Goal: Information Seeking & Learning: Learn about a topic

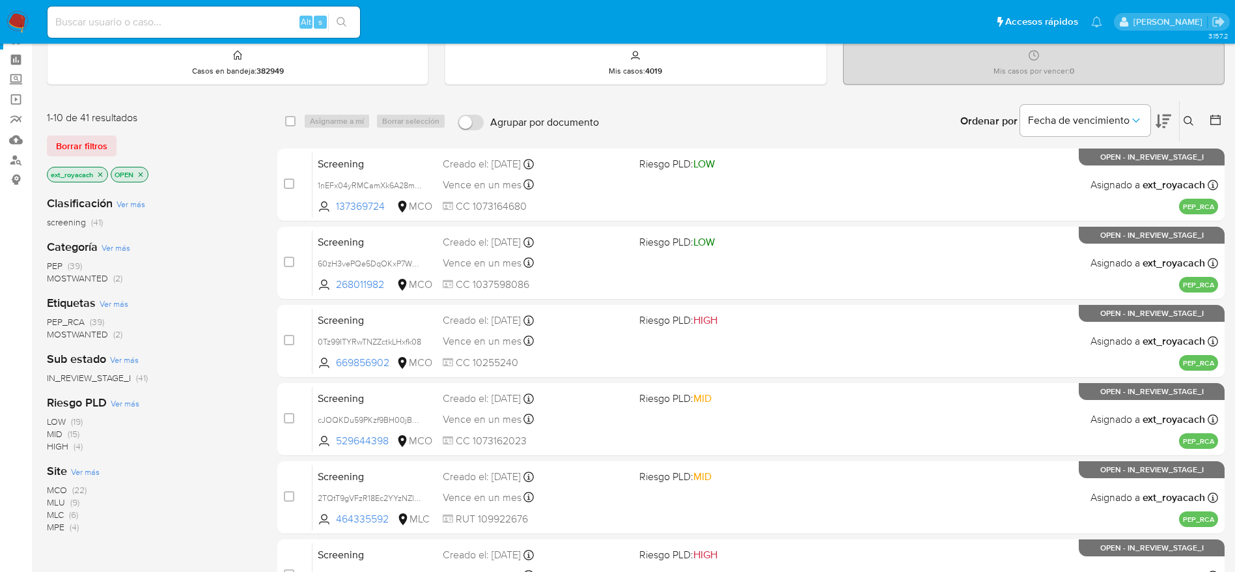
scroll to position [46, 0]
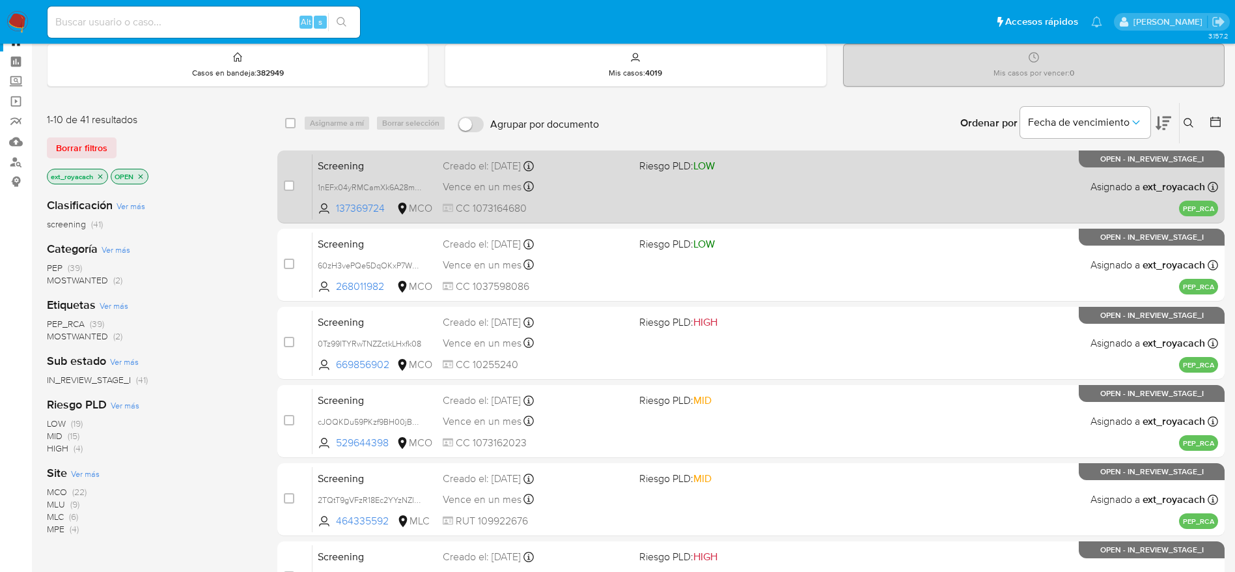
click at [628, 189] on div "Vence en un mes Vence el 02/10/2025 07:05:57" at bounding box center [536, 187] width 186 height 18
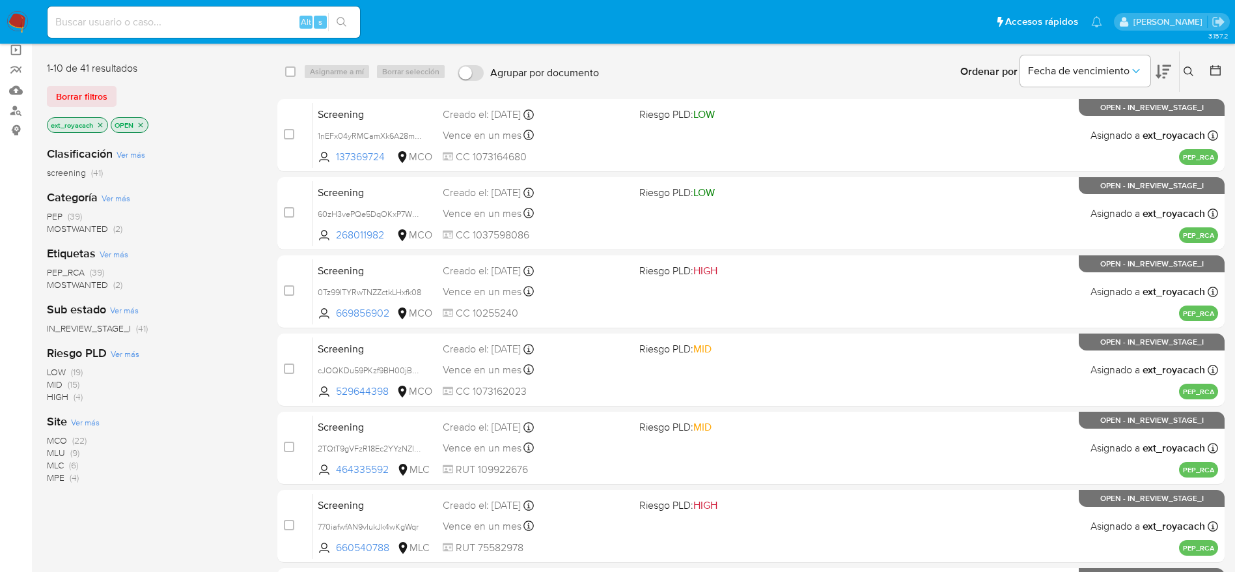
scroll to position [97, 0]
click at [71, 227] on span "MOSTWANTED" at bounding box center [77, 229] width 61 height 13
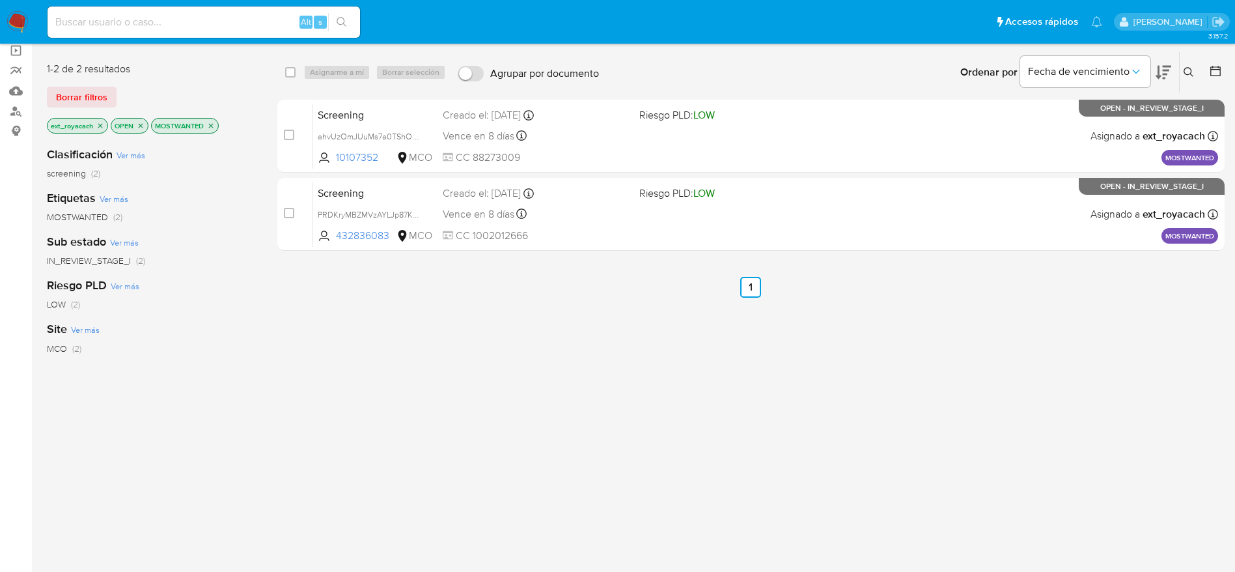
click at [212, 127] on icon "close-filter" at bounding box center [211, 126] width 8 height 8
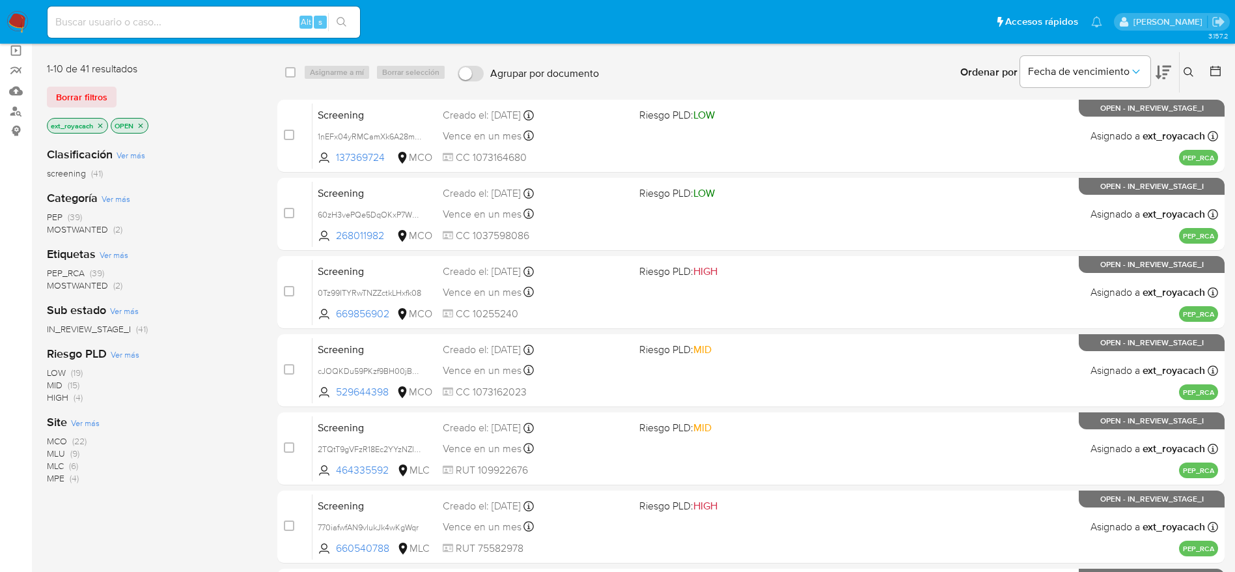
click at [67, 216] on span "PEP (39)" at bounding box center [64, 217] width 35 height 12
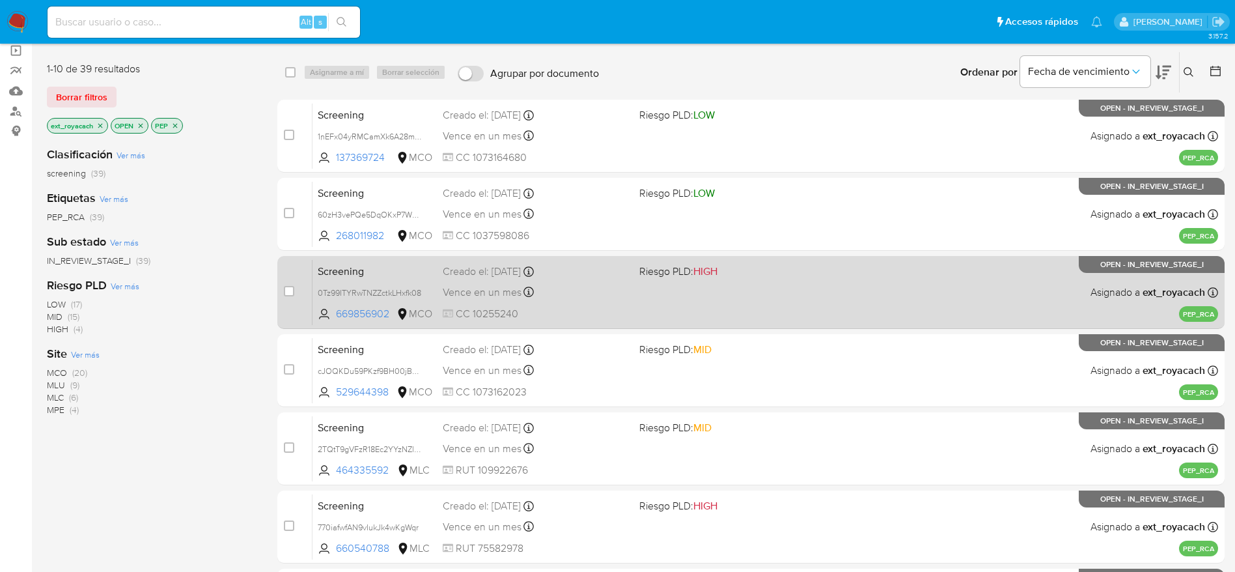
scroll to position [456, 0]
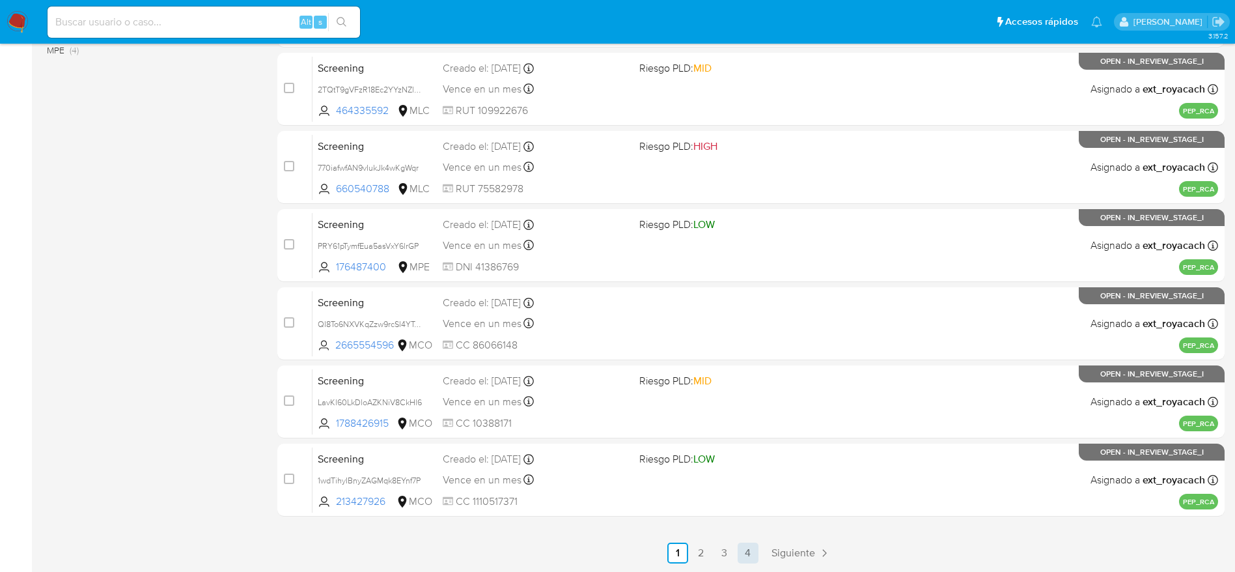
click at [747, 548] on link "4" at bounding box center [748, 552] width 21 height 21
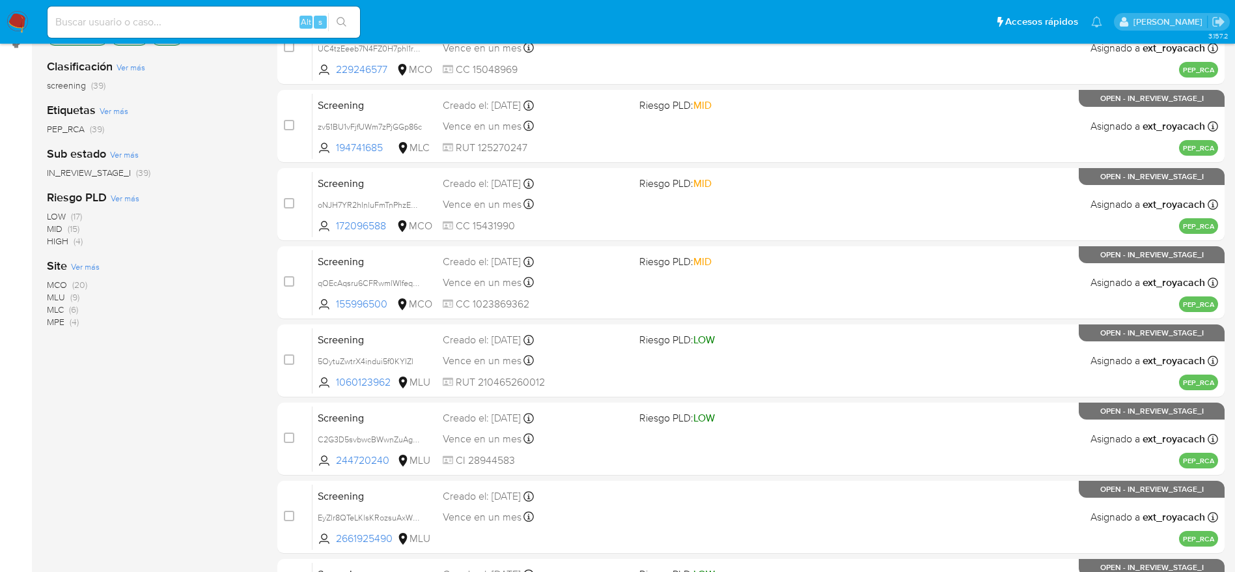
scroll to position [182, 0]
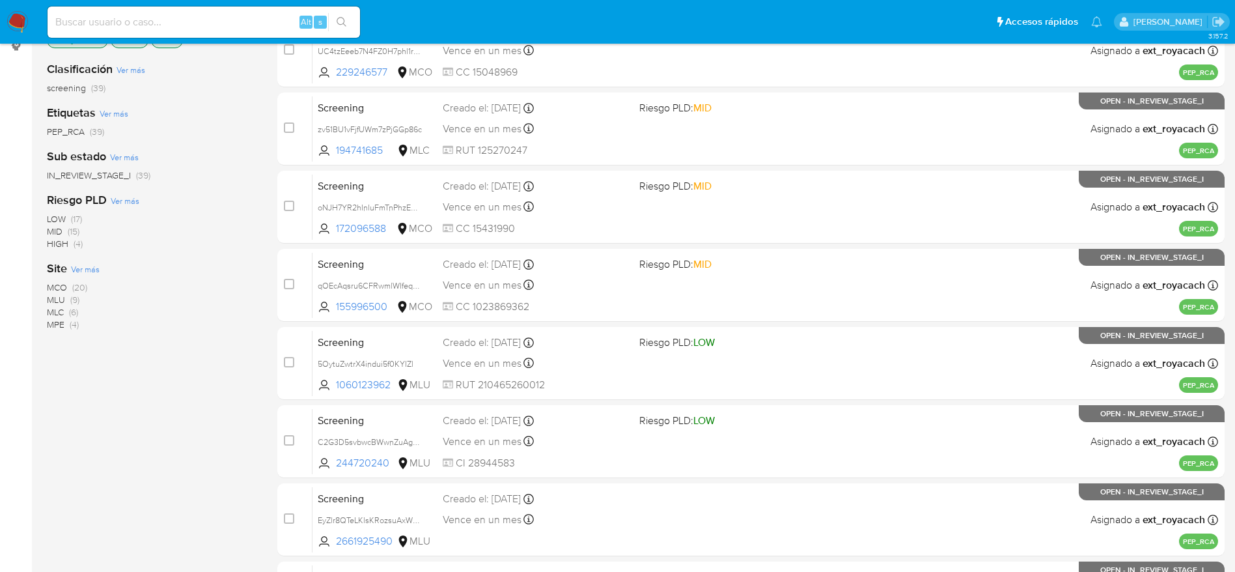
click at [76, 285] on span "(20)" at bounding box center [79, 287] width 15 height 13
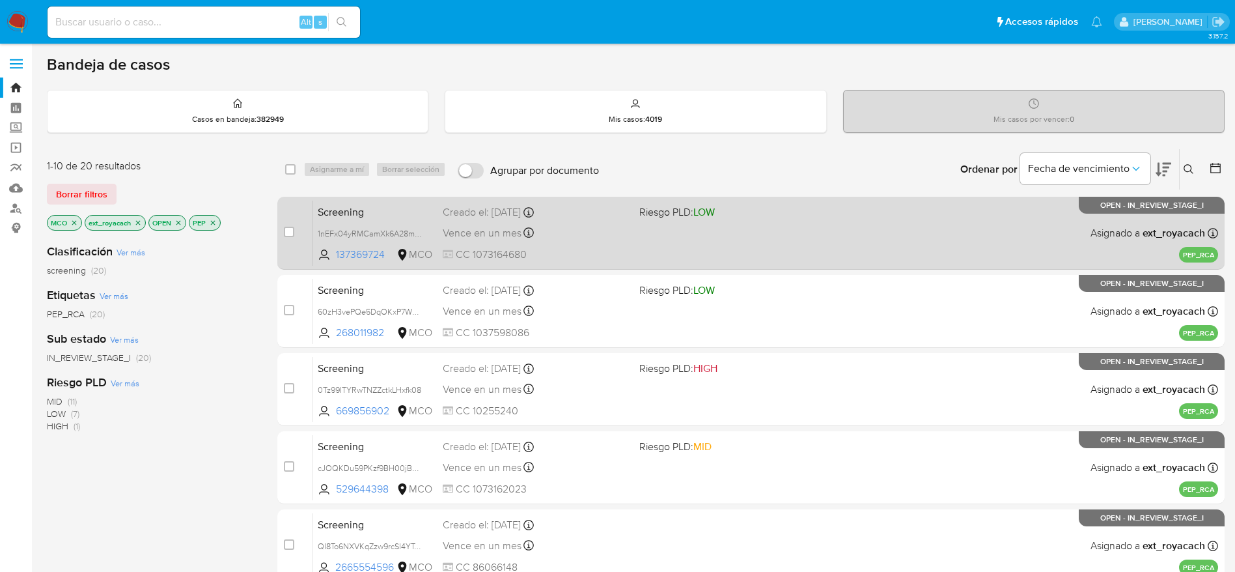
click at [619, 219] on div "Screening 1nEFx04yRMCamXk6A28mD30y 137369724 MCO Riesgo PLD: LOW Creado el: 02/…" at bounding box center [766, 233] width 906 height 66
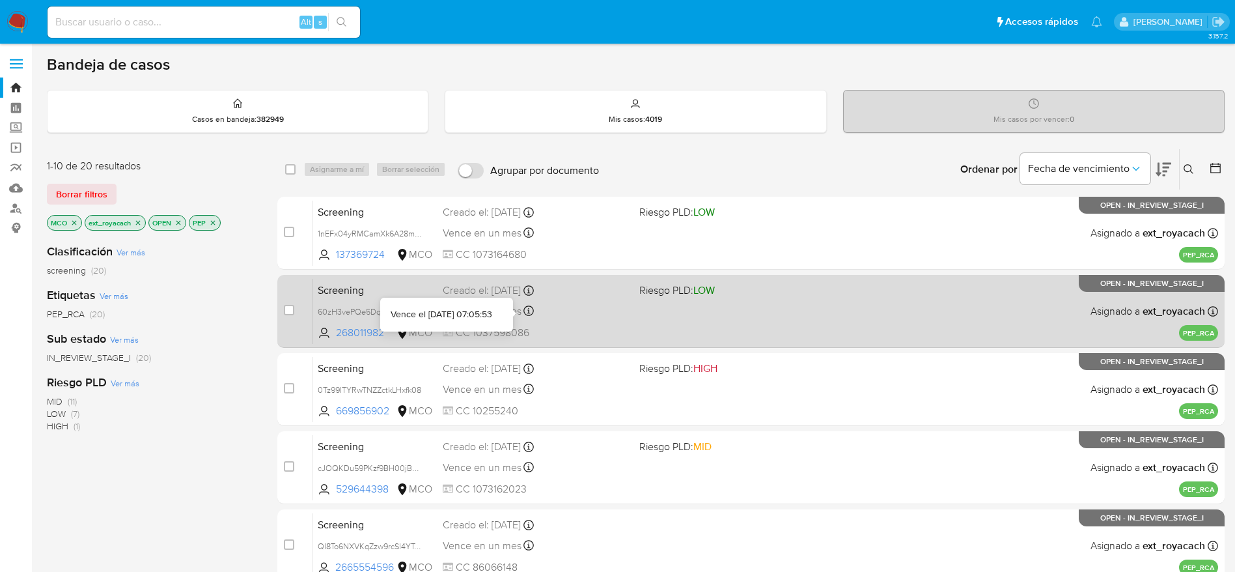
click at [524, 308] on icon at bounding box center [529, 310] width 10 height 10
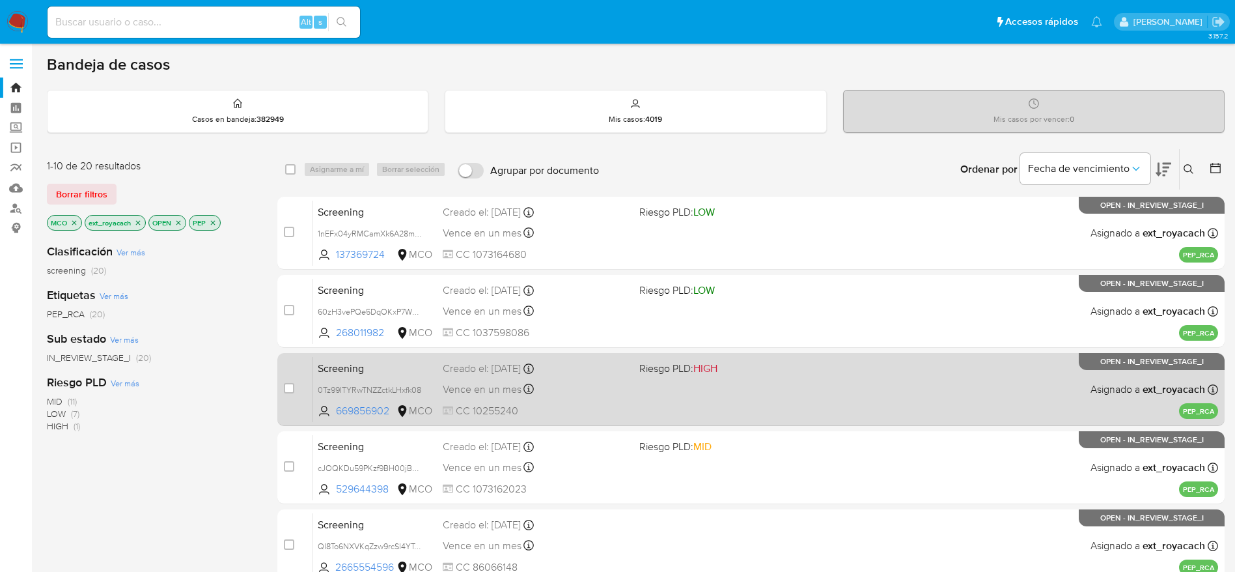
click at [453, 372] on div "Creado el: 02/09/2025 Creado el: 02/09/2025 07:05:52" at bounding box center [536, 368] width 186 height 14
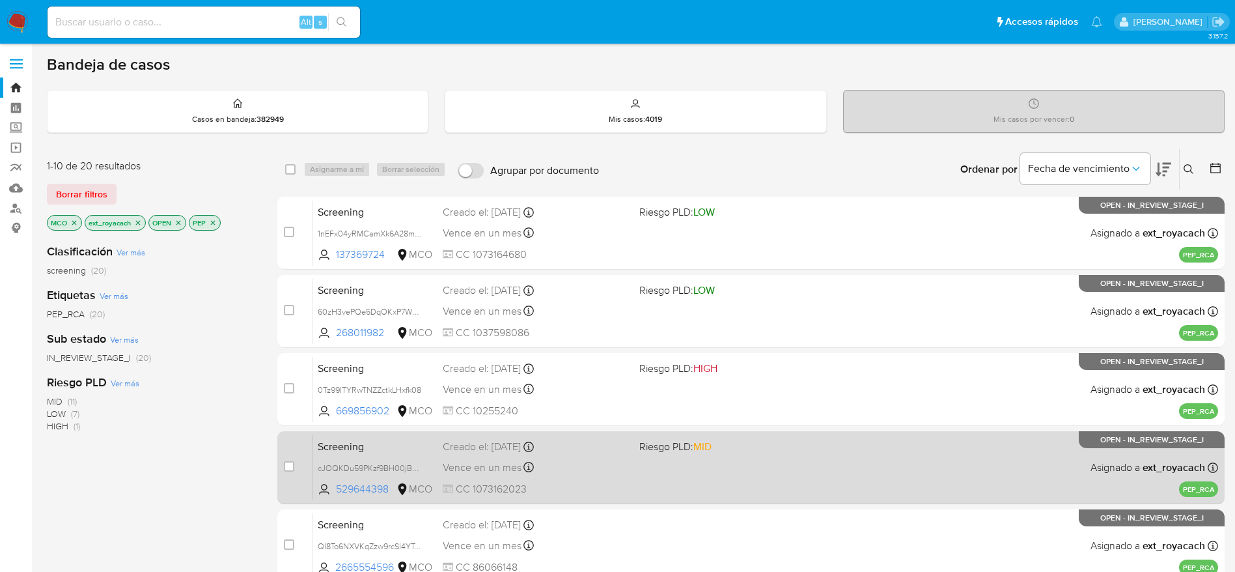
click at [516, 444] on div "Creado el: 02/09/2025 Creado el: 02/09/2025 07:05:49" at bounding box center [536, 447] width 186 height 14
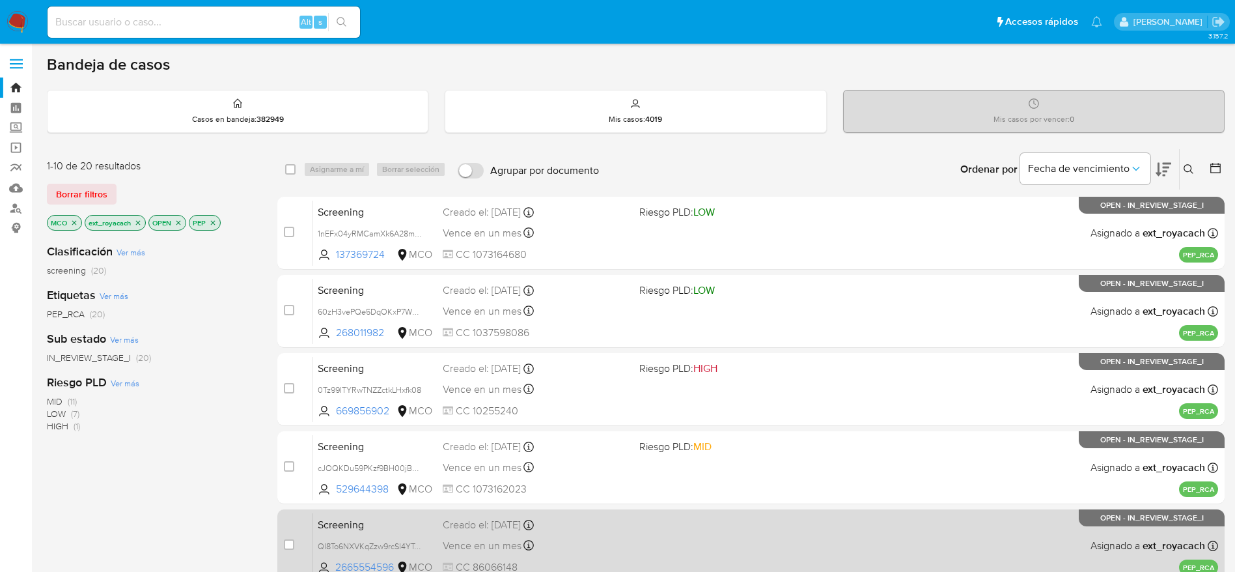
click at [513, 542] on span "Vence en un mes" at bounding box center [482, 545] width 79 height 14
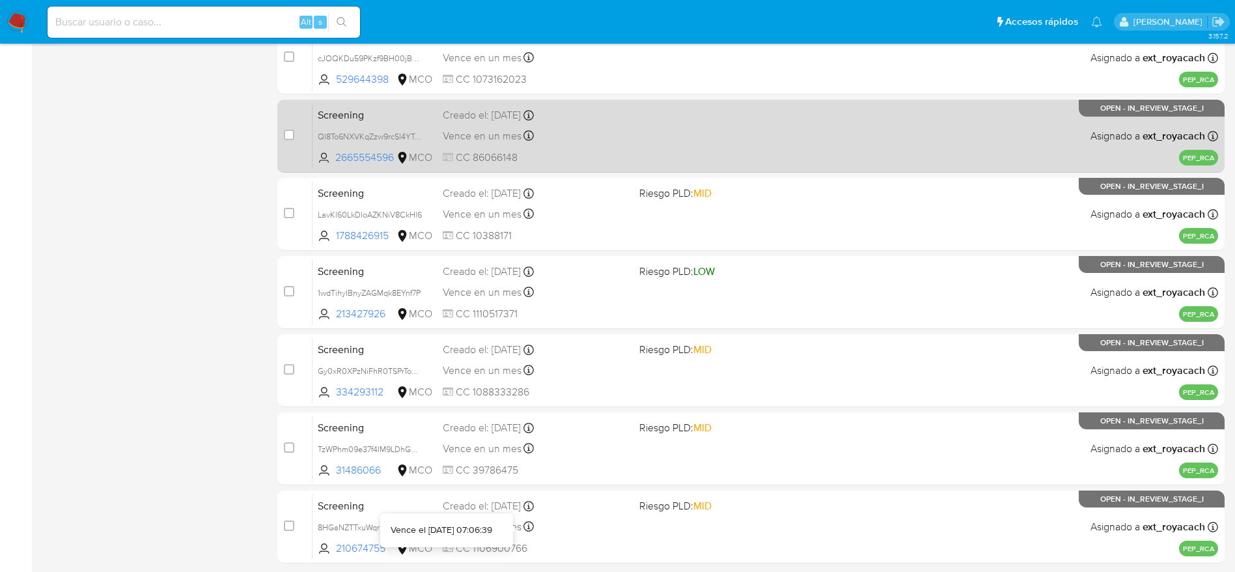
scroll to position [456, 0]
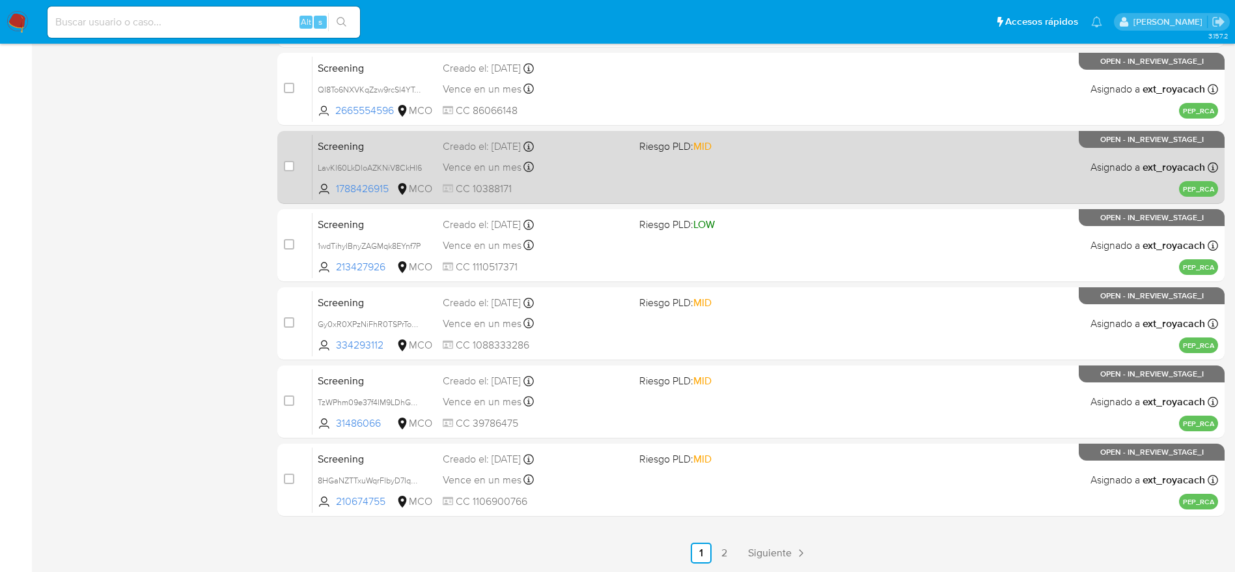
click at [634, 154] on div "Screening LavKl60LkDloAZKNiV8CkHl6 1788426915 MCO Riesgo PLD: MID Creado el: 01…" at bounding box center [766, 167] width 906 height 66
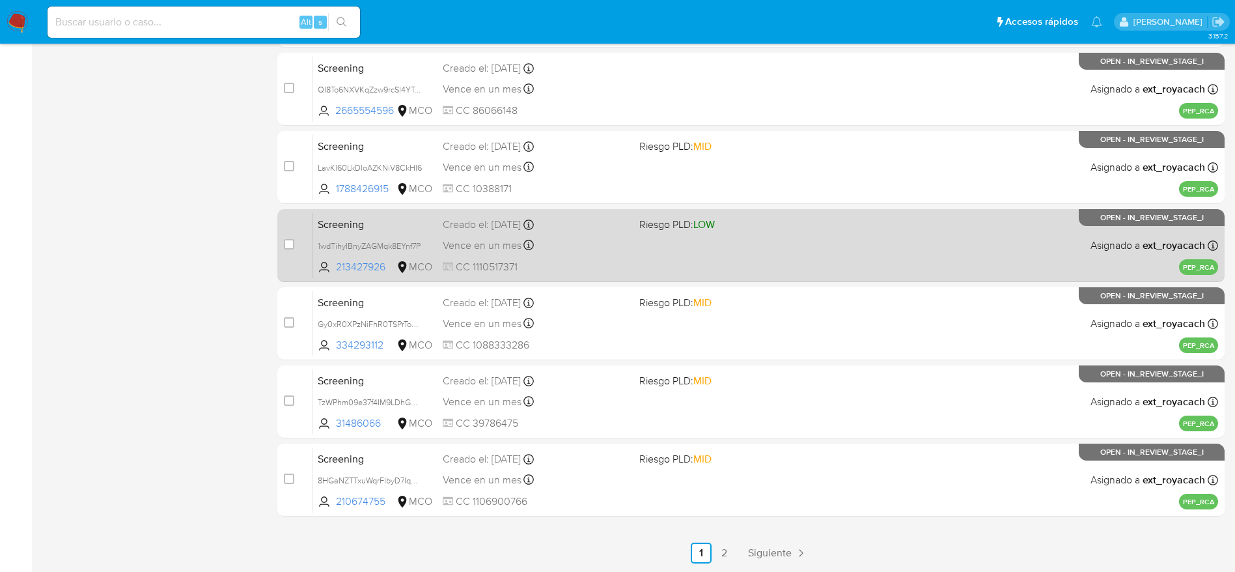
click at [547, 237] on div "Vence en un mes Vence el 01/10/2025 15:18:49" at bounding box center [536, 245] width 186 height 18
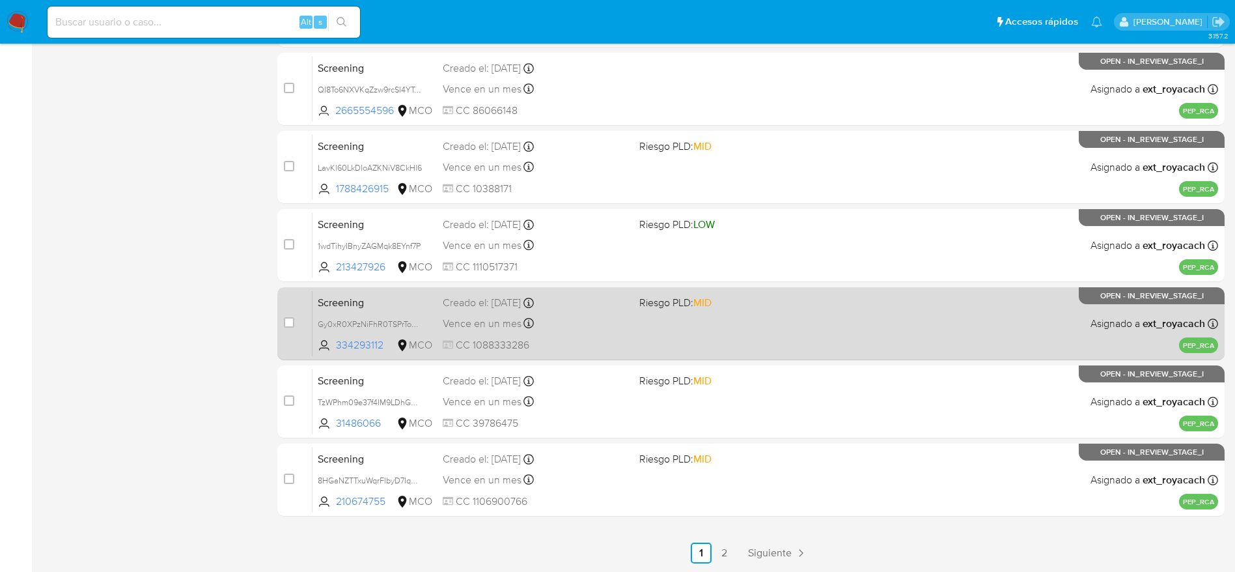
click at [490, 314] on div "Vence en un mes Vence el 01/10/2025 07:07:01" at bounding box center [536, 323] width 186 height 18
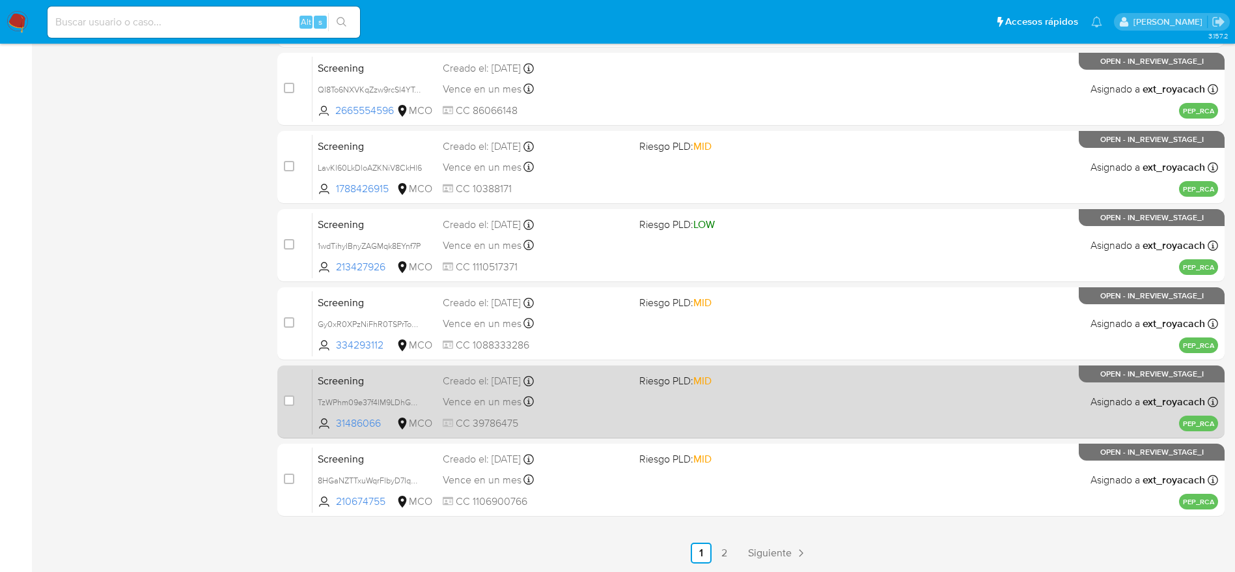
click at [518, 406] on span "Vence en un mes" at bounding box center [482, 402] width 79 height 14
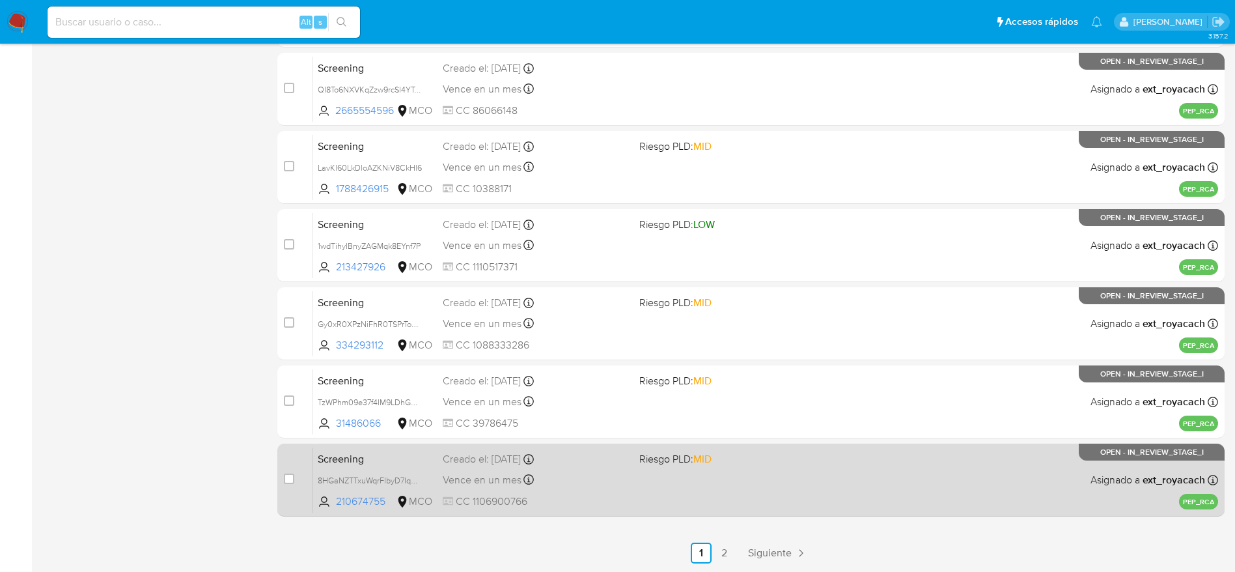
click at [590, 502] on span "CC 1106900766" at bounding box center [536, 501] width 186 height 14
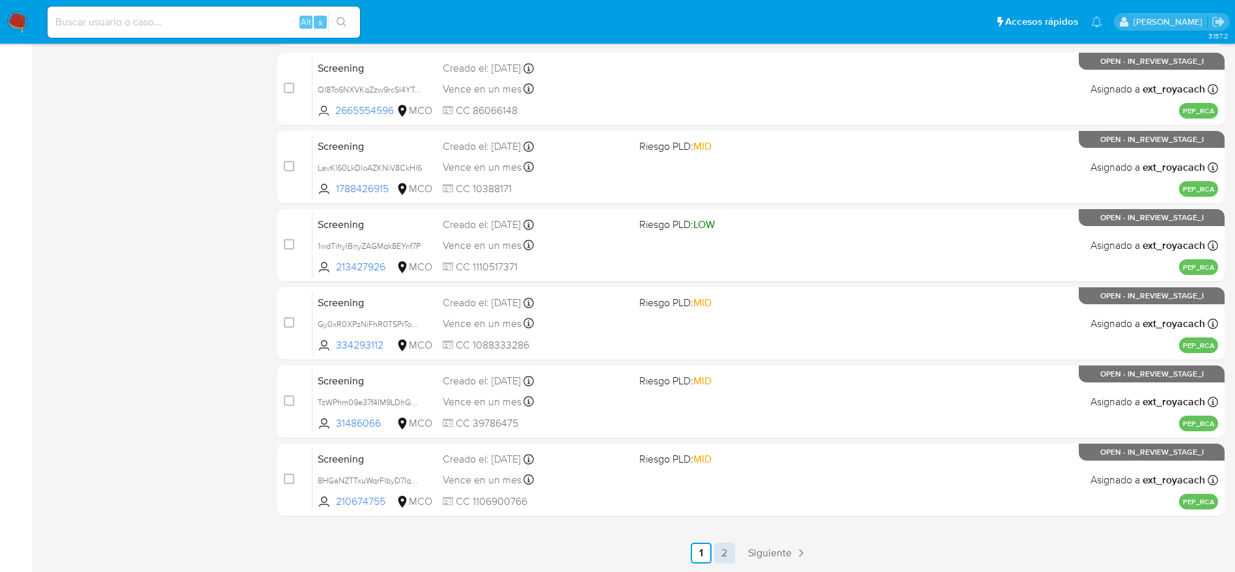
click at [723, 553] on link "2" at bounding box center [724, 552] width 21 height 21
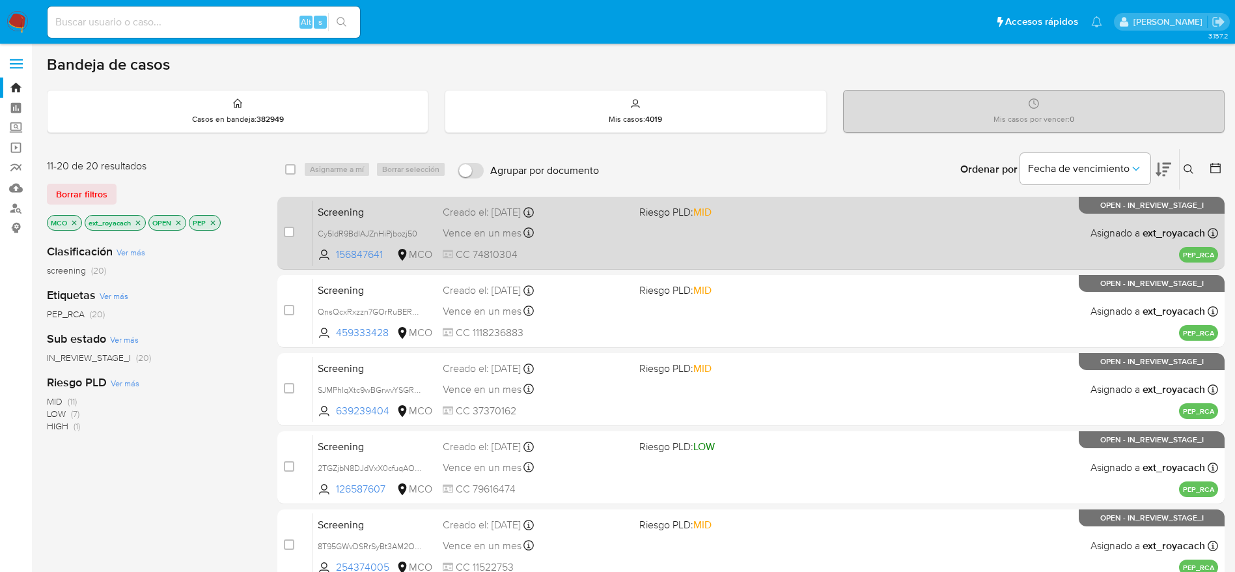
click at [725, 251] on div "Screening Cy5IdR9BdIAJZnHiPjbozj50 156847641 MCO Riesgo PLD: MID Creado el: 01/…" at bounding box center [766, 233] width 906 height 66
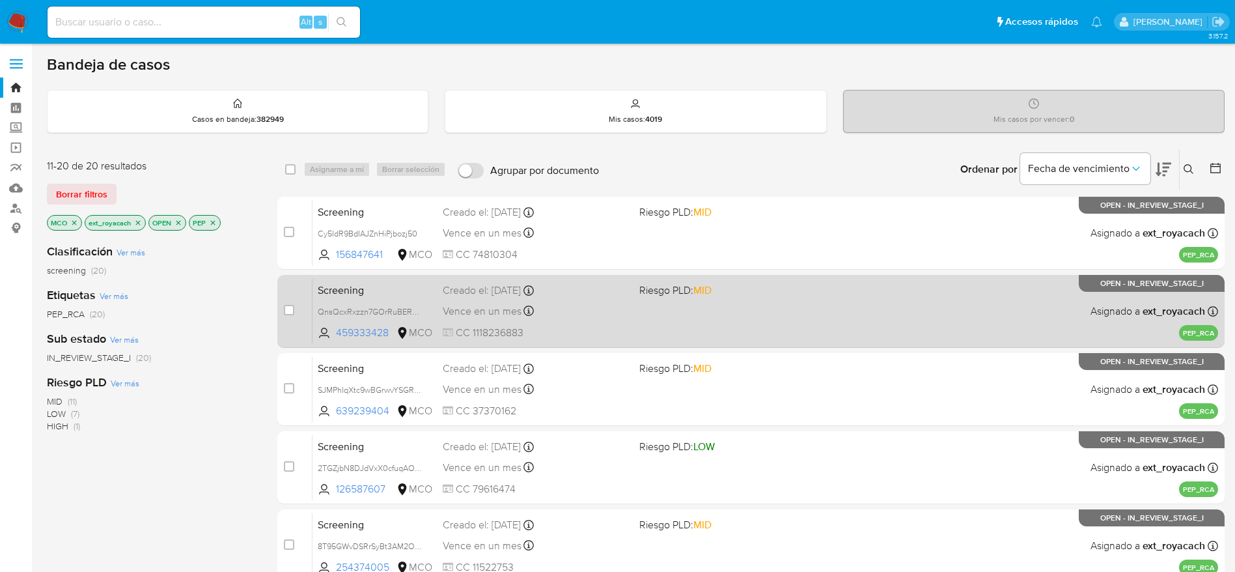
click at [565, 289] on div "Creado el: 01/09/2025 Creado el: 01/09/2025 07:06:00" at bounding box center [536, 290] width 186 height 14
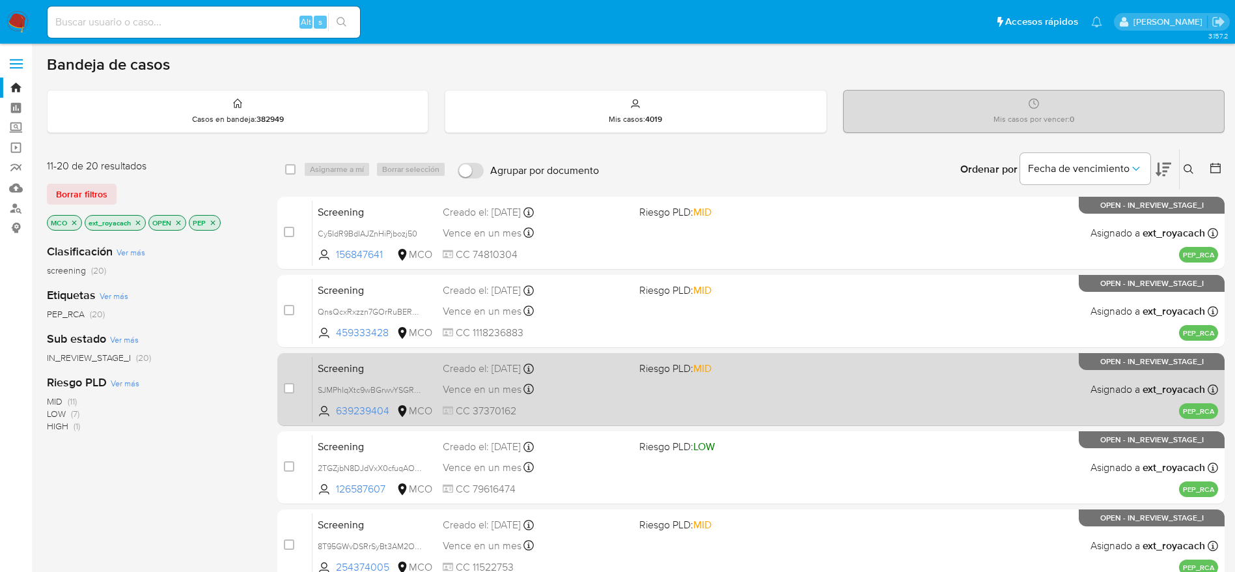
click at [503, 367] on div "Creado el: 01/09/2025 Creado el: 01/09/2025 07:05:58" at bounding box center [536, 368] width 186 height 14
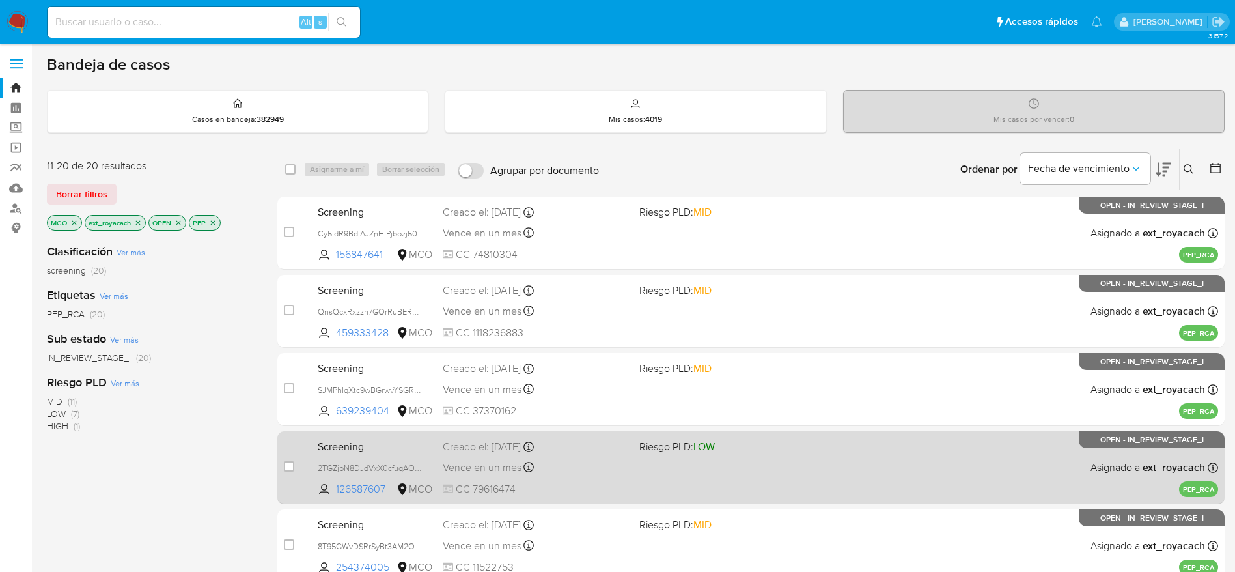
click at [494, 477] on div "Screening 2TGZjbN8DJdVxX0cfuqAOaTF 126587607 MCO Riesgo PLD: LOW Creado el: 01/…" at bounding box center [766, 467] width 906 height 66
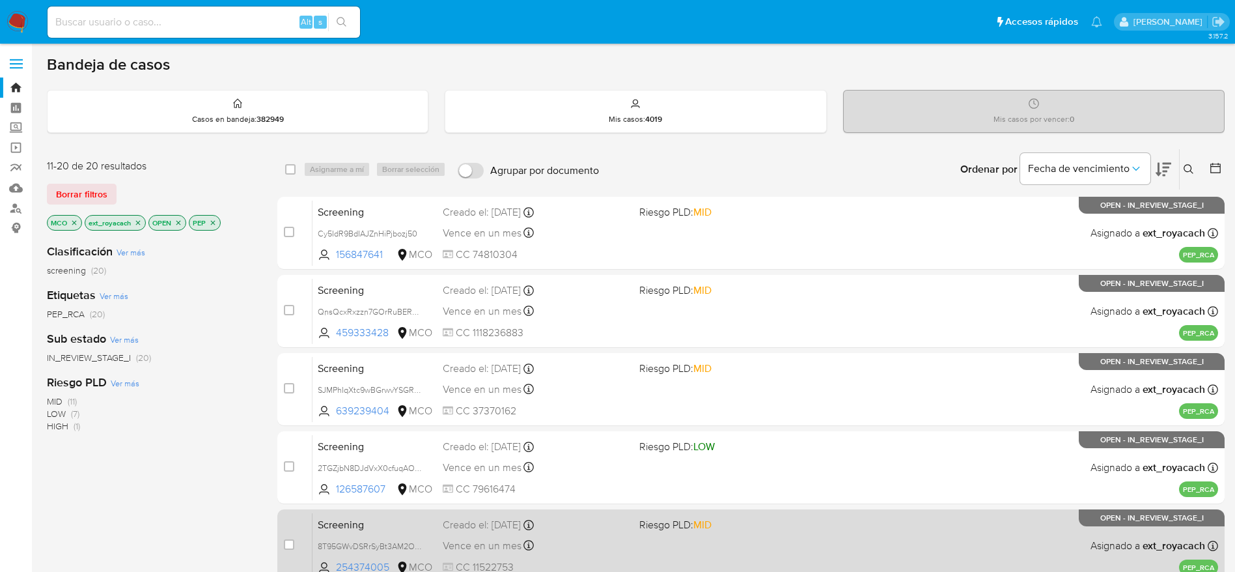
click at [516, 522] on div "Creado el: 01/09/2025 Creado el: 01/09/2025 07:05:49" at bounding box center [536, 525] width 186 height 14
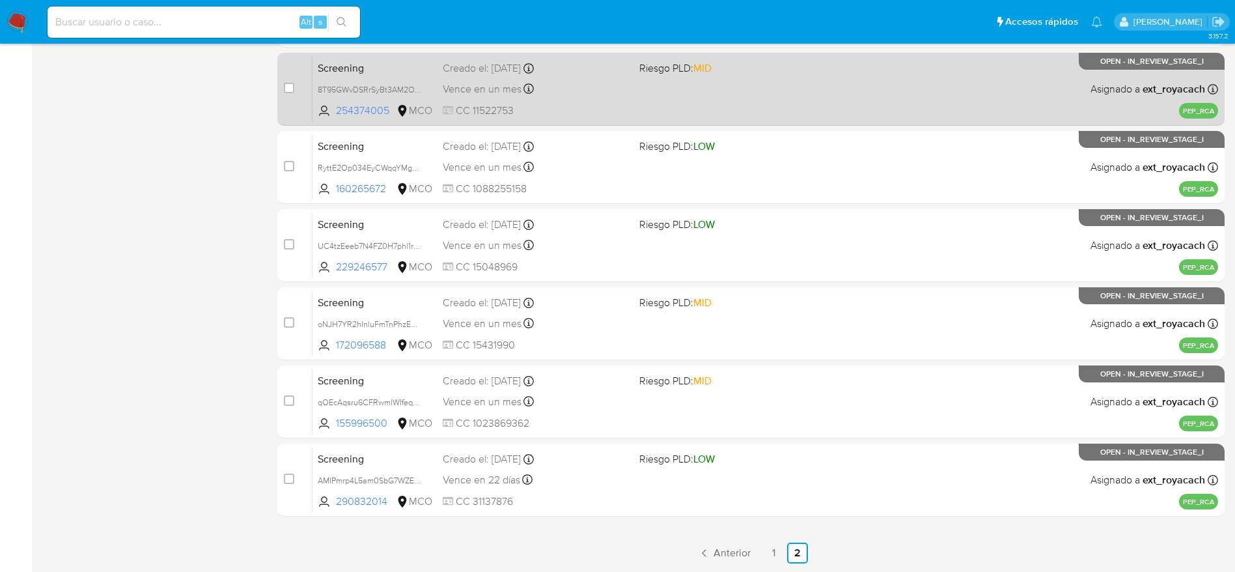
scroll to position [456, 0]
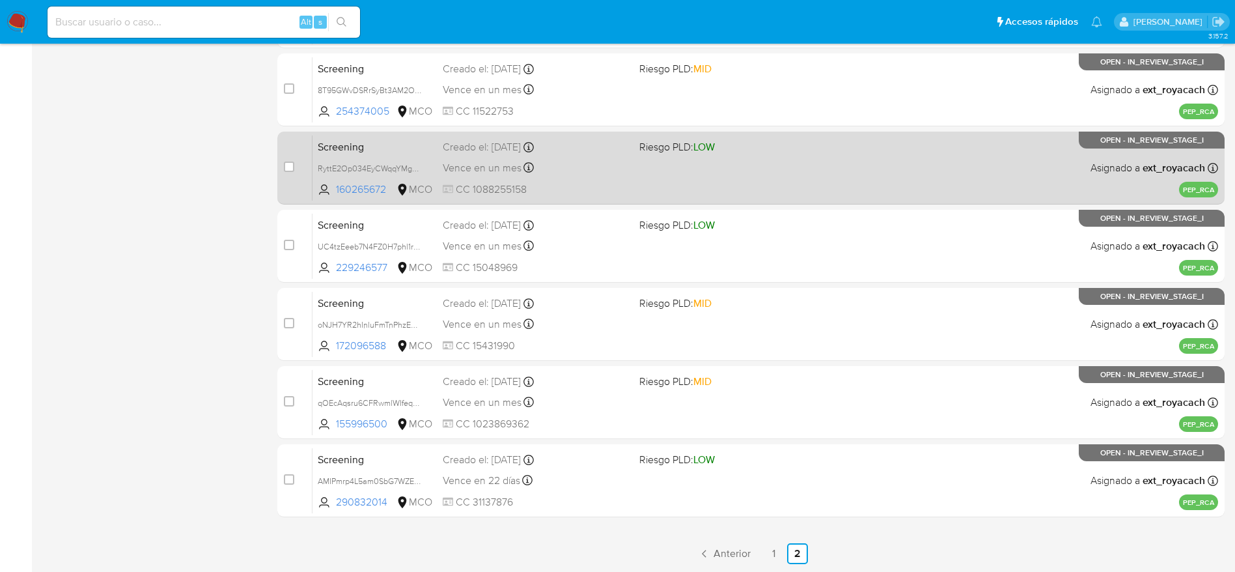
click at [620, 164] on div "Vence en un mes Vence el 01/10/2025 07:05:48" at bounding box center [536, 168] width 186 height 18
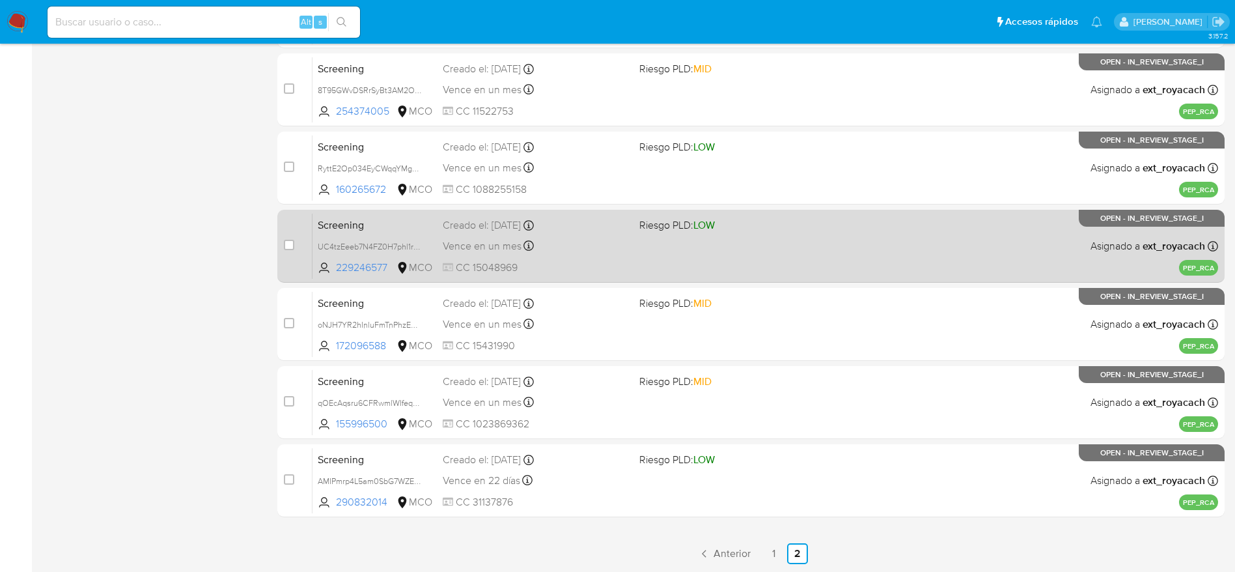
click at [397, 255] on div "Screening UC4tzEeeb7N4FZ0H7phl1roX 229246577 MCO Riesgo PLD: LOW Creado el: 01/…" at bounding box center [766, 246] width 906 height 66
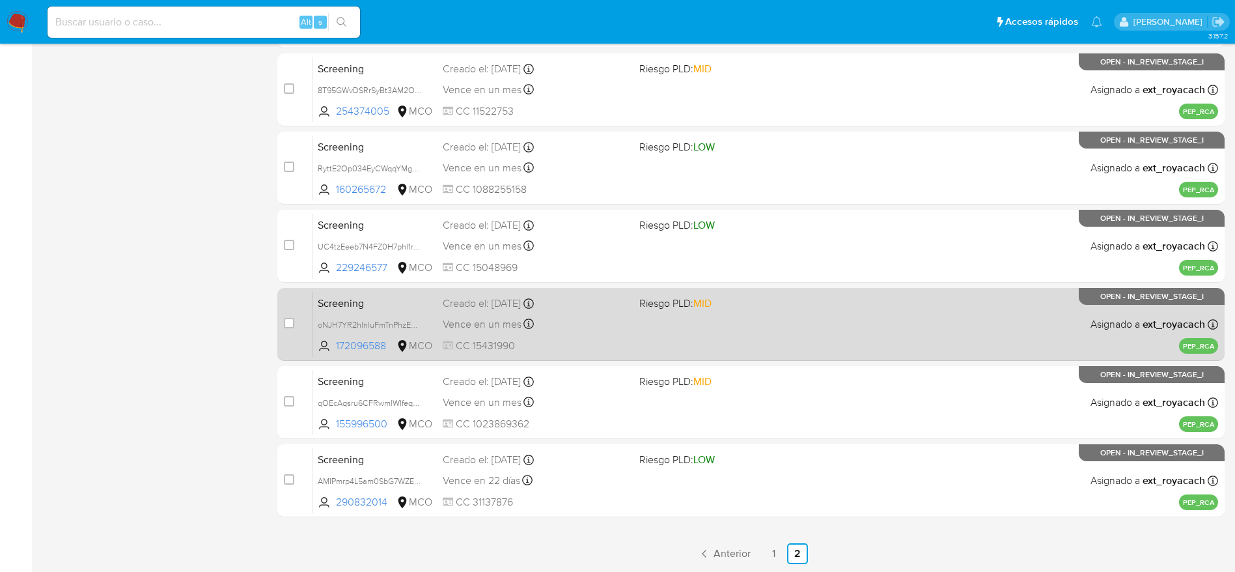
click at [549, 325] on div "Vence en un mes Vence el 01/10/2025 07:05:47" at bounding box center [536, 324] width 186 height 18
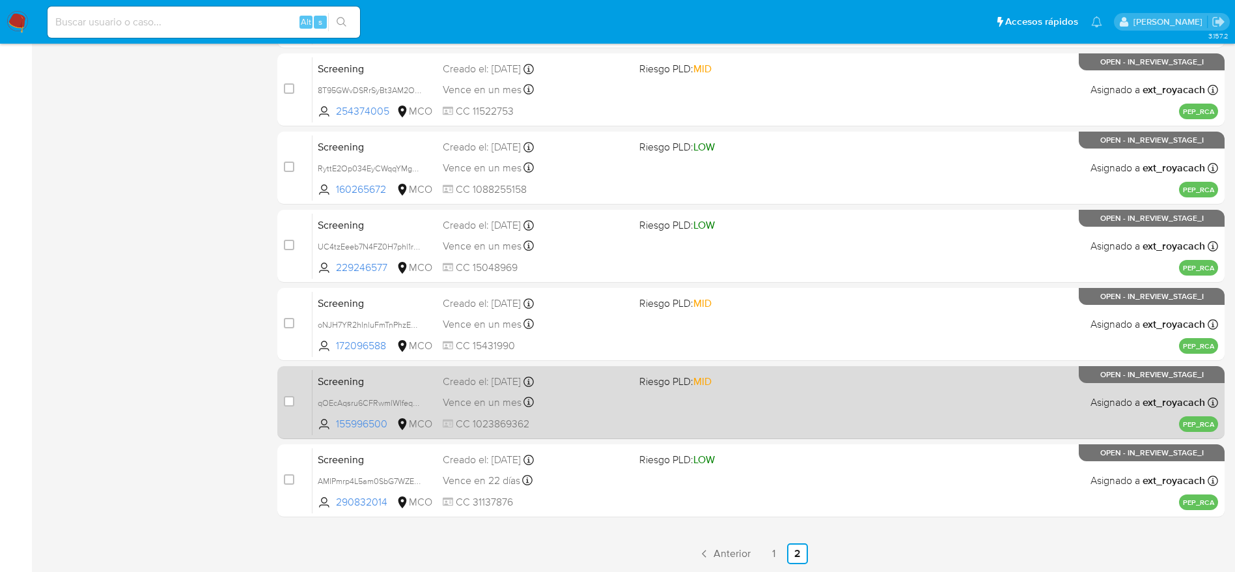
click at [639, 426] on div "Screening qOEcAqsru6CFRwmlWIfeq7U3 155996500 MCO Riesgo PLD: MID Creado el: 01/…" at bounding box center [766, 402] width 906 height 66
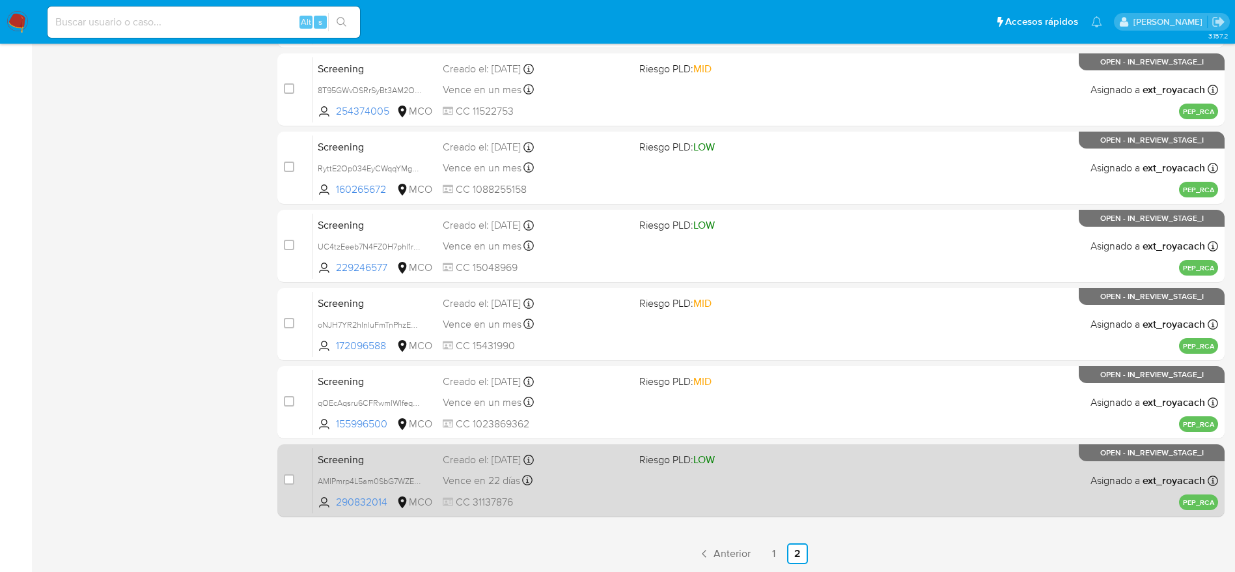
click at [607, 464] on div "Creado el: 26/08/2025 Creado el: 26/08/2025 12:15:43" at bounding box center [536, 460] width 186 height 14
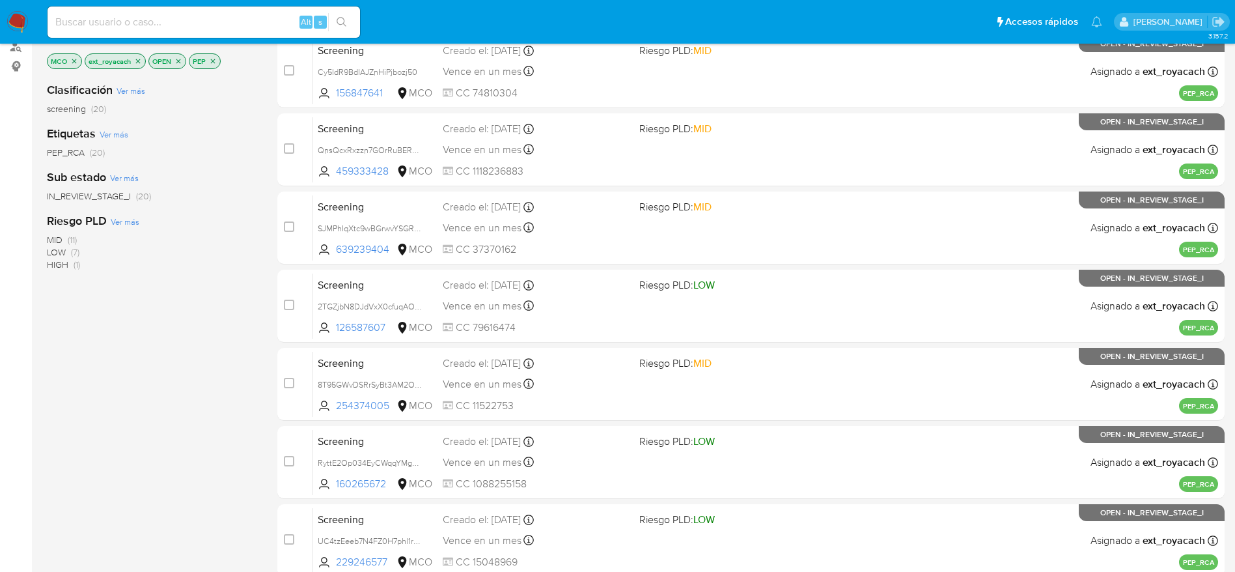
scroll to position [0, 0]
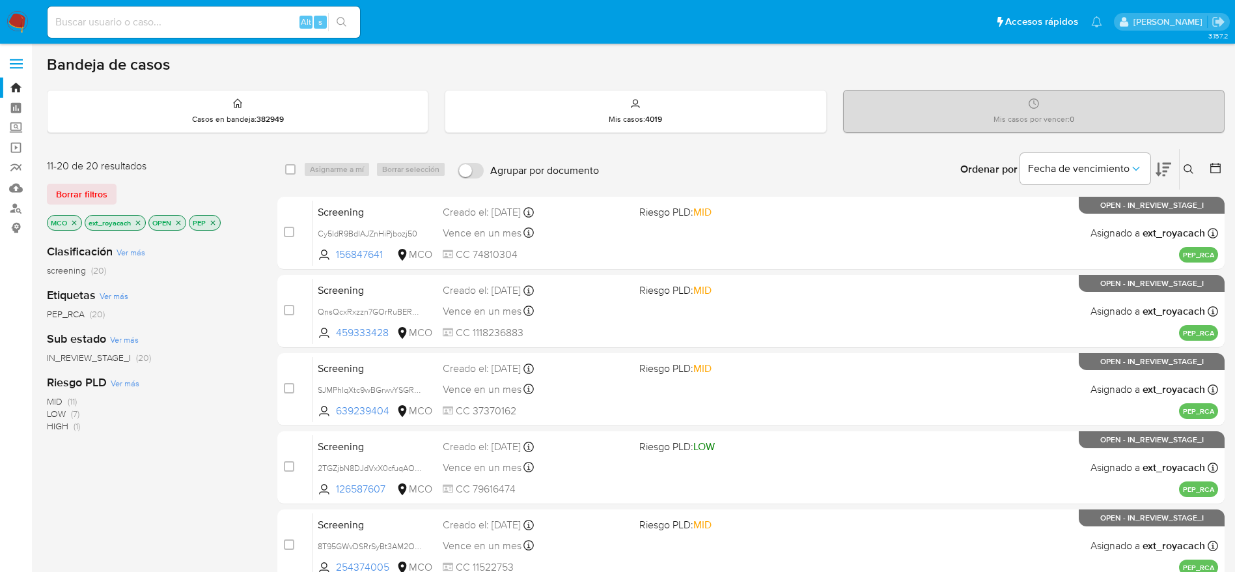
click at [77, 223] on icon "close-filter" at bounding box center [74, 223] width 8 height 8
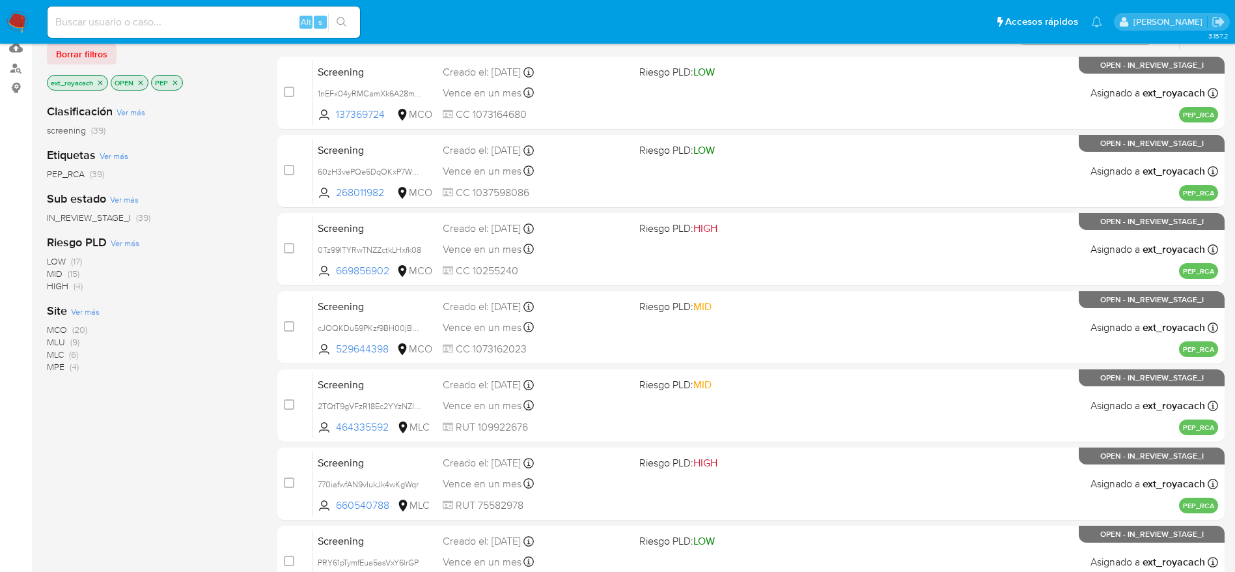
scroll to position [141, 0]
click at [70, 364] on span "(4)" at bounding box center [74, 365] width 9 height 13
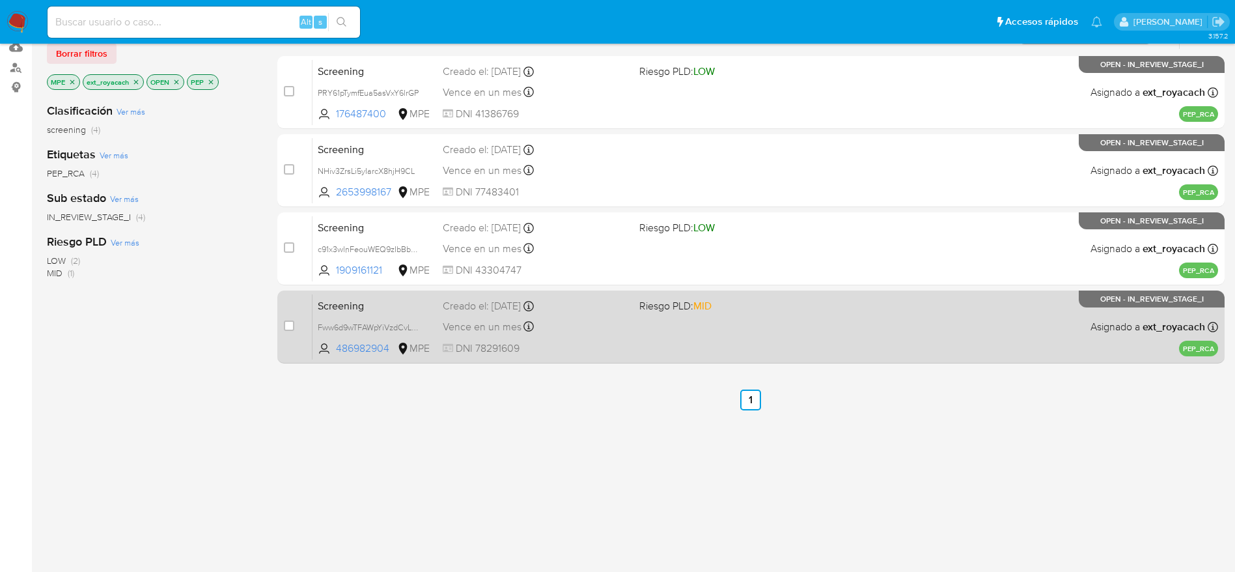
click at [572, 329] on div "Vence en un mes Vence el 01/10/2025 07:06:59" at bounding box center [536, 327] width 186 height 18
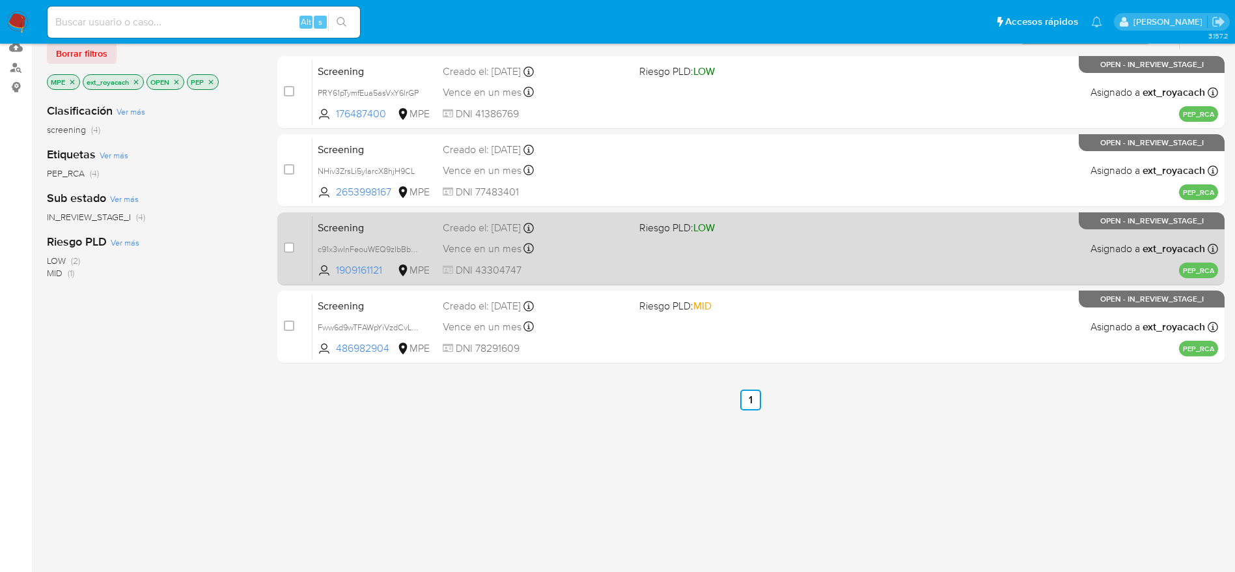
click at [503, 253] on span "Vence en un mes" at bounding box center [482, 249] width 79 height 14
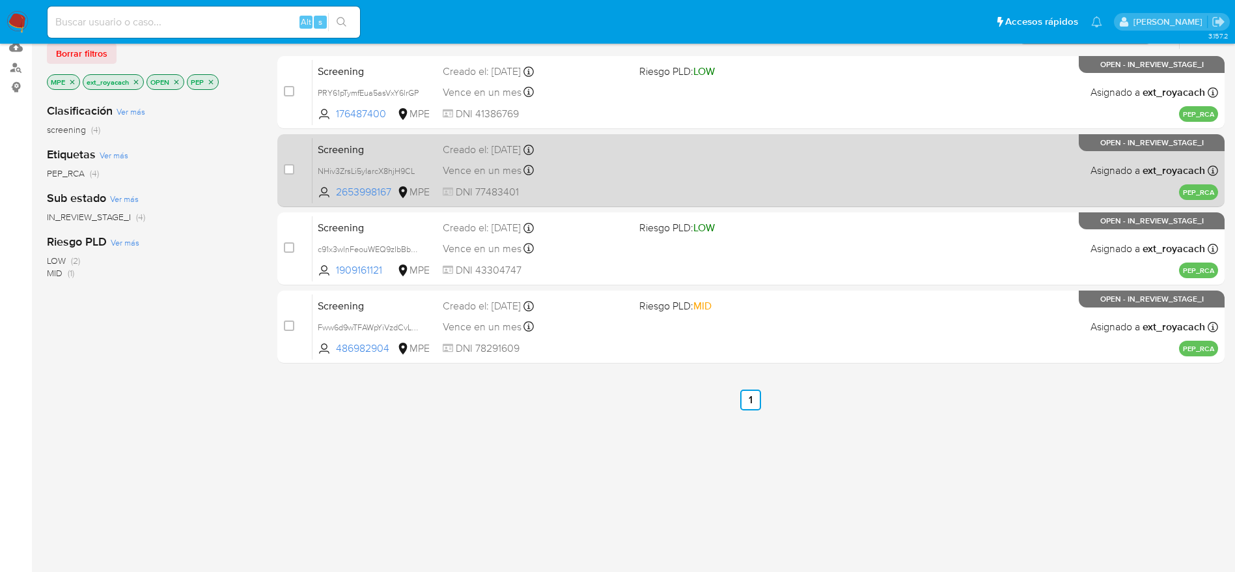
click at [505, 186] on span "DNI 77483401" at bounding box center [536, 192] width 186 height 14
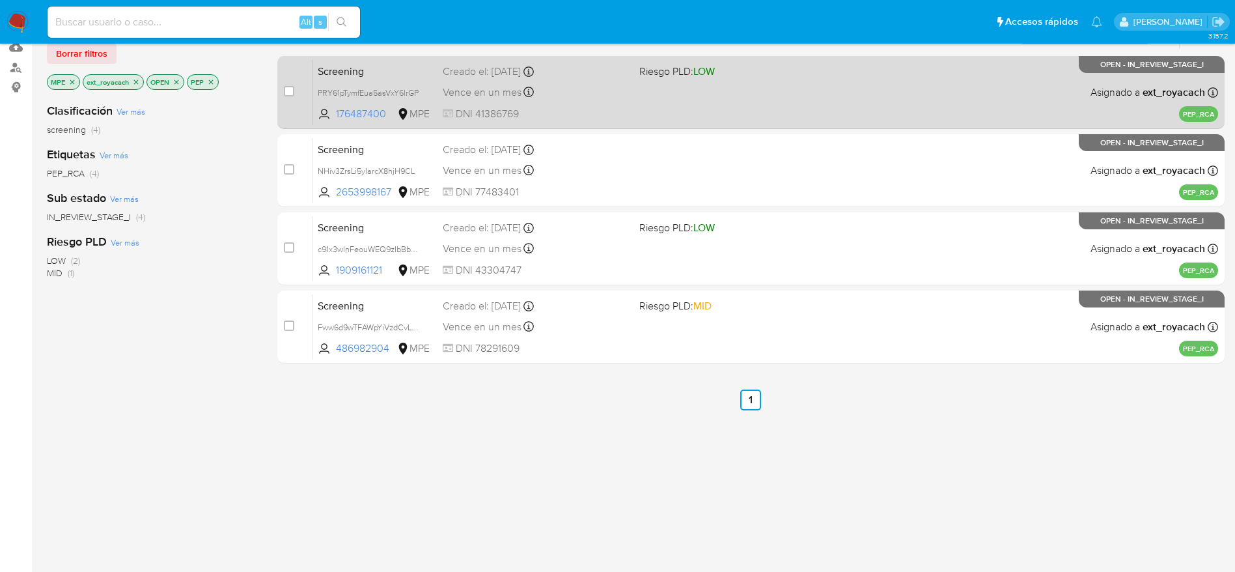
click at [476, 102] on div "Screening PRY61pTymfEua5asVxY6lrGP 176487400 MPE Riesgo PLD: LOW Creado el: 01/…" at bounding box center [766, 92] width 906 height 66
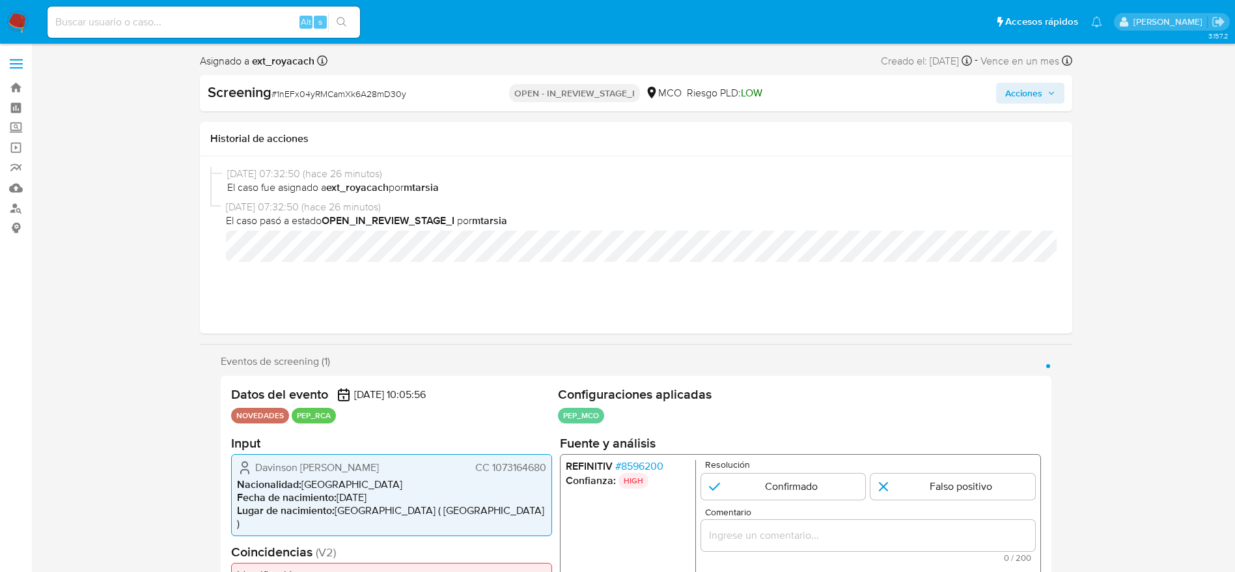
select select "10"
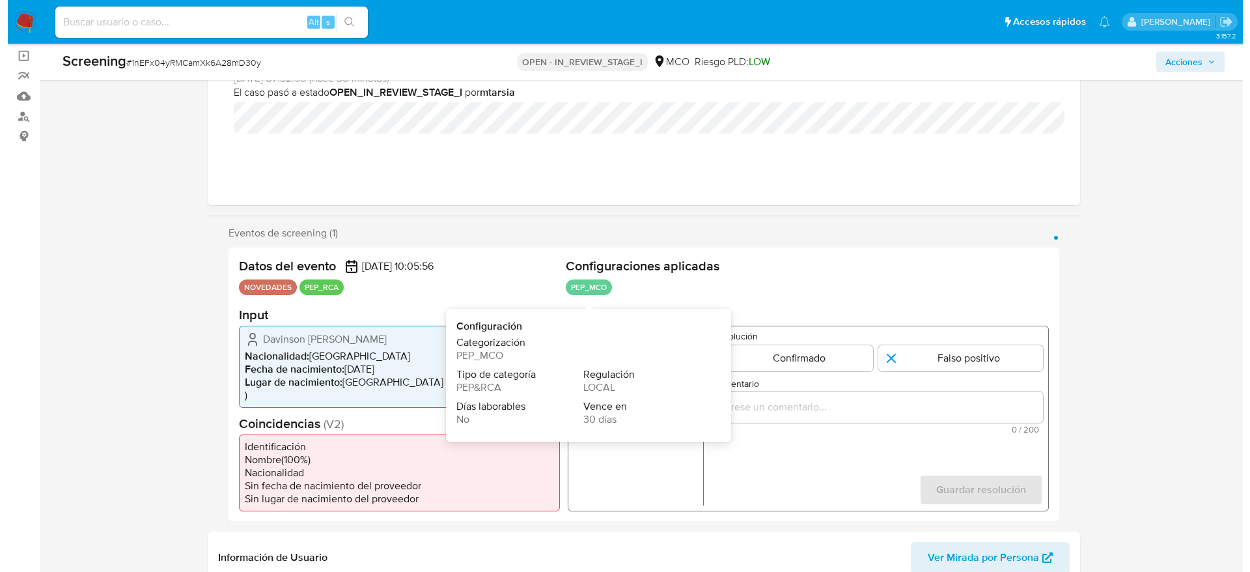
scroll to position [160, 0]
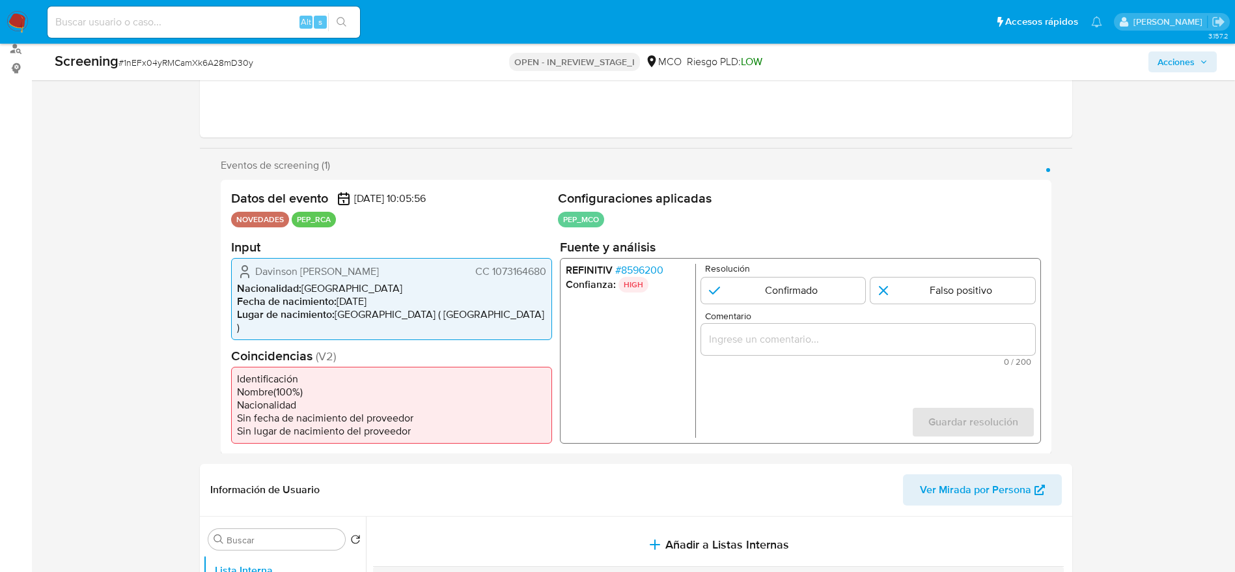
click at [634, 271] on span "# 8596200" at bounding box center [639, 269] width 48 height 13
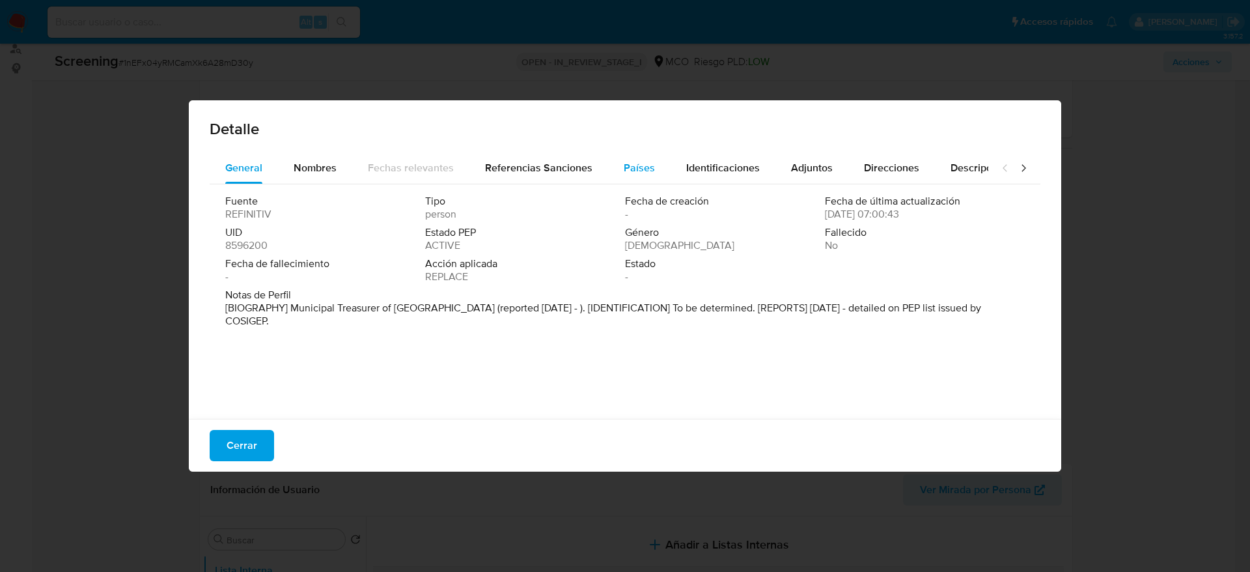
click at [616, 166] on button "Países" at bounding box center [639, 167] width 63 height 31
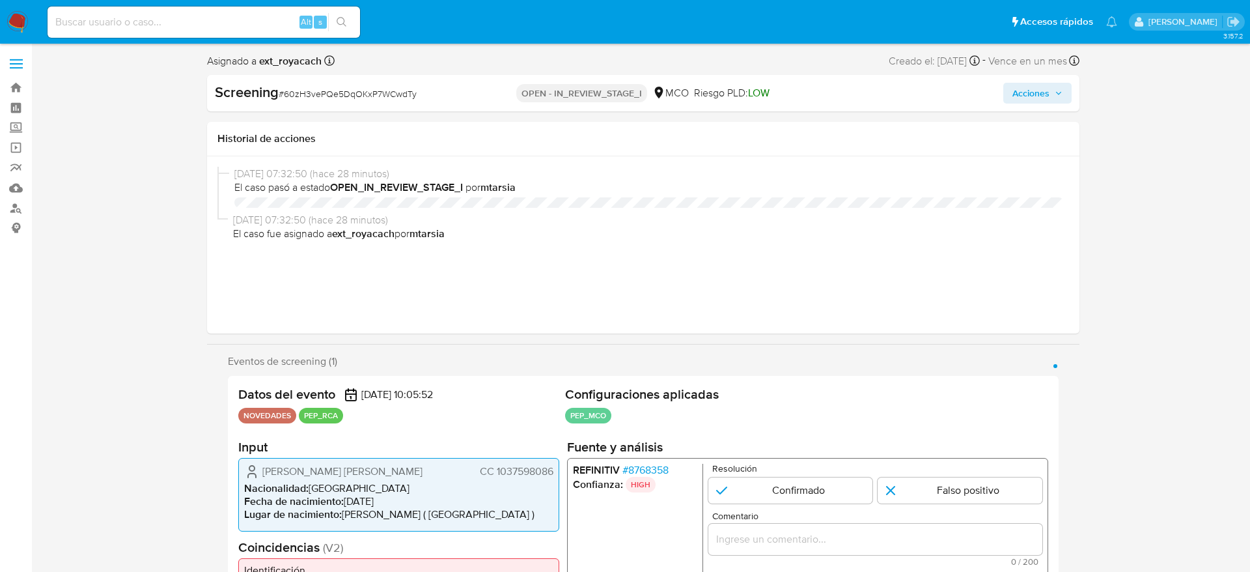
select select "10"
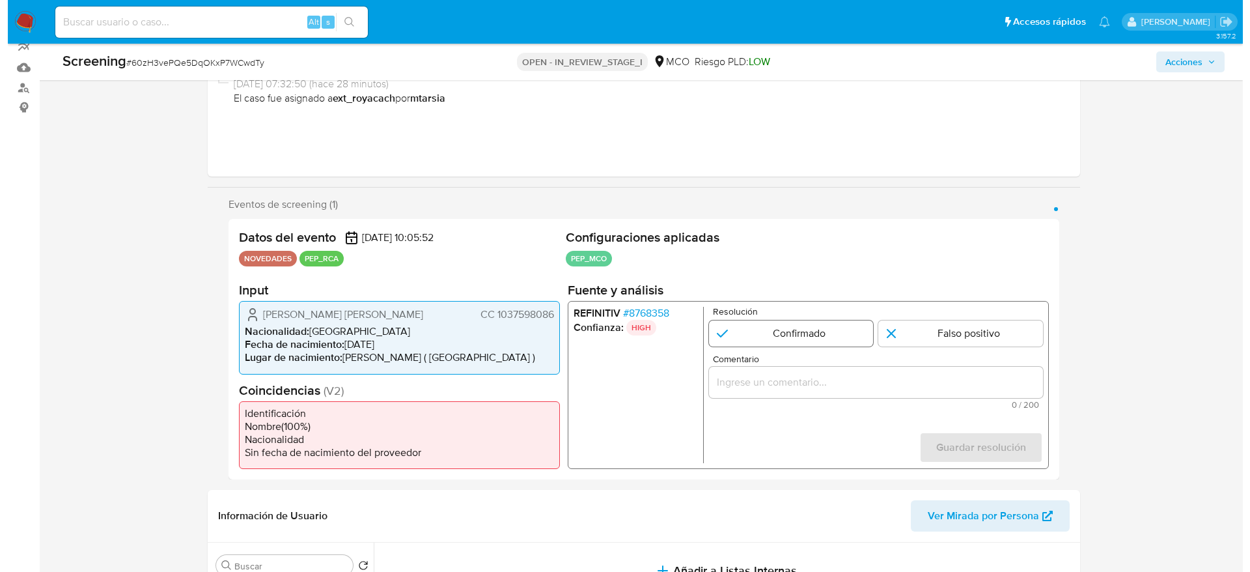
scroll to position [129, 0]
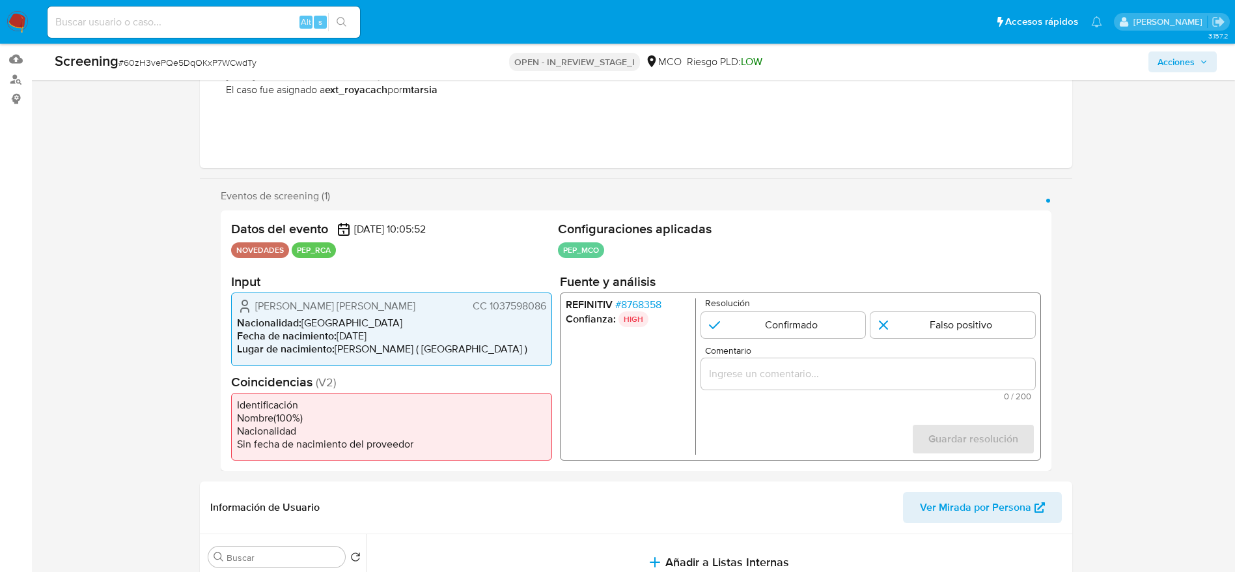
click at [641, 304] on span "# 8768358" at bounding box center [638, 304] width 46 height 13
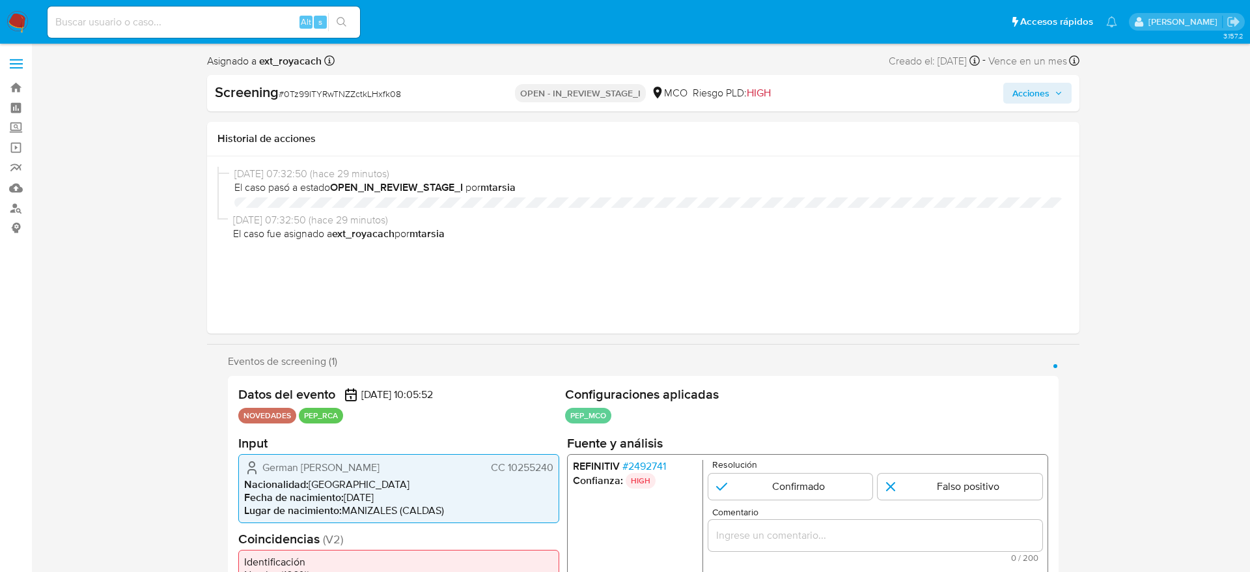
select select "10"
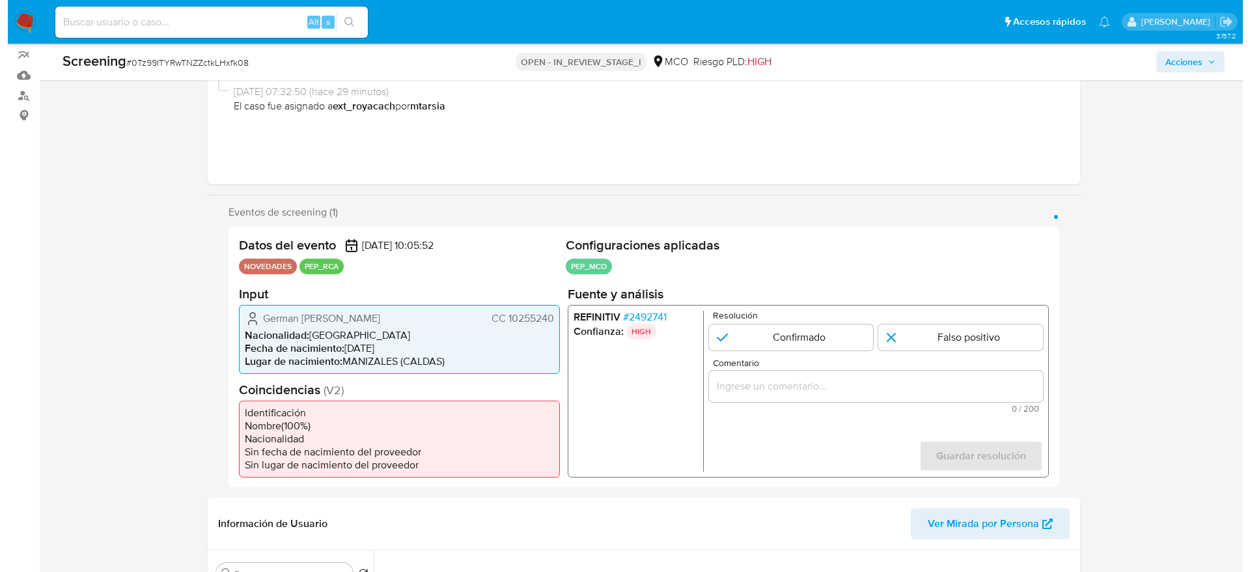
scroll to position [115, 0]
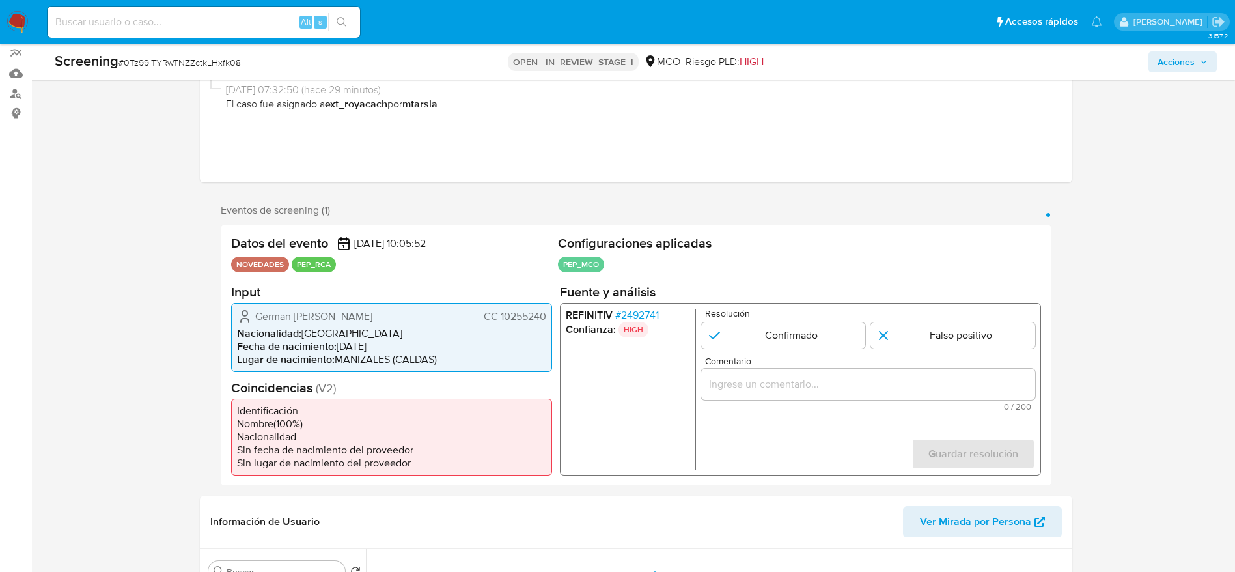
click at [628, 312] on span "# 2492741" at bounding box center [637, 314] width 44 height 13
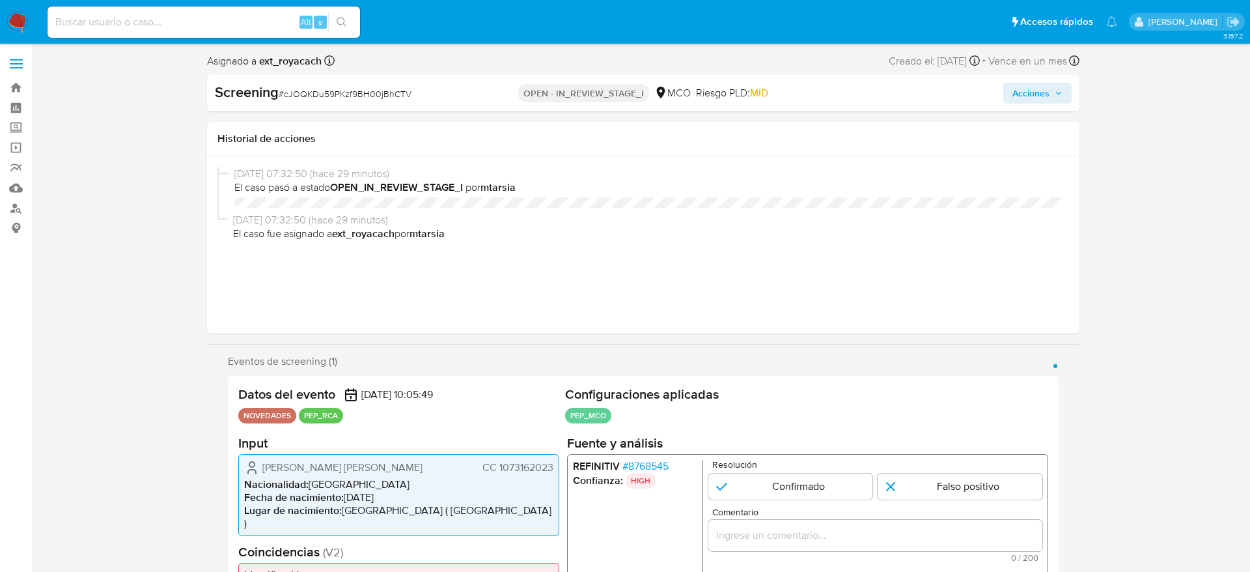
select select "10"
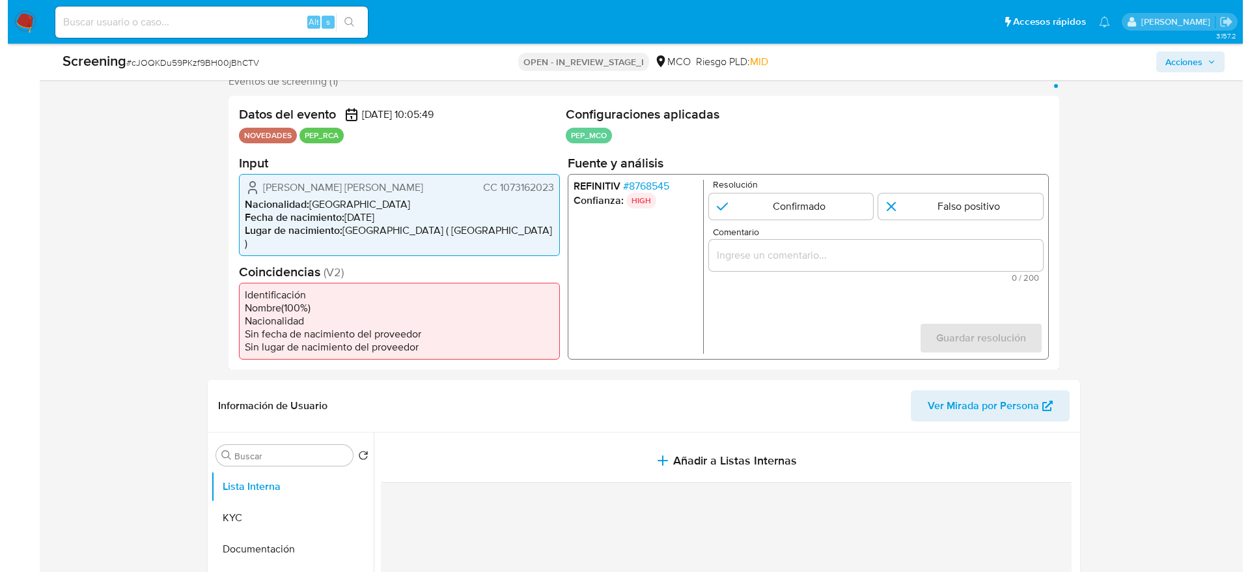
scroll to position [329, 0]
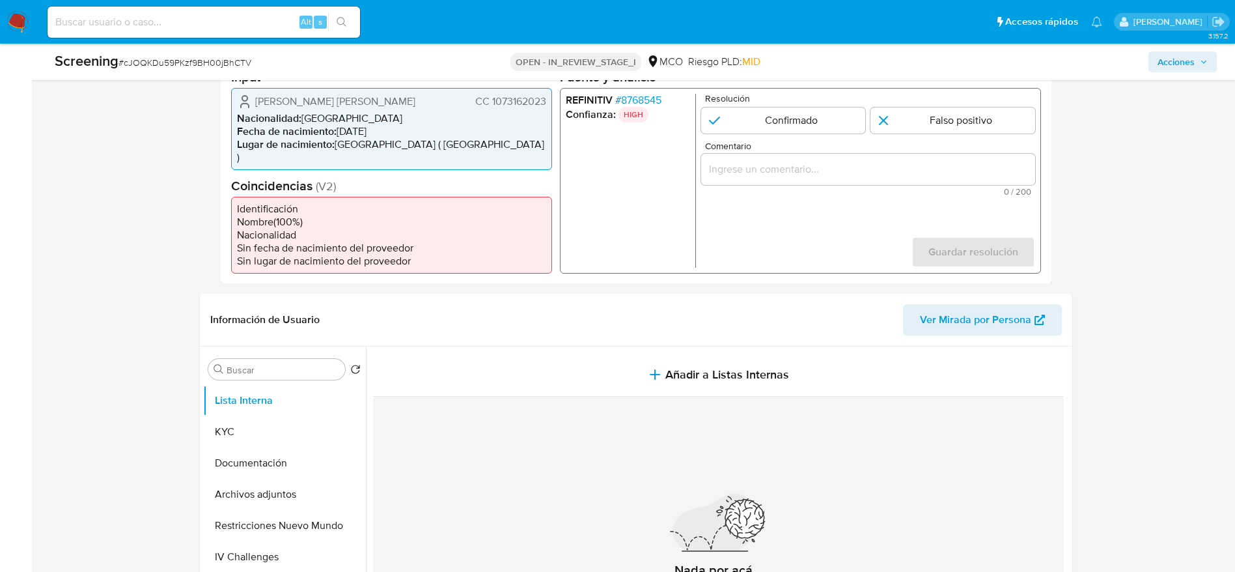
click at [643, 99] on span "# 8768545" at bounding box center [638, 99] width 46 height 13
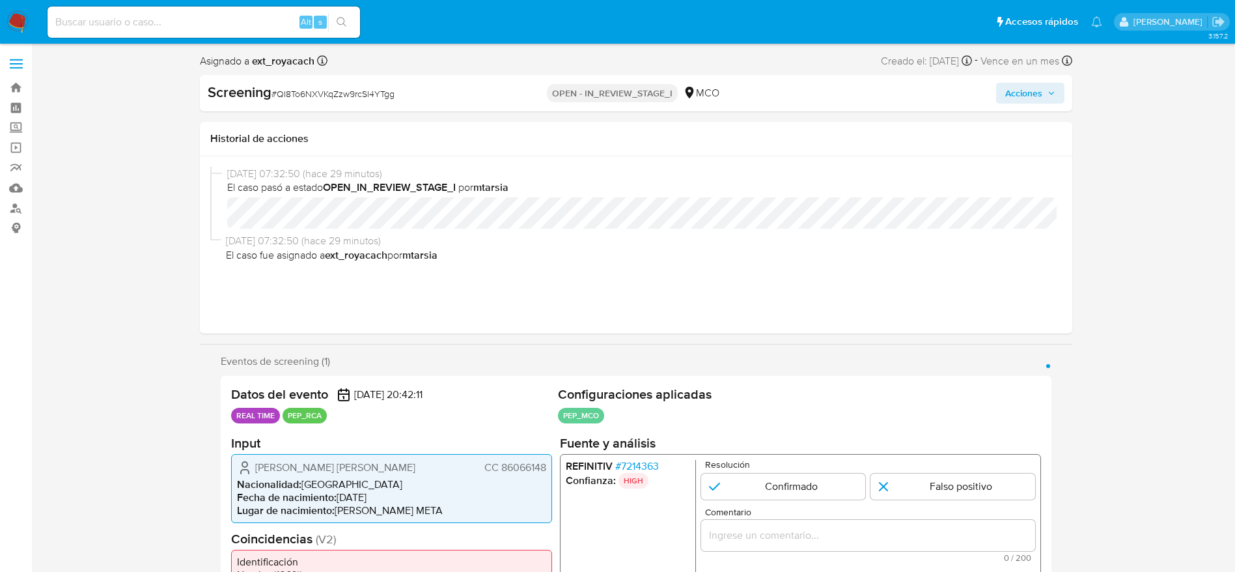
select select "10"
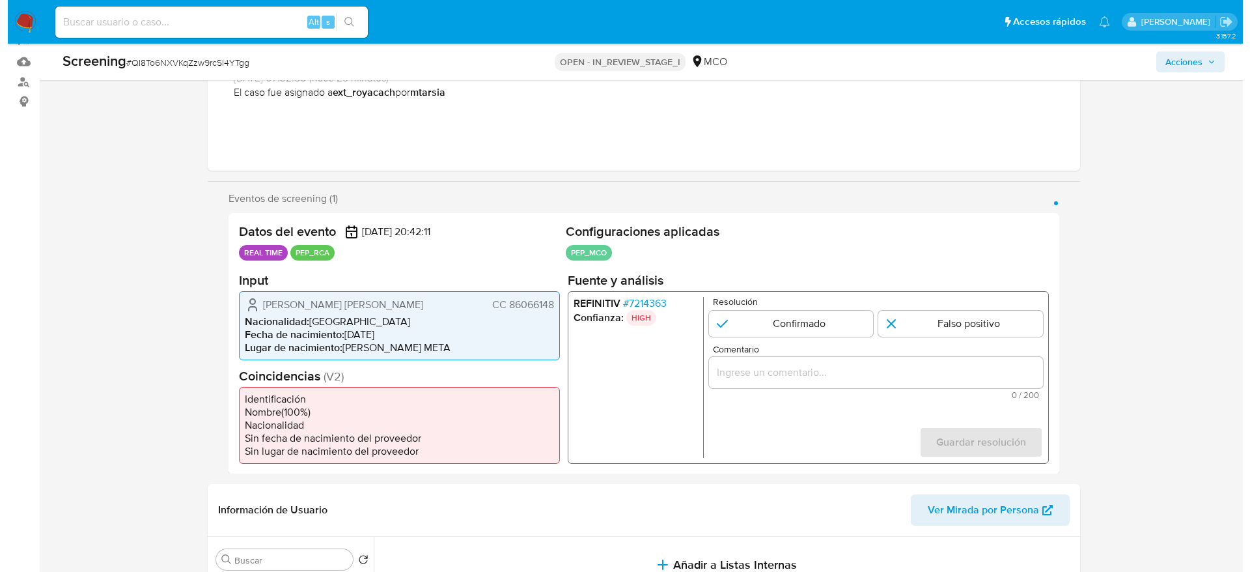
scroll to position [128, 0]
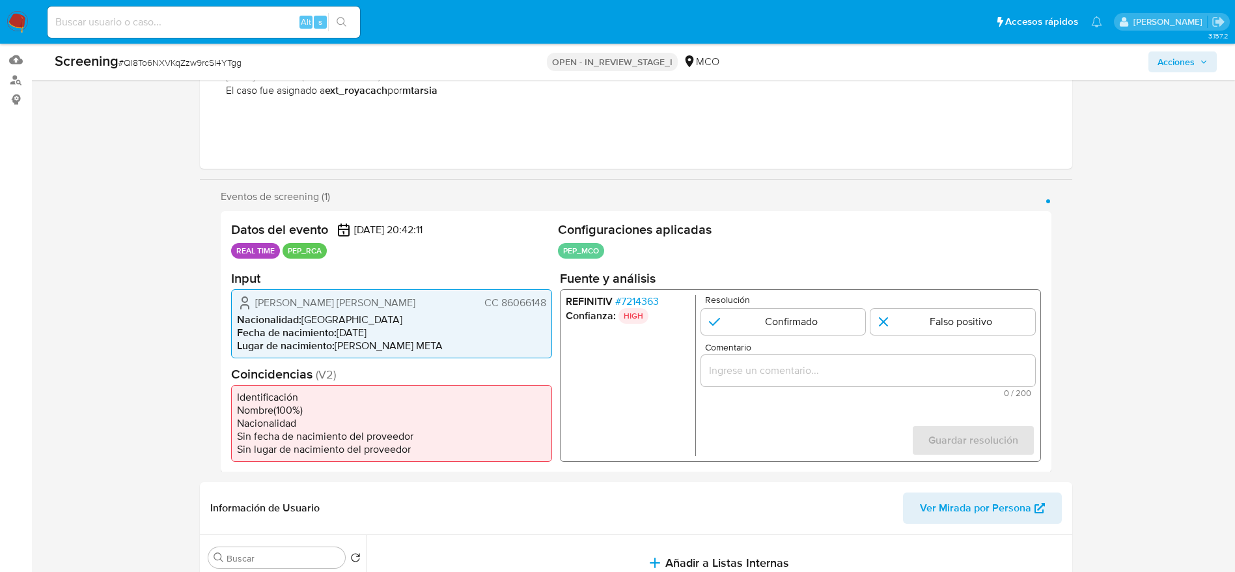
click at [642, 294] on span "# 7214363" at bounding box center [637, 300] width 44 height 13
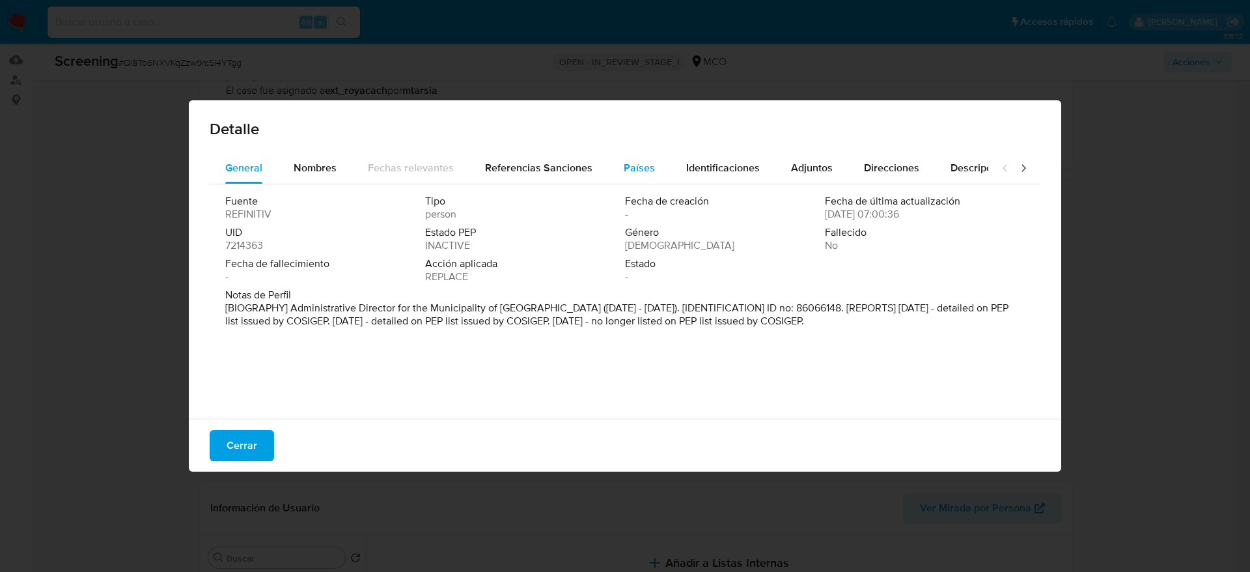
click at [655, 168] on button "Países" at bounding box center [639, 167] width 63 height 31
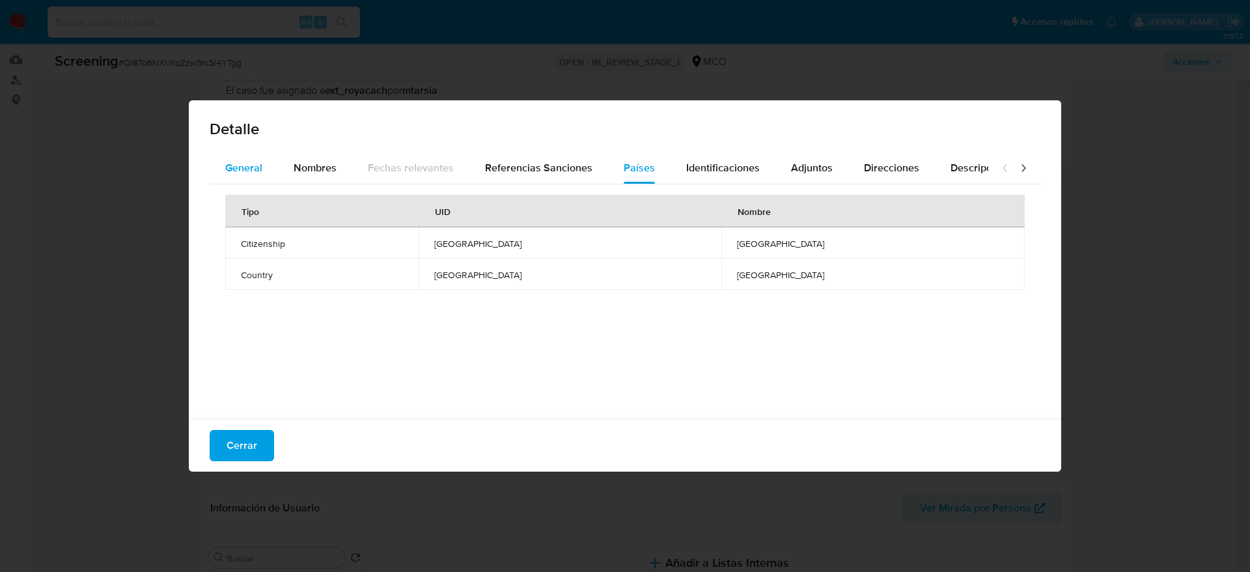
click at [247, 162] on span "General" at bounding box center [243, 167] width 37 height 15
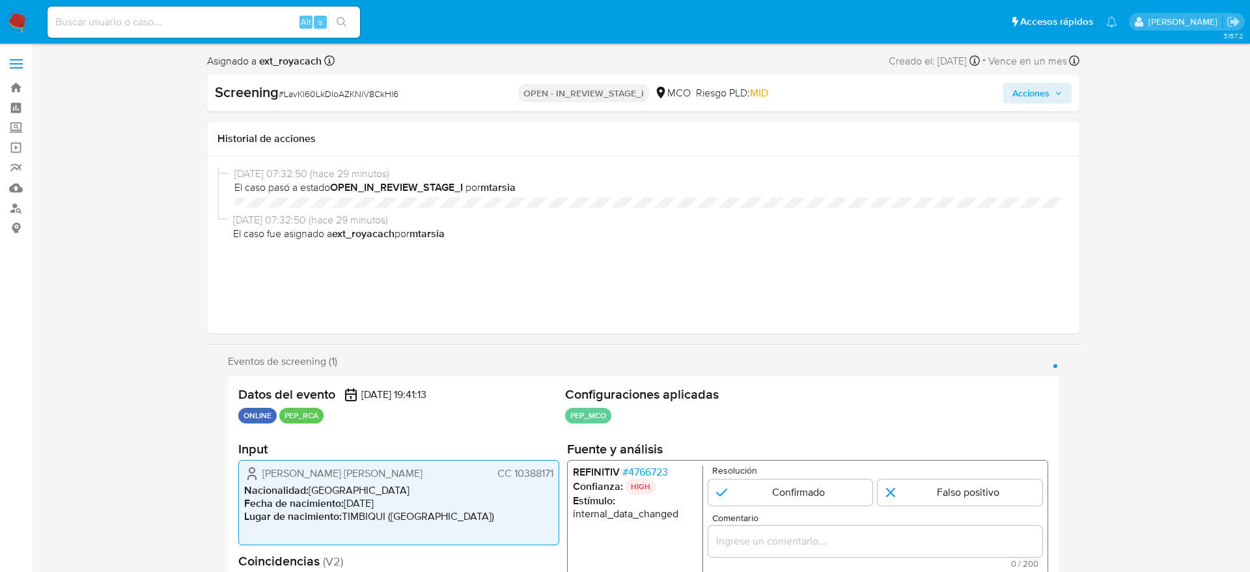
select select "10"
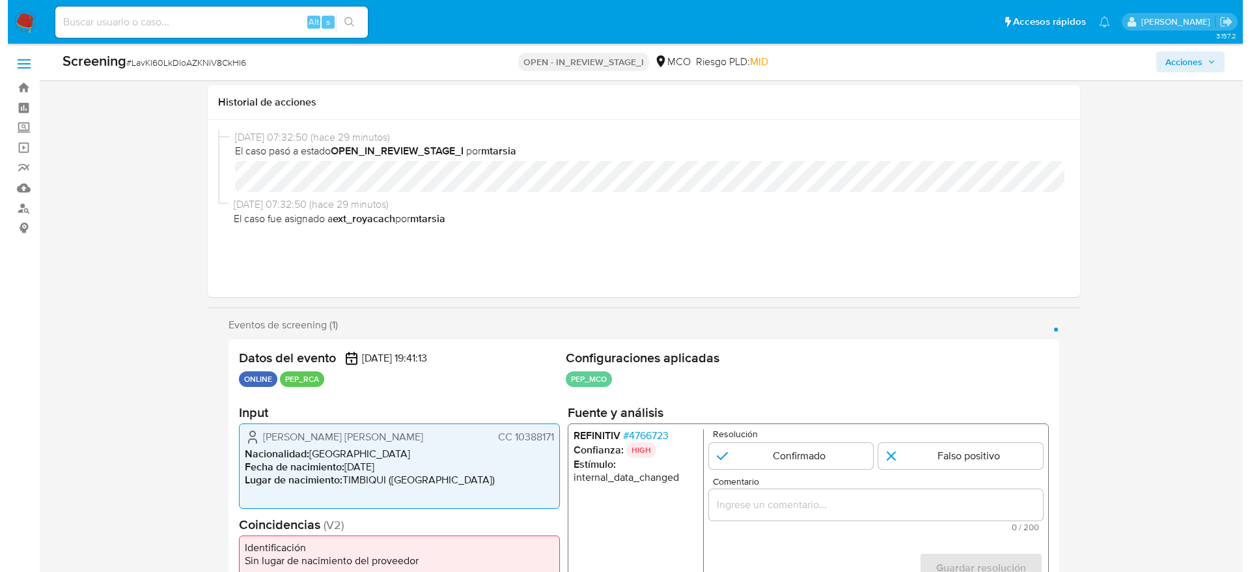
scroll to position [161, 0]
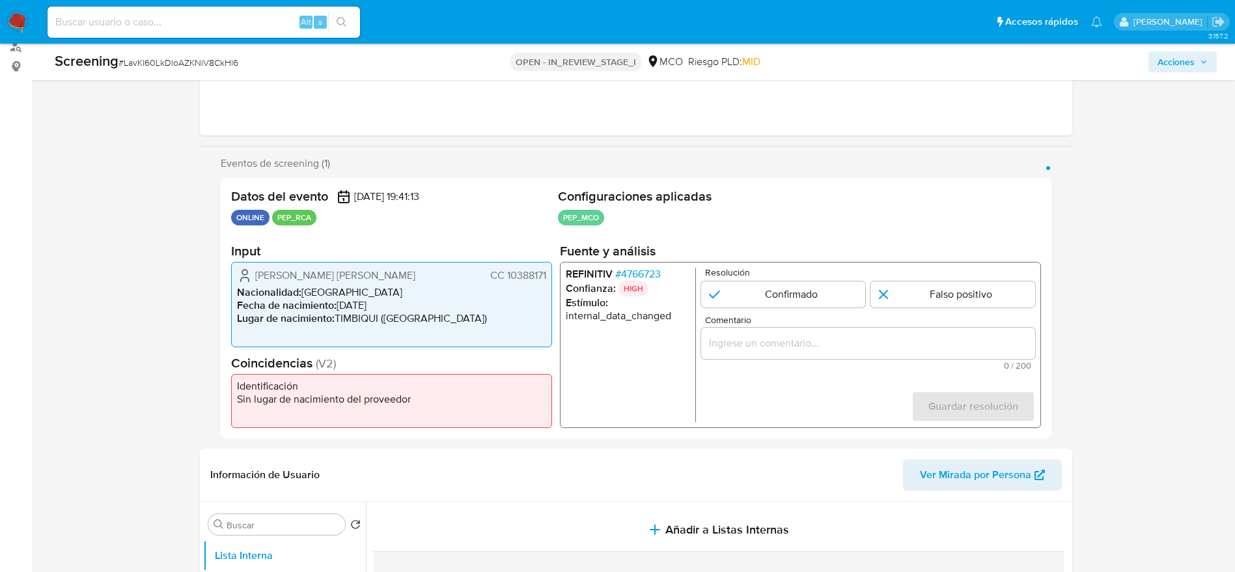
click at [632, 275] on span "# 4766723" at bounding box center [638, 274] width 46 height 13
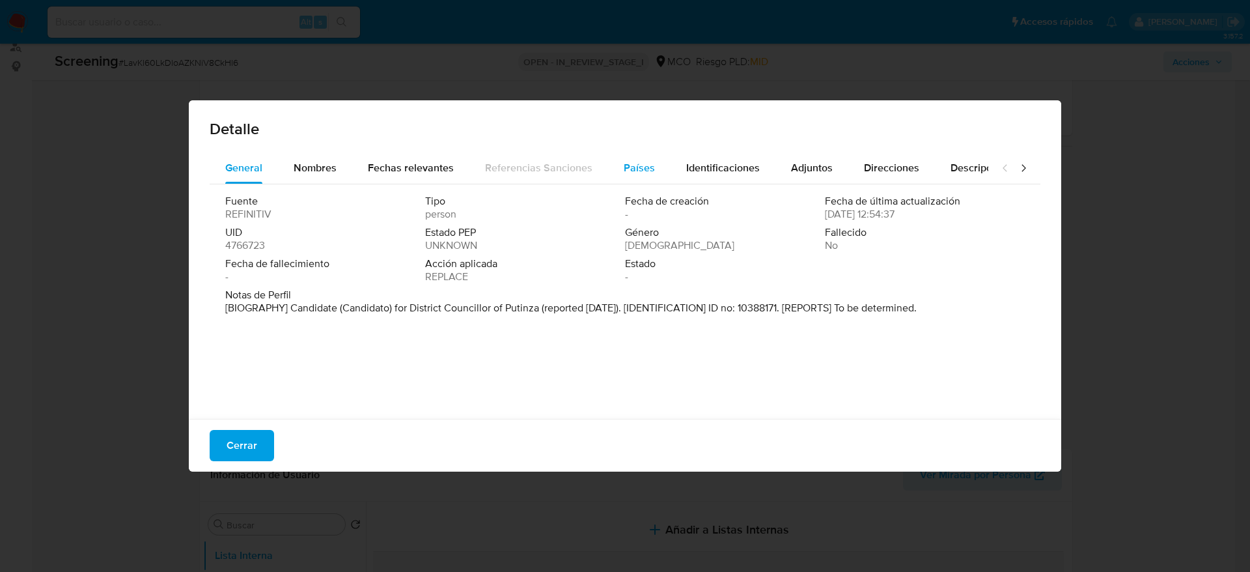
click at [648, 163] on span "Países" at bounding box center [639, 167] width 31 height 15
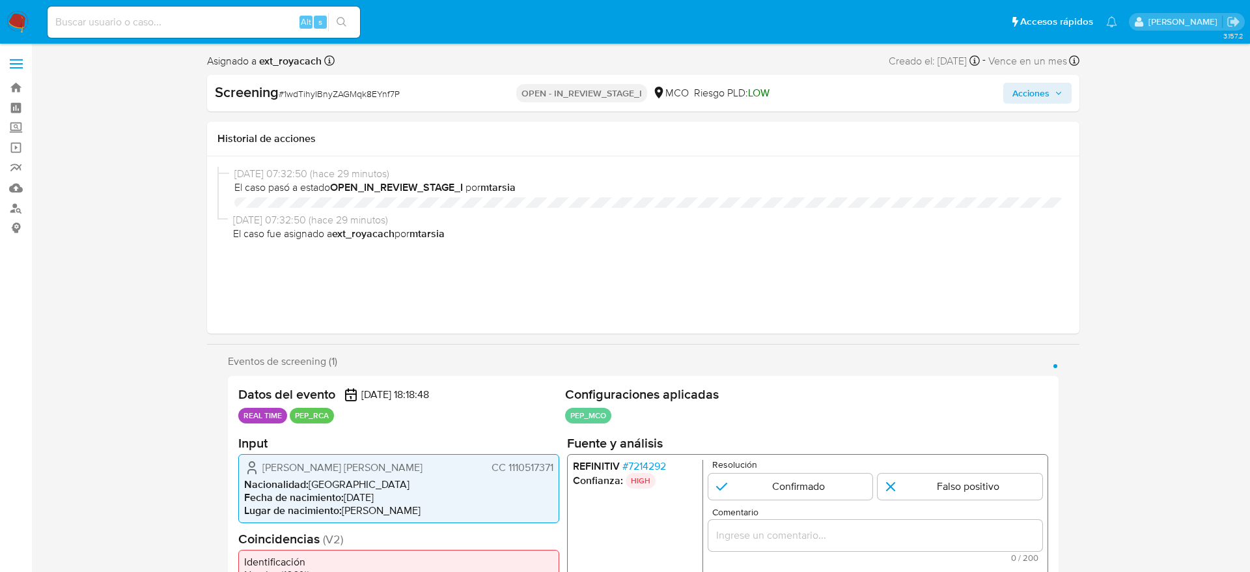
select select "10"
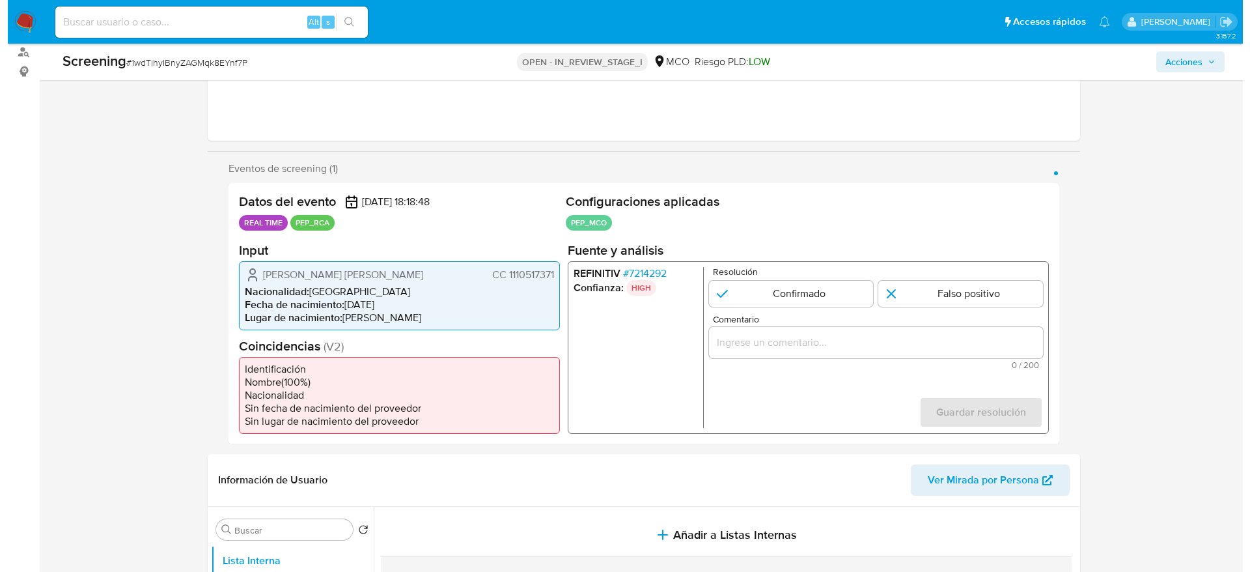
scroll to position [158, 0]
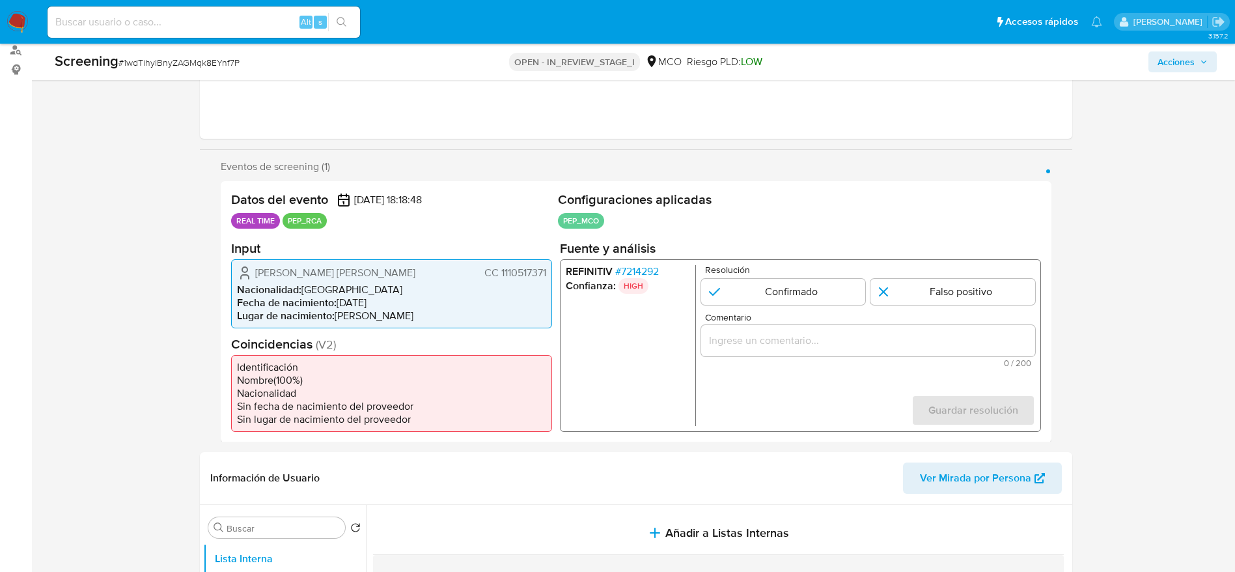
click at [634, 273] on span "# 7214292" at bounding box center [637, 270] width 44 height 13
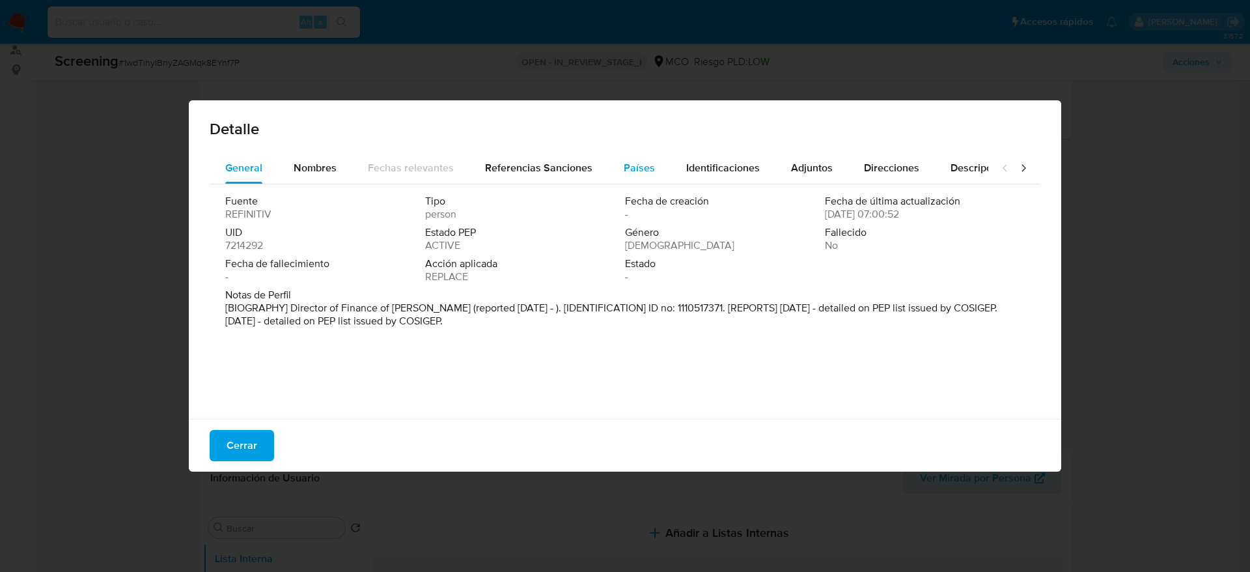
click at [643, 160] on span "Países" at bounding box center [639, 167] width 31 height 15
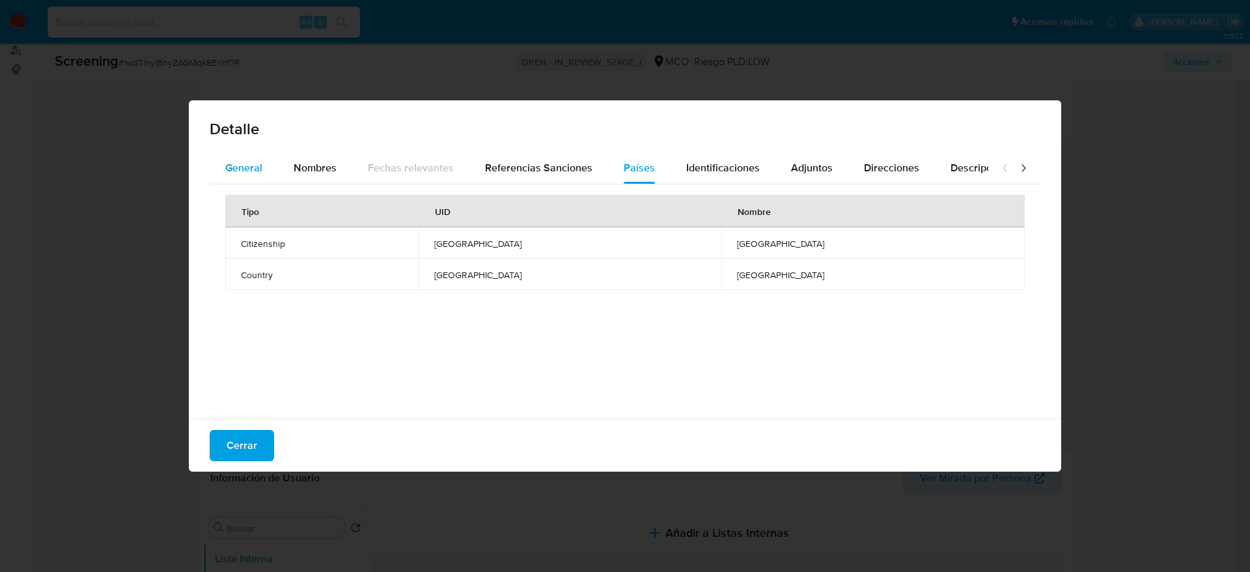
click at [259, 170] on span "General" at bounding box center [243, 167] width 37 height 15
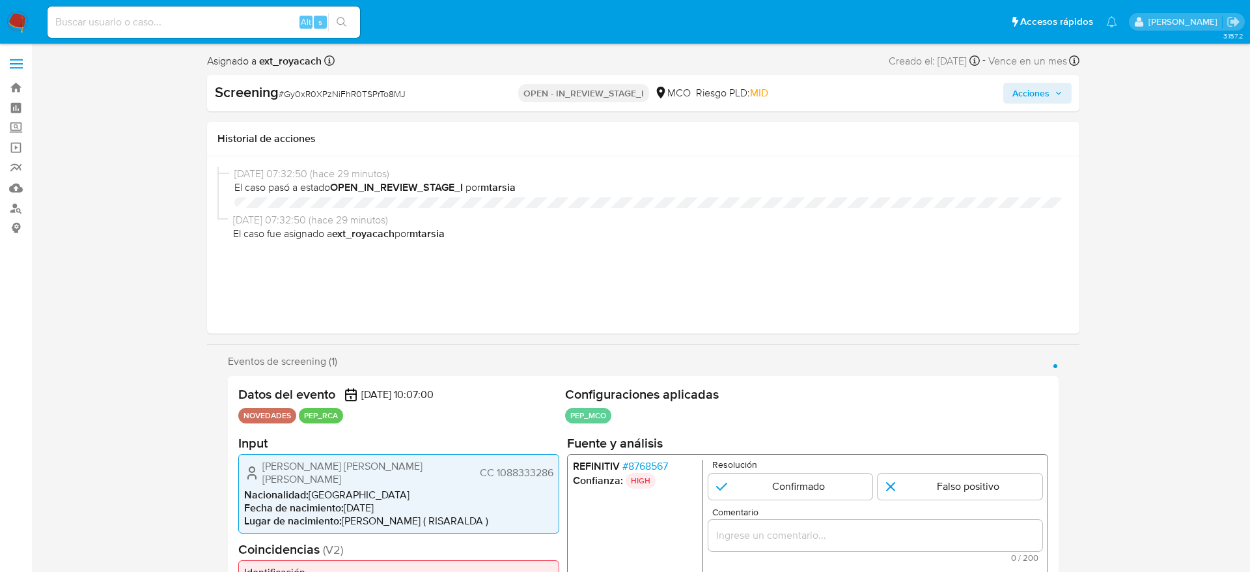
select select "10"
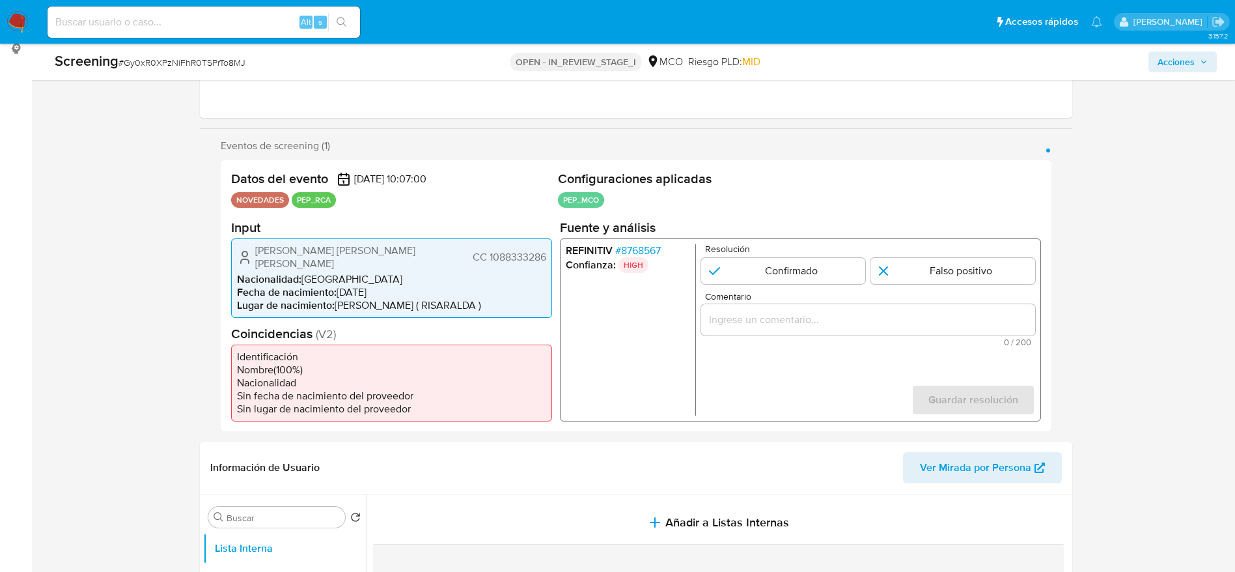
scroll to position [178, 0]
click at [647, 251] on span "# 8768567" at bounding box center [638, 251] width 46 height 13
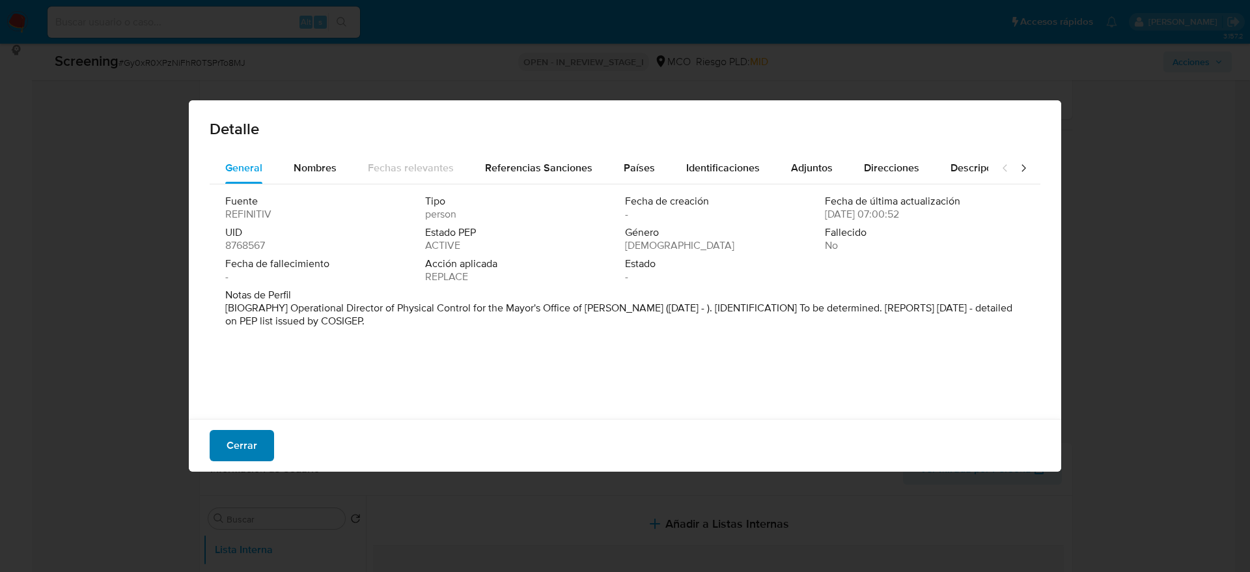
drag, startPoint x: 221, startPoint y: 463, endPoint x: 241, endPoint y: 447, distance: 25.0
click at [241, 447] on div "Cerrar" at bounding box center [625, 445] width 873 height 53
click at [241, 447] on span "Cerrar" at bounding box center [242, 445] width 31 height 29
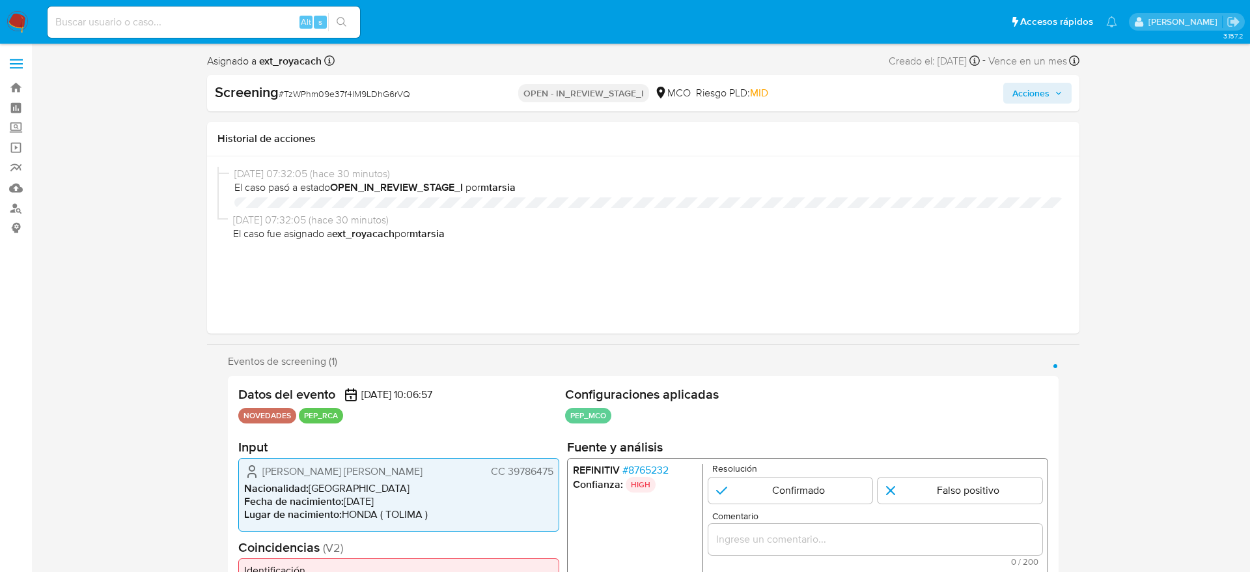
select select "10"
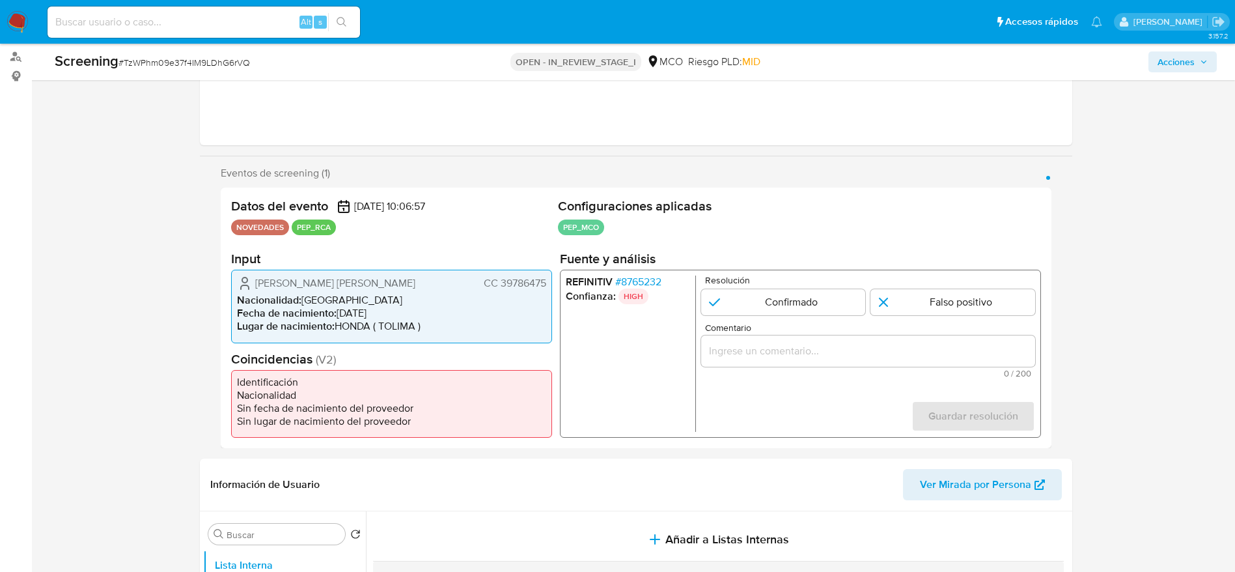
scroll to position [152, 0]
click at [647, 275] on span "# 8765232" at bounding box center [638, 281] width 46 height 13
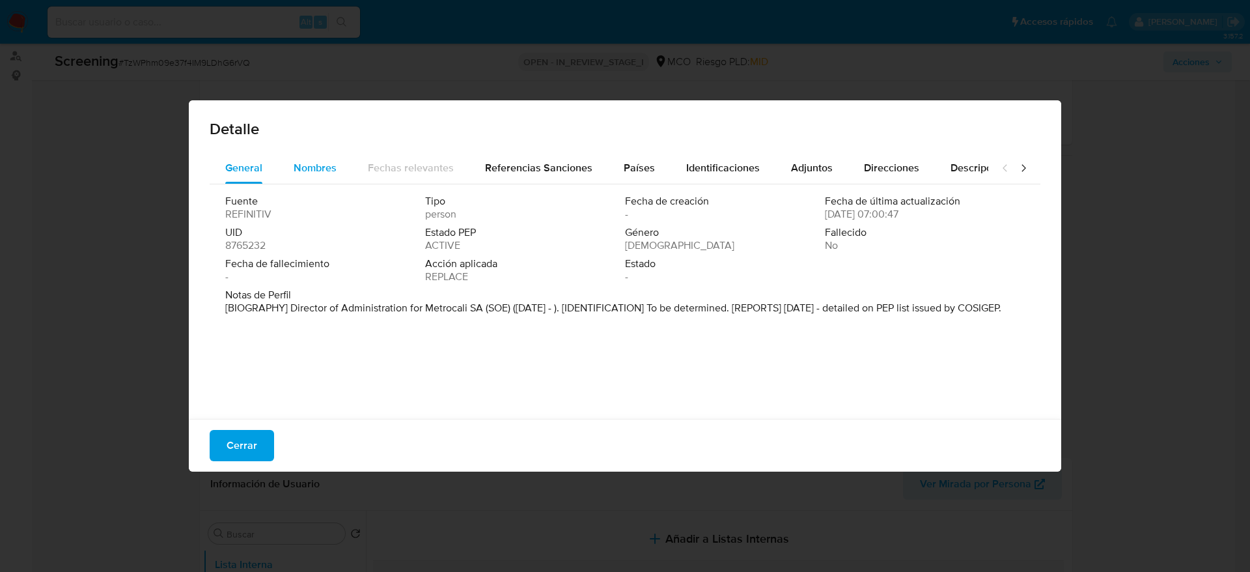
click at [314, 167] on span "Nombres" at bounding box center [315, 167] width 43 height 15
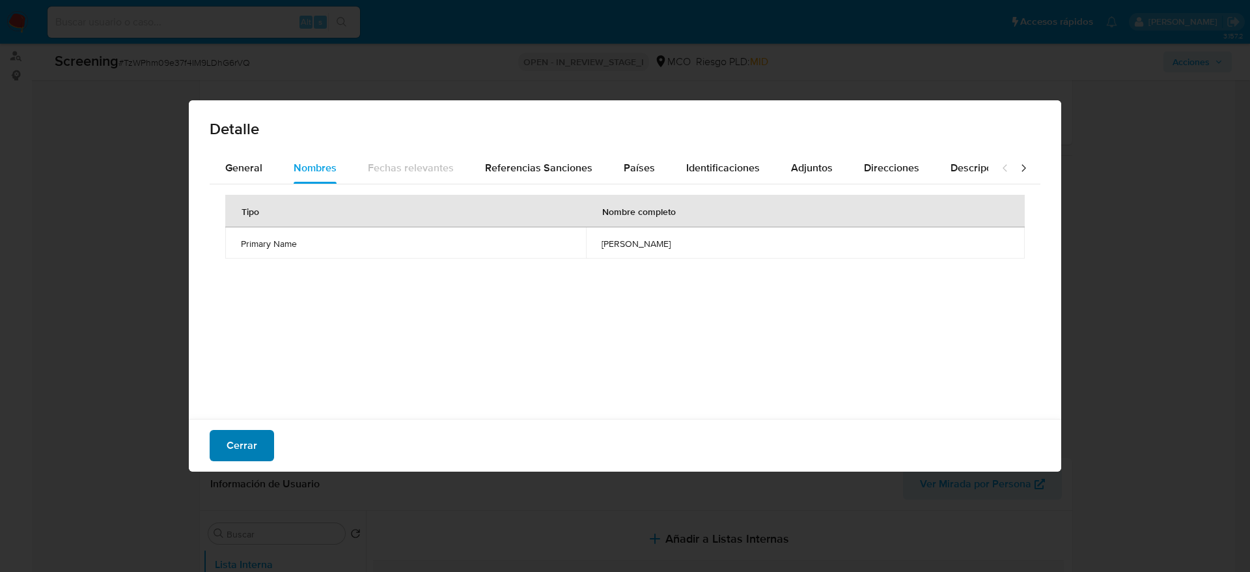
click at [266, 438] on button "Cerrar" at bounding box center [242, 445] width 64 height 31
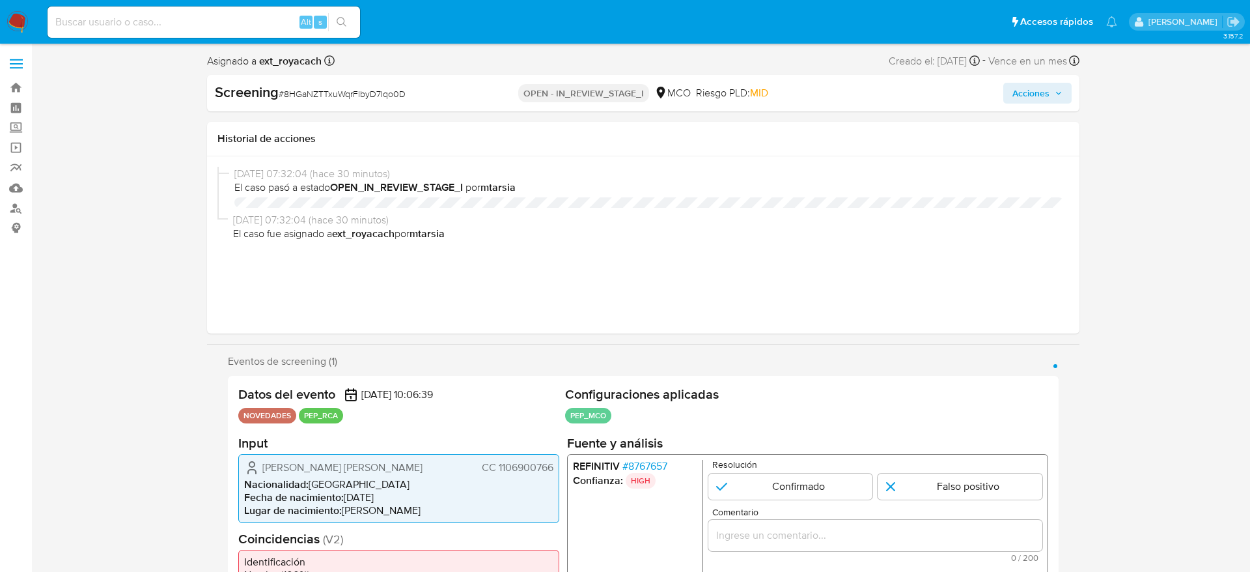
select select "10"
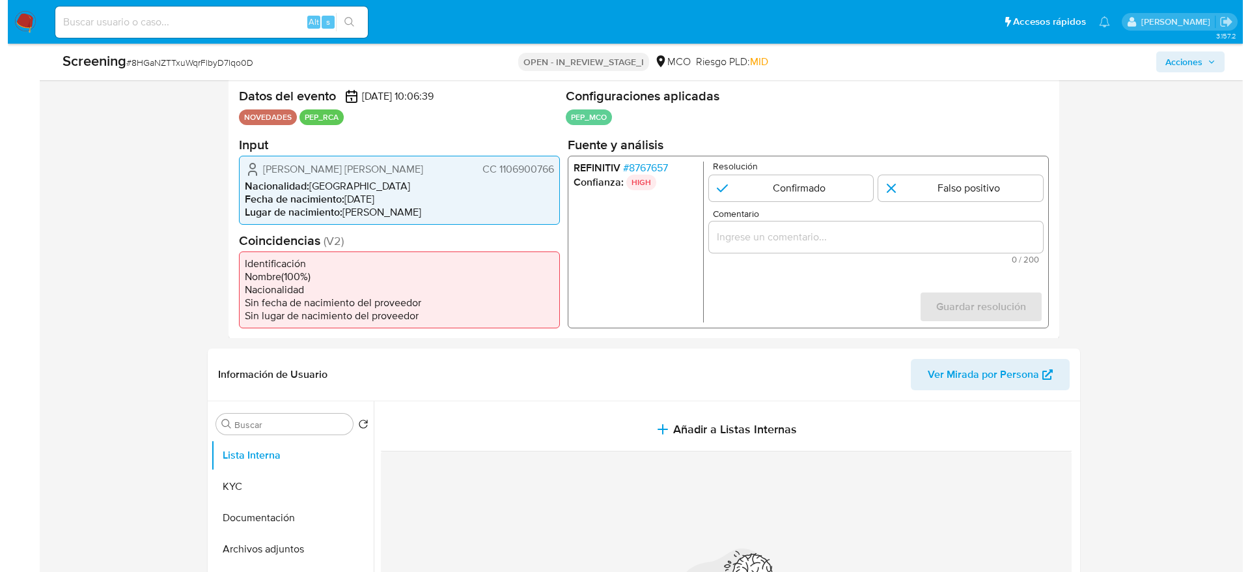
scroll to position [277, 0]
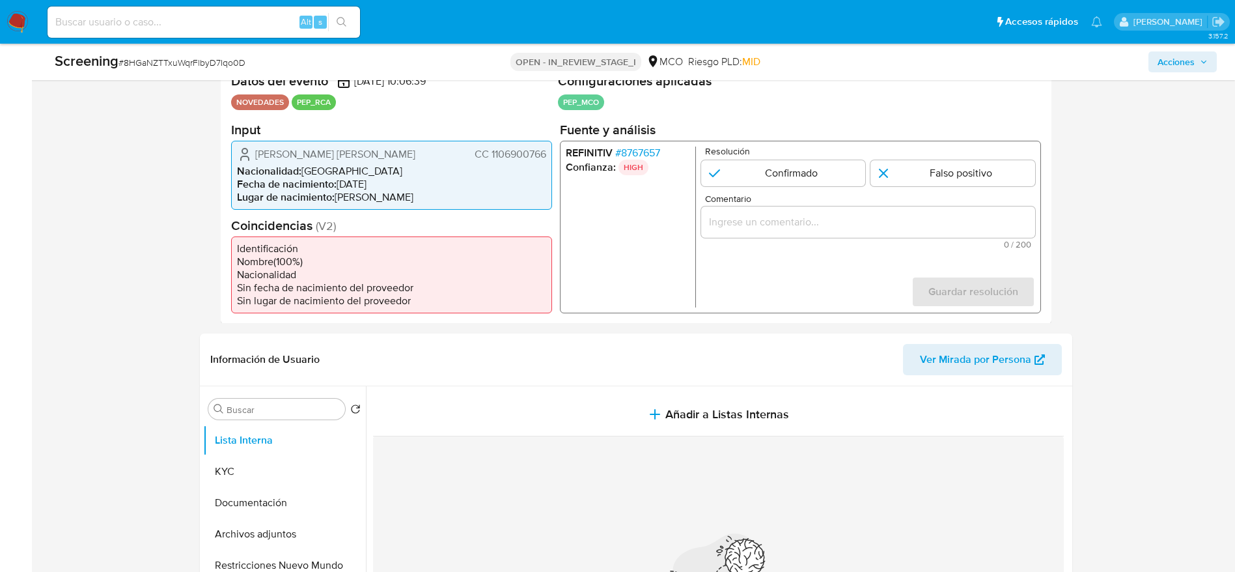
click at [652, 152] on span "# 8767657" at bounding box center [637, 152] width 45 height 13
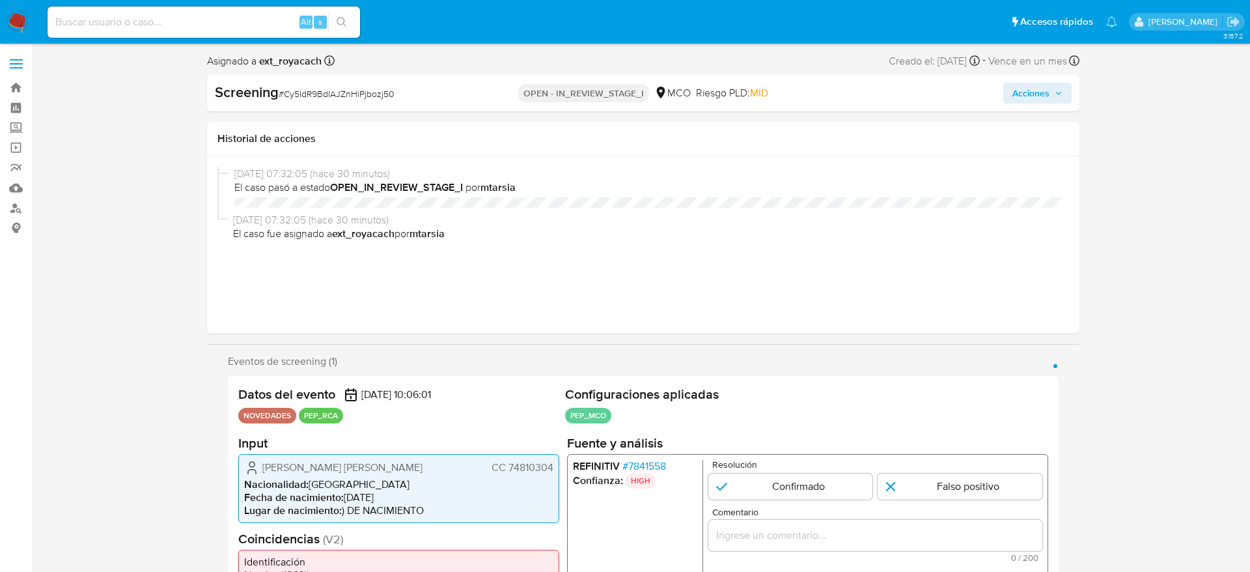
select select "10"
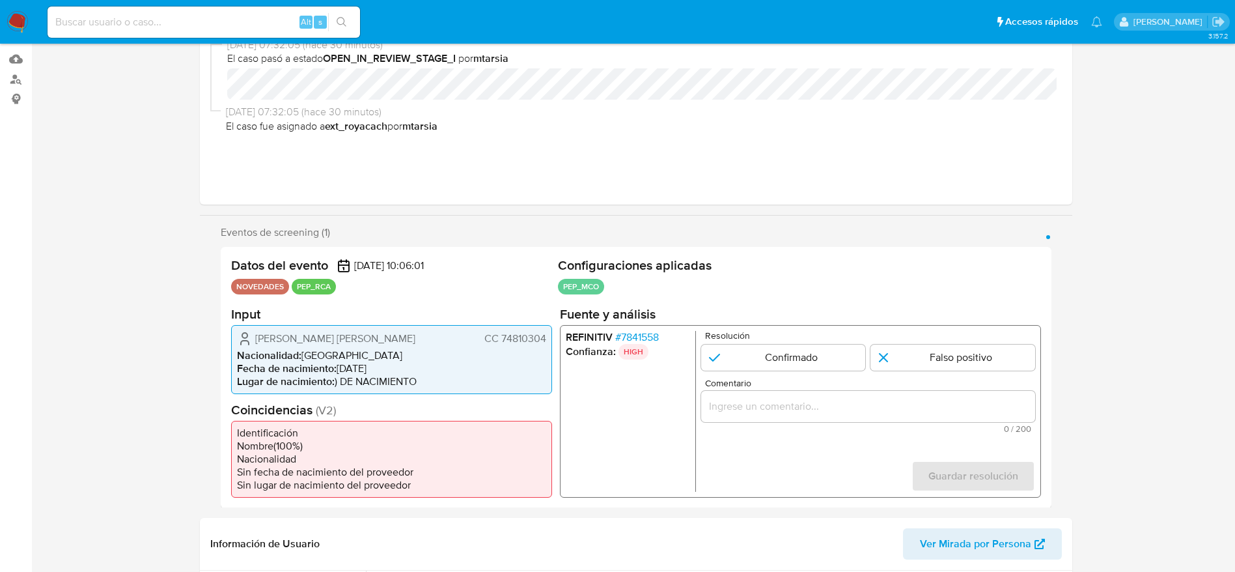
scroll to position [142, 0]
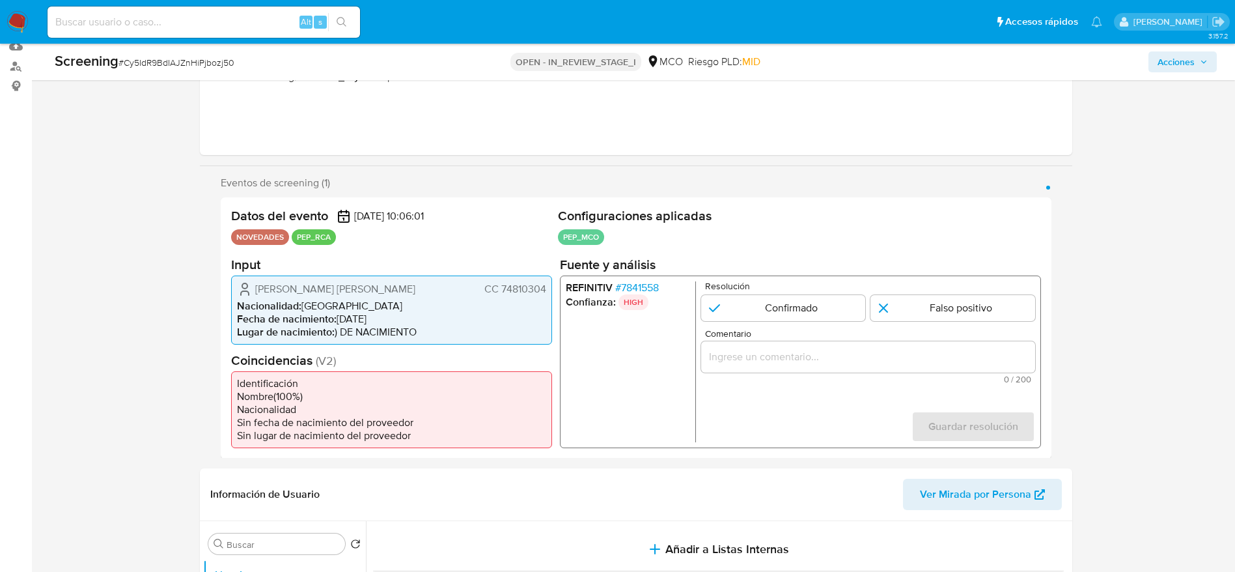
click at [642, 288] on span "# 7841558" at bounding box center [637, 287] width 44 height 13
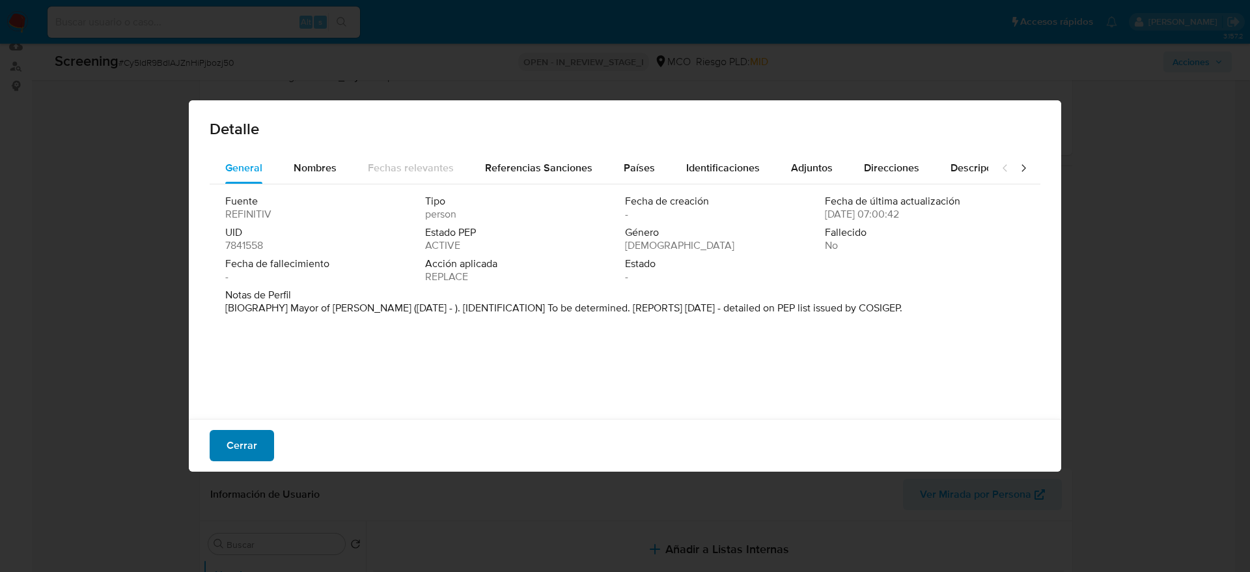
click at [238, 454] on span "Cerrar" at bounding box center [242, 445] width 31 height 29
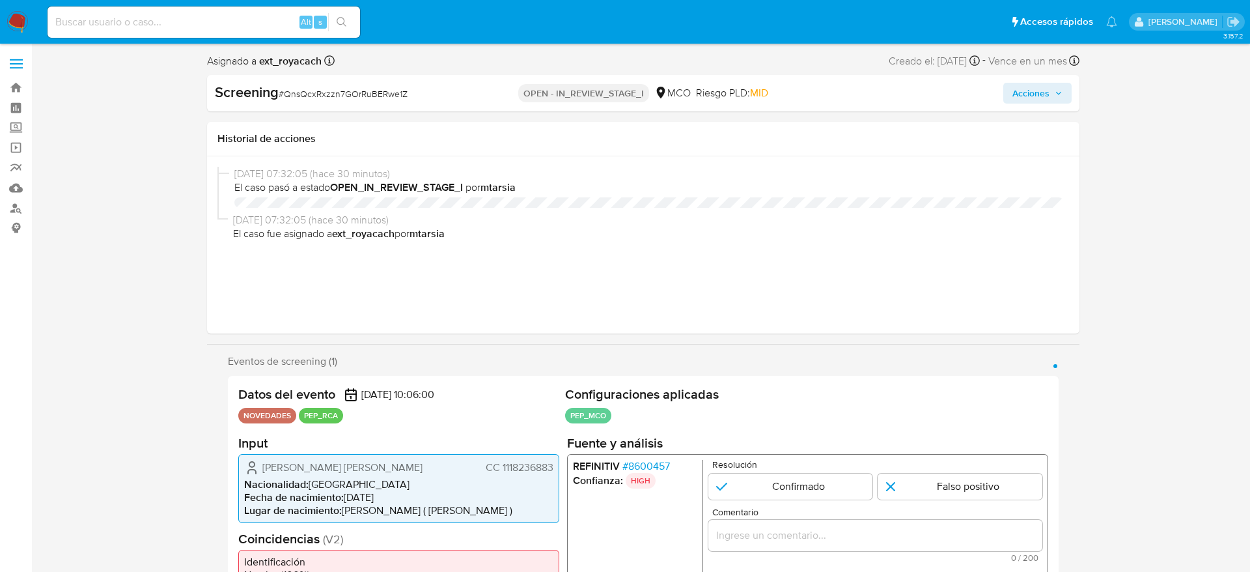
select select "10"
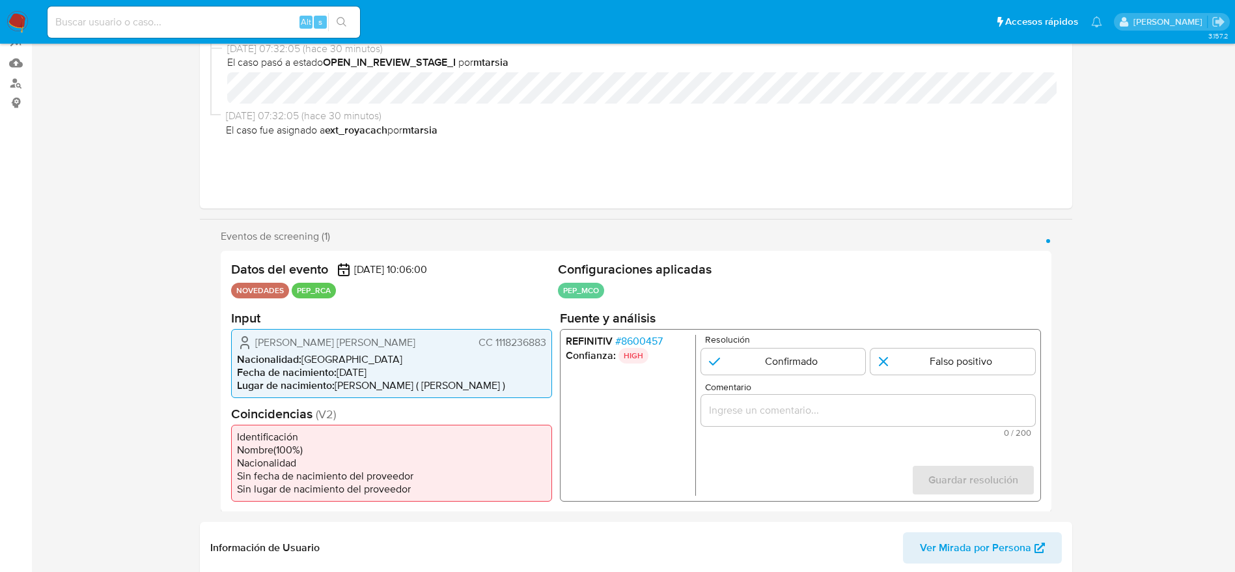
scroll to position [132, 0]
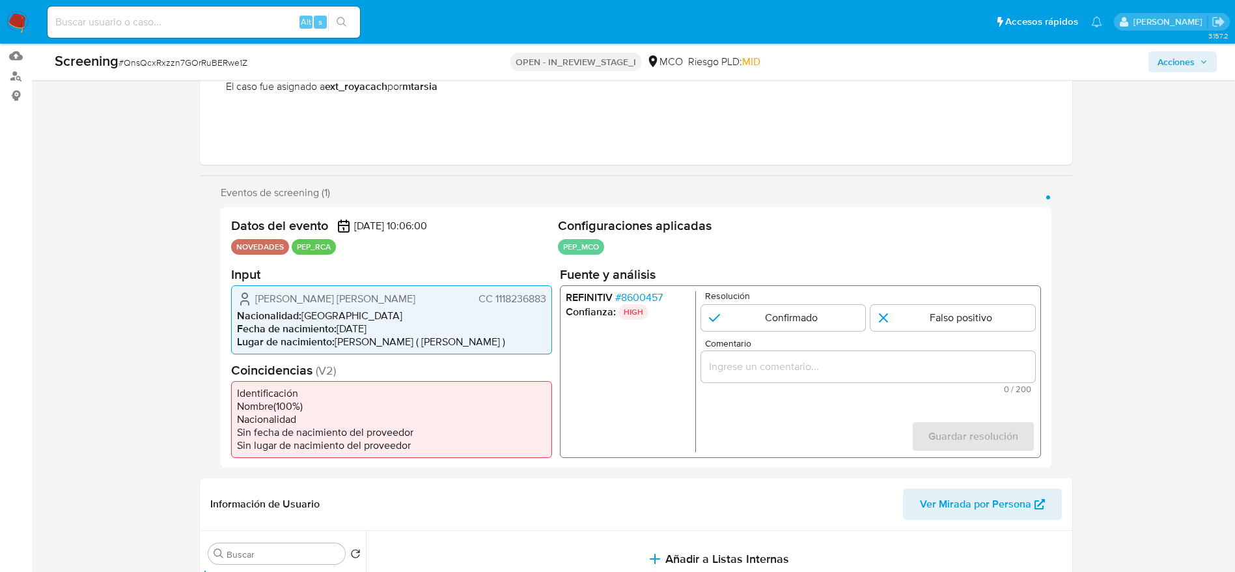
click at [645, 294] on span "# 8600457" at bounding box center [639, 296] width 48 height 13
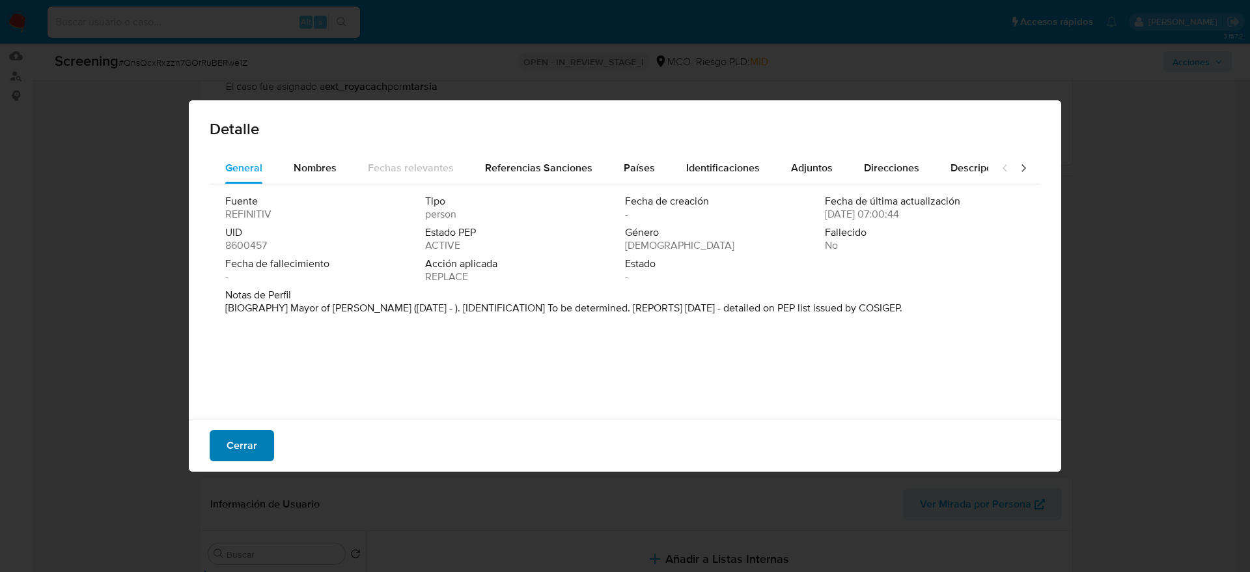
click at [253, 453] on span "Cerrar" at bounding box center [242, 445] width 31 height 29
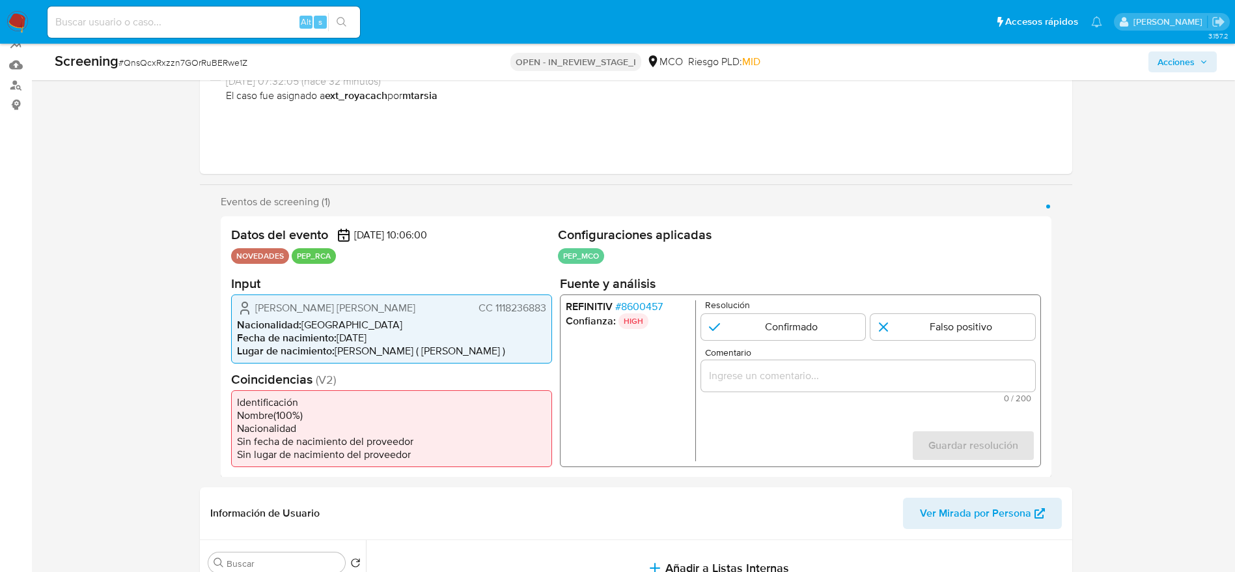
scroll to position [115, 0]
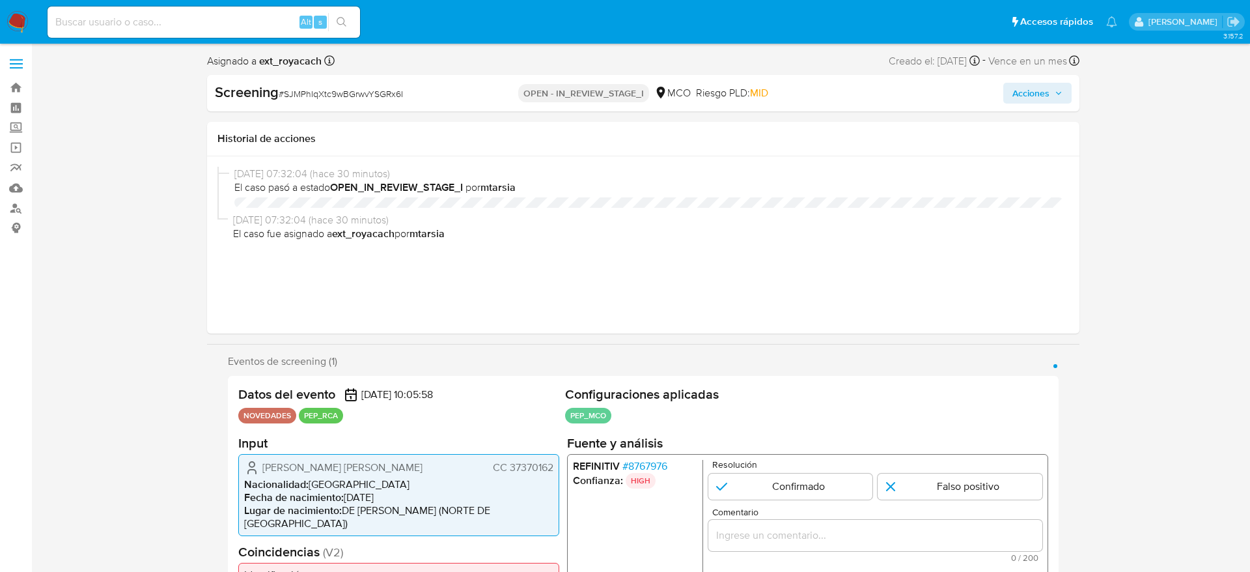
select select "10"
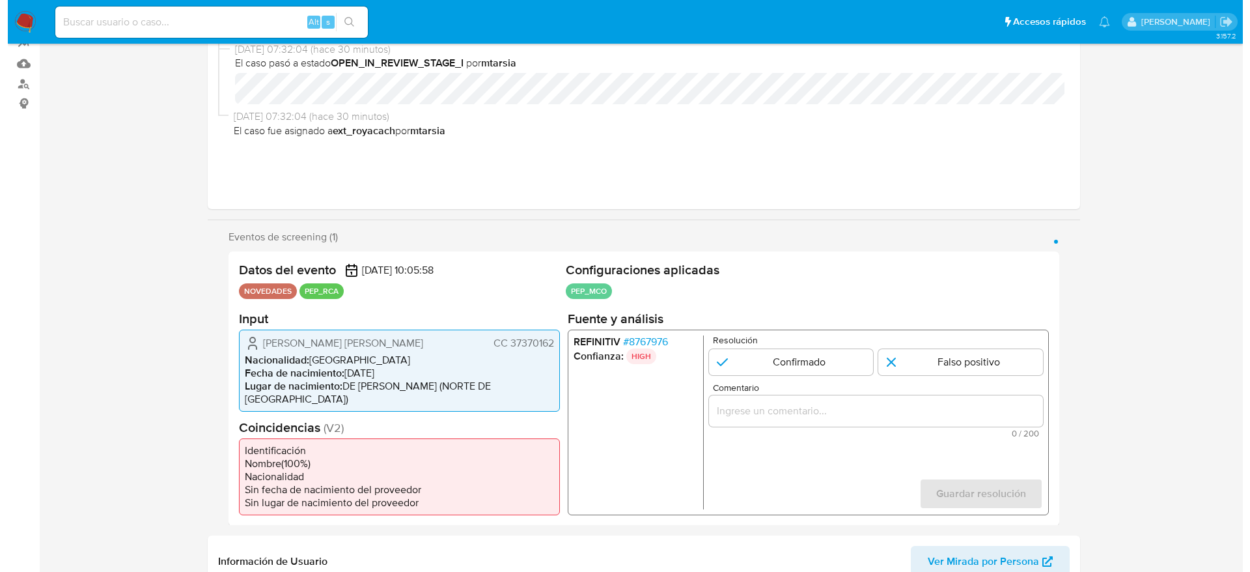
scroll to position [147, 0]
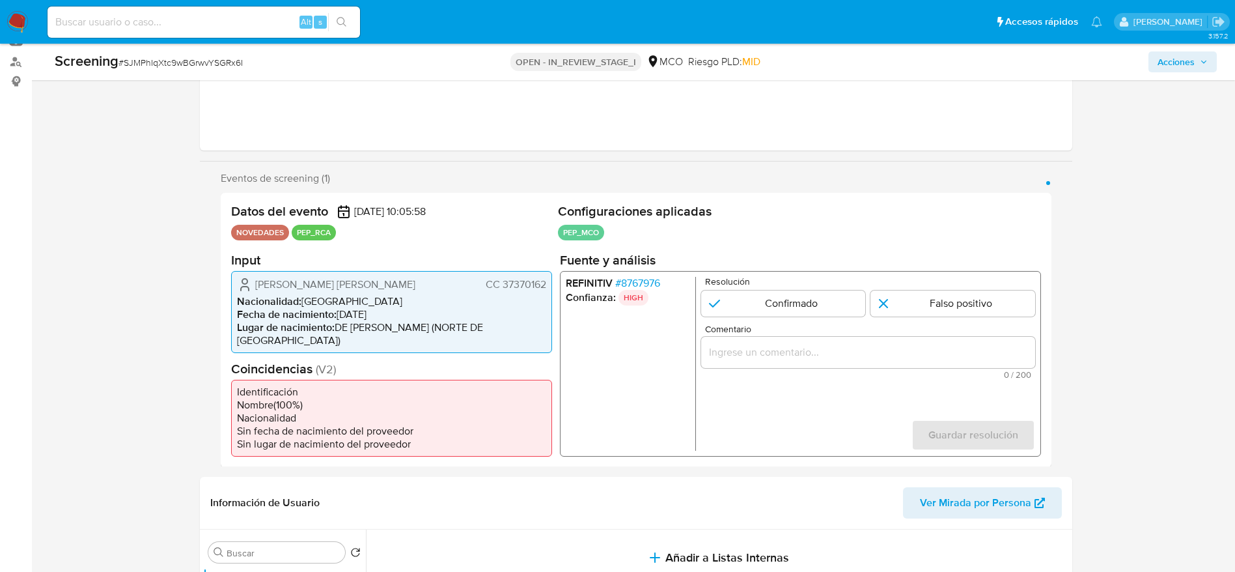
click at [635, 280] on span "# 8767976" at bounding box center [637, 282] width 45 height 13
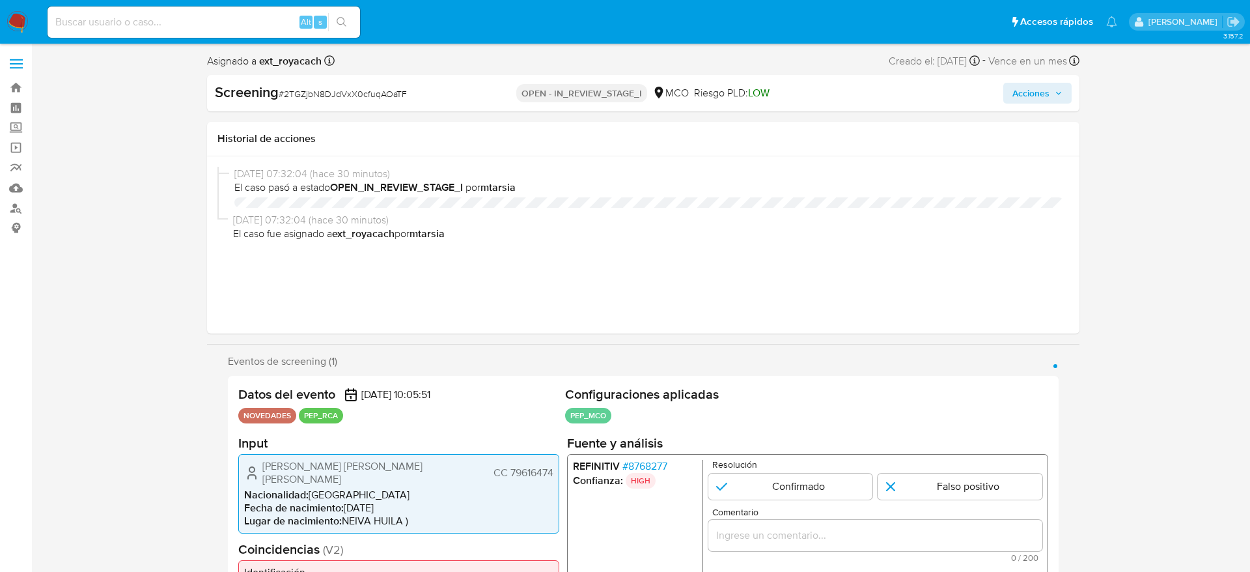
select select "10"
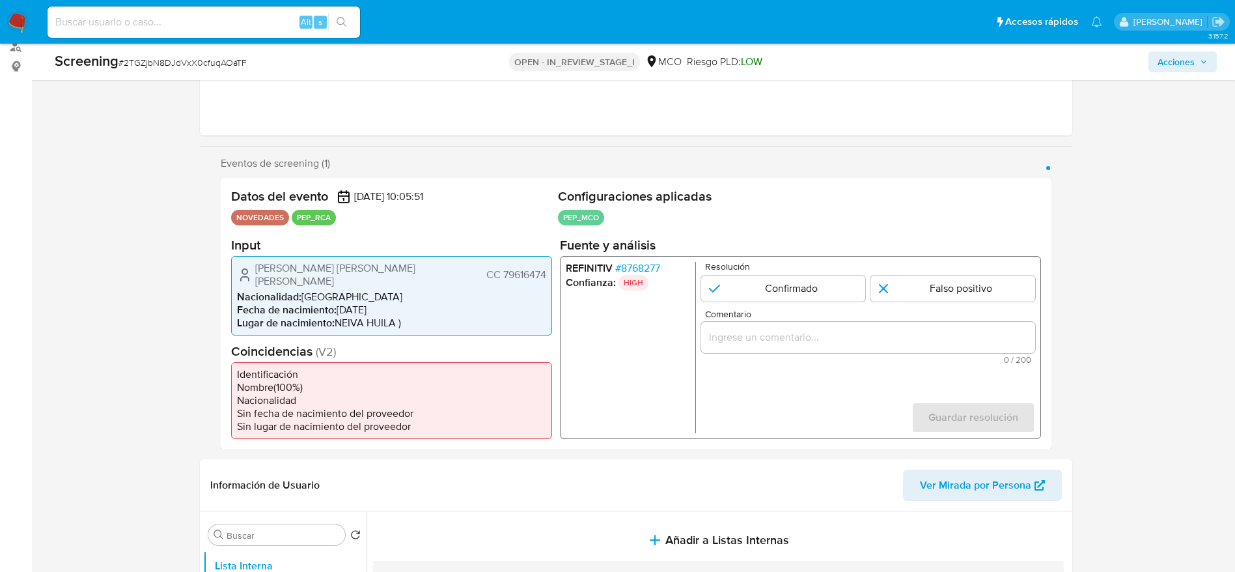
scroll to position [162, 0]
click at [643, 264] on span "# 8768277" at bounding box center [637, 266] width 45 height 13
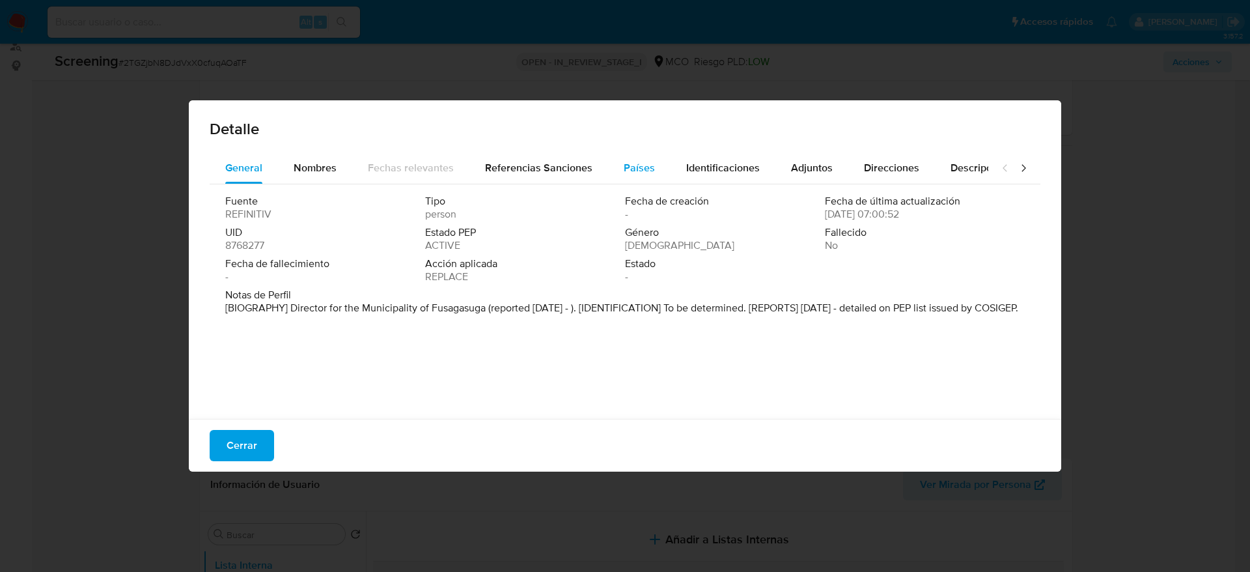
click at [643, 164] on span "Países" at bounding box center [639, 167] width 31 height 15
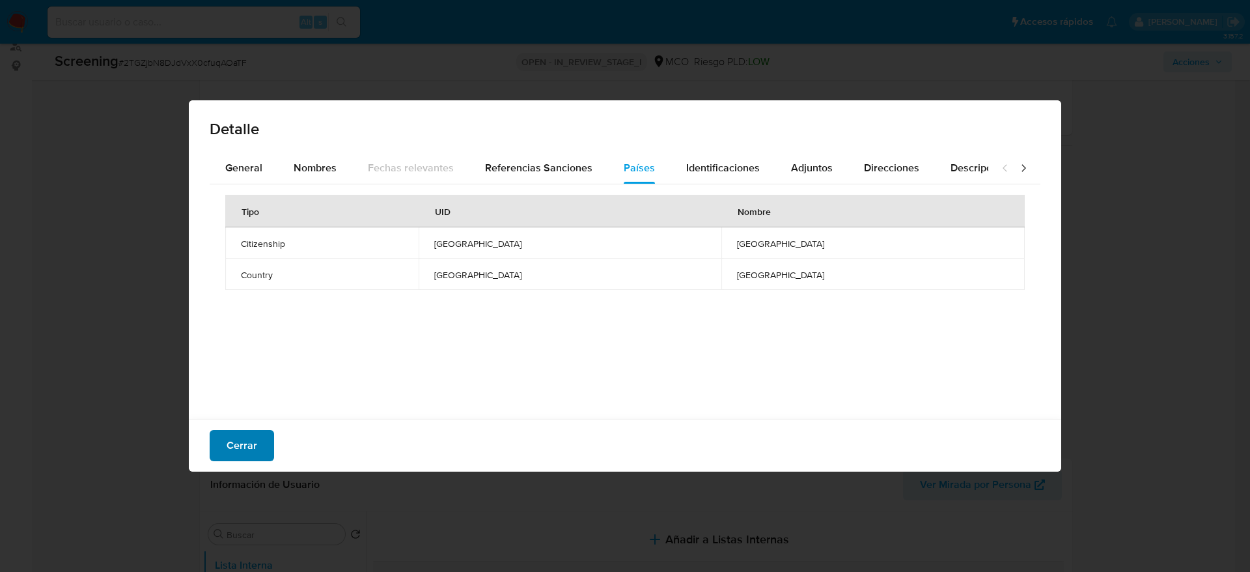
drag, startPoint x: 239, startPoint y: 428, endPoint x: 247, endPoint y: 447, distance: 20.1
click at [247, 447] on div "Cerrar" at bounding box center [625, 445] width 873 height 53
click at [247, 447] on span "Cerrar" at bounding box center [242, 445] width 31 height 29
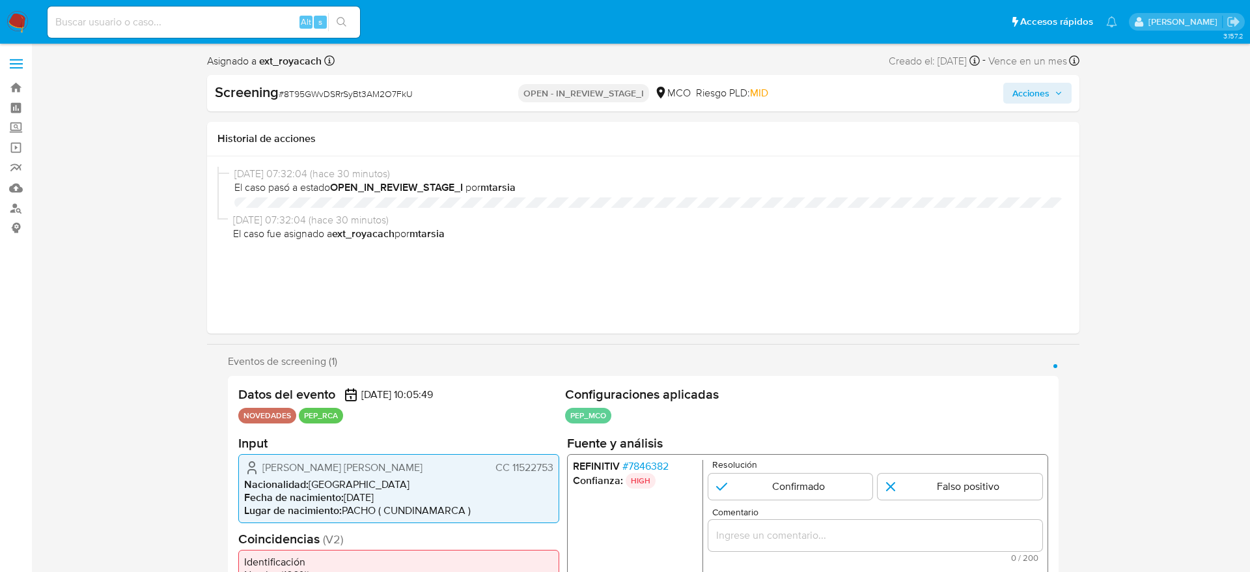
select select "10"
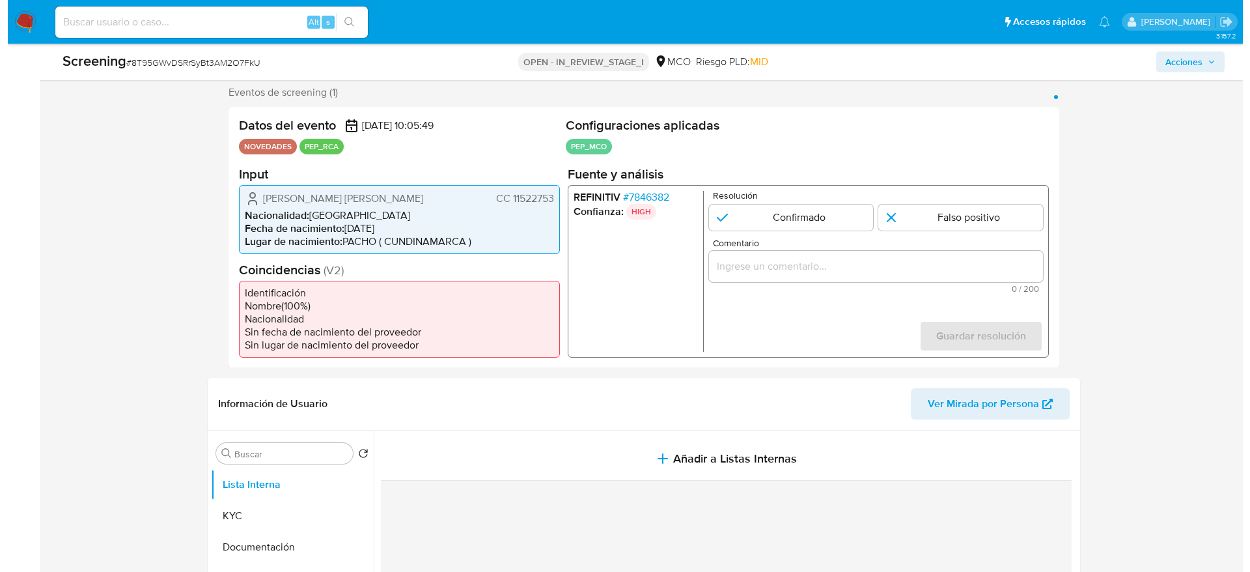
scroll to position [234, 0]
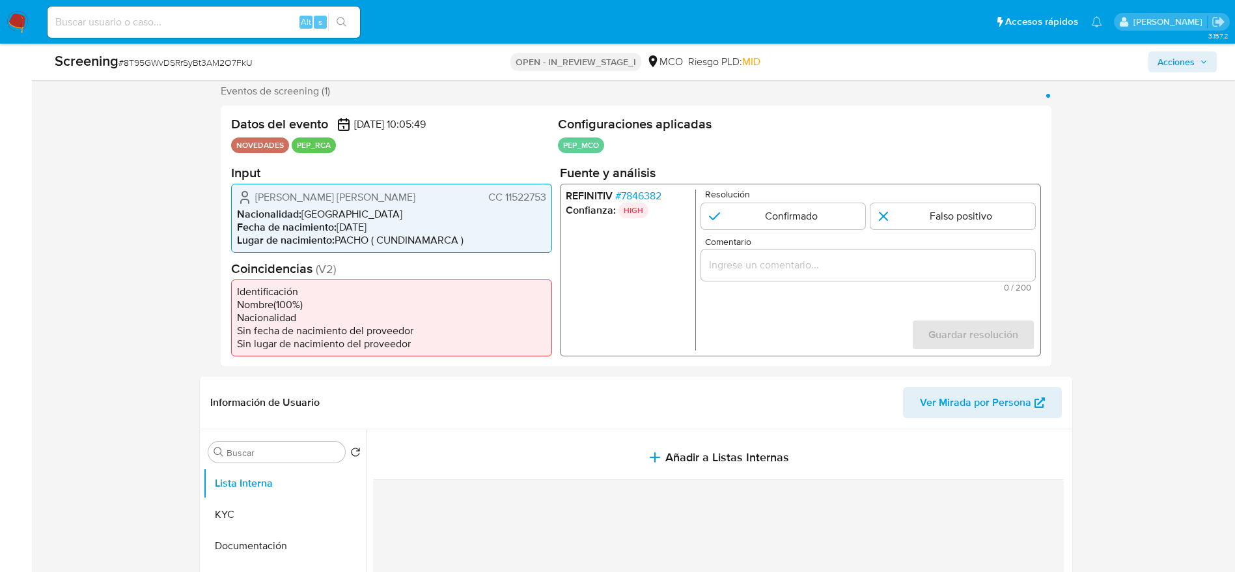
click at [650, 195] on span "# 7846382" at bounding box center [638, 195] width 46 height 13
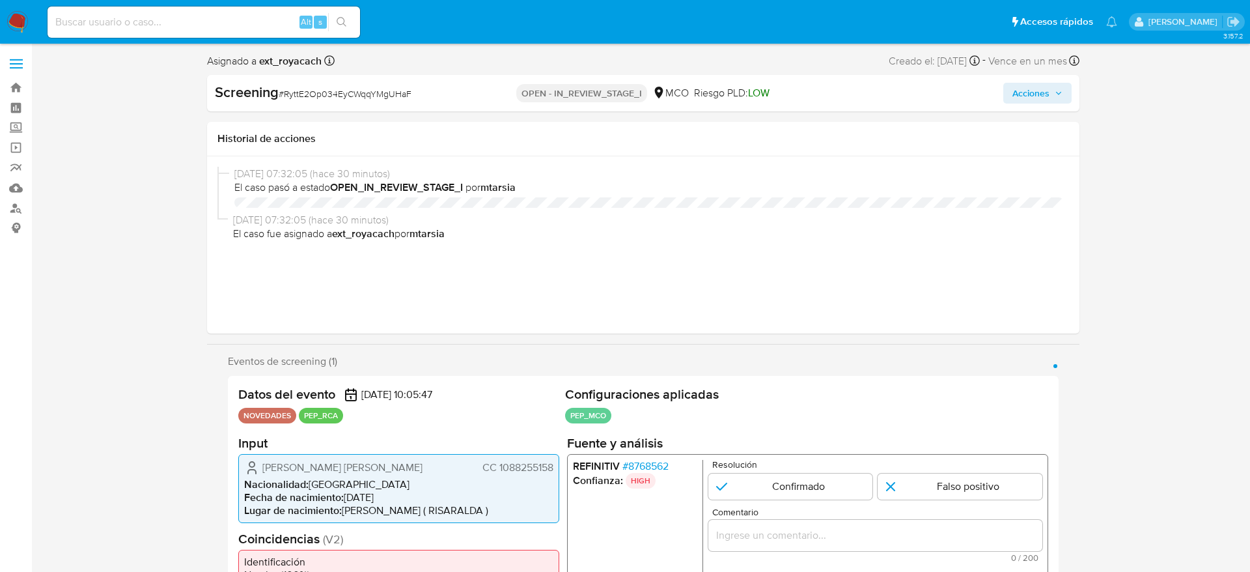
select select "10"
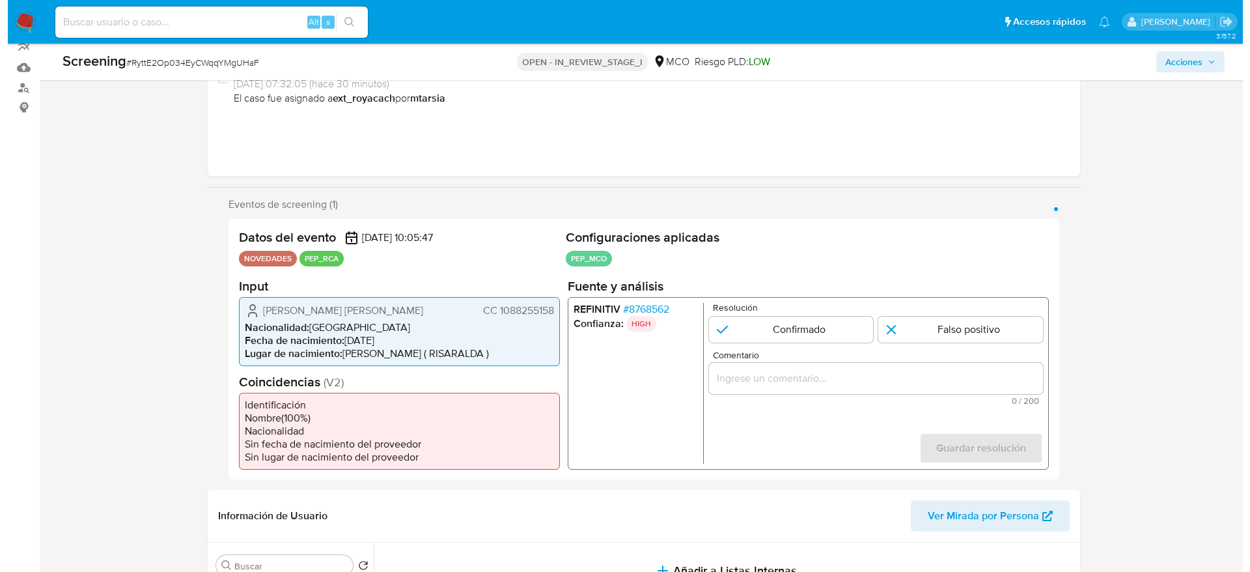
scroll to position [121, 0]
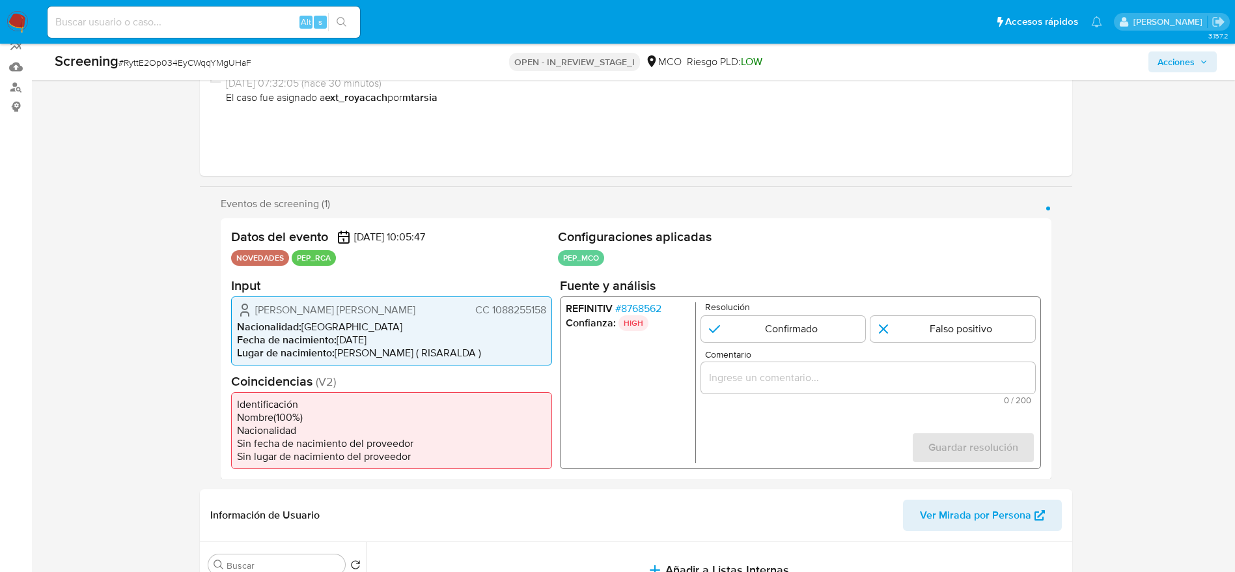
click at [646, 311] on span "# 8768562" at bounding box center [638, 307] width 46 height 13
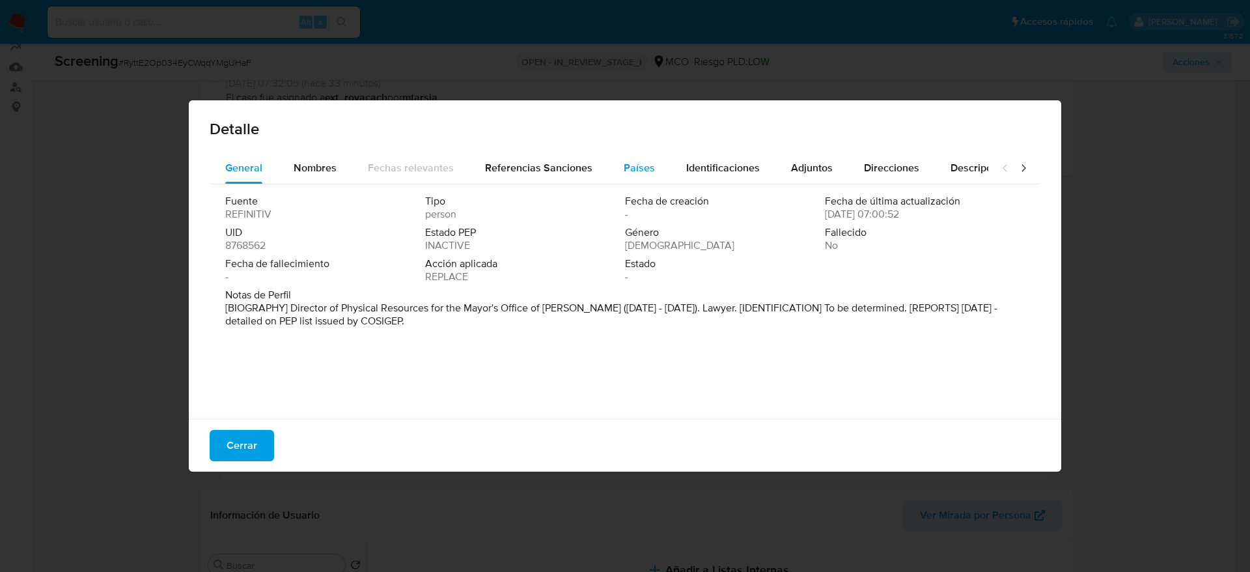
click at [624, 156] on div "Países" at bounding box center [639, 167] width 31 height 31
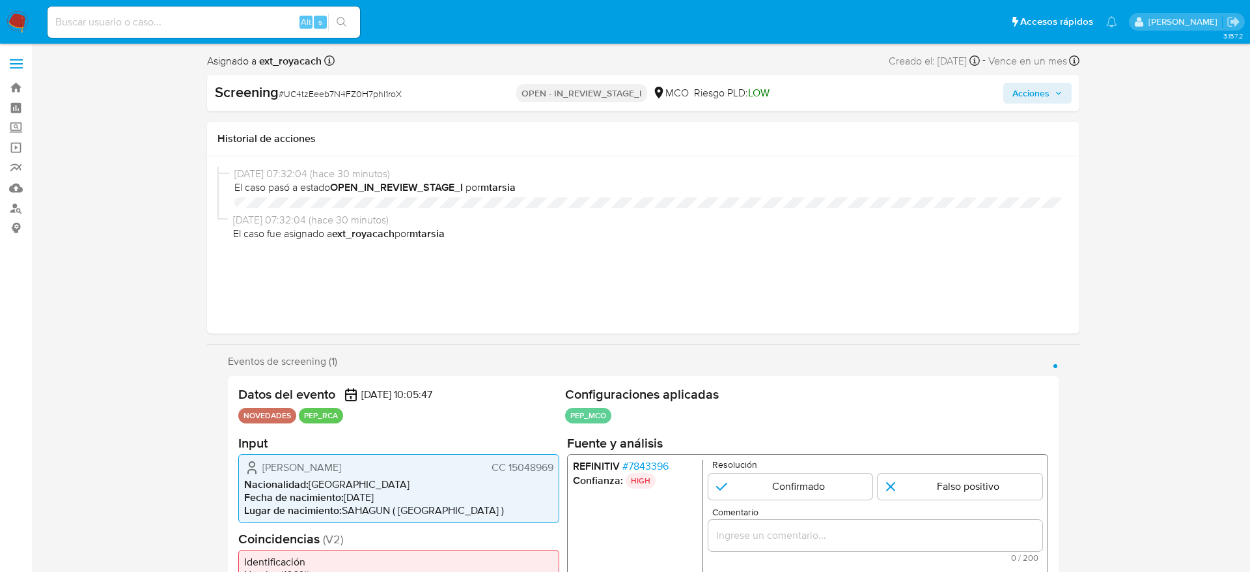
select select "10"
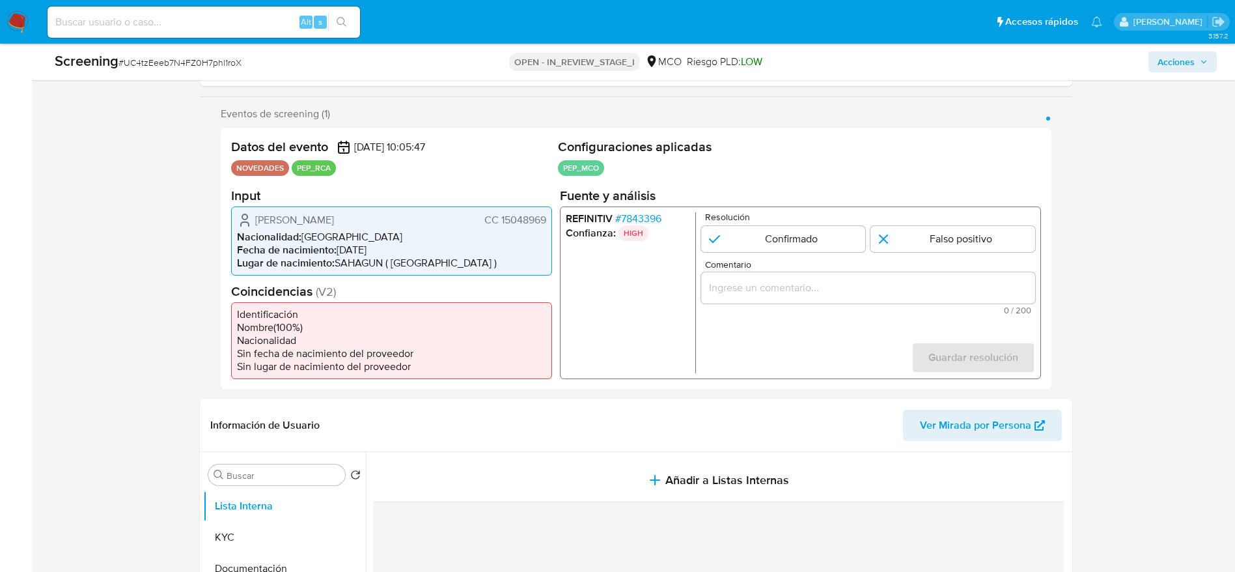
scroll to position [219, 0]
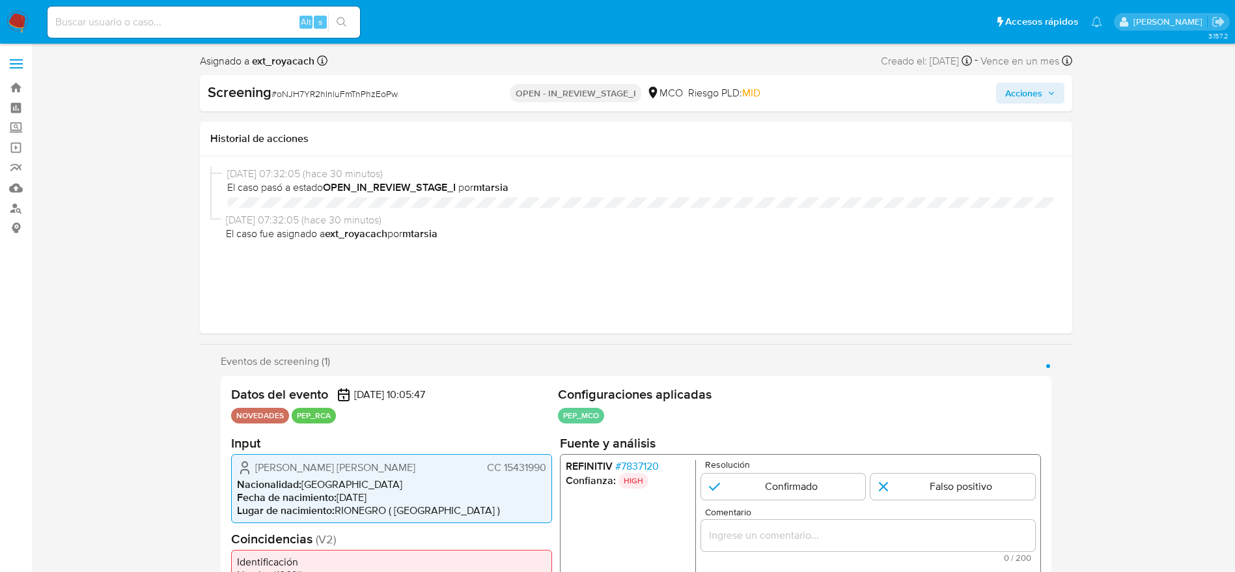
select select "10"
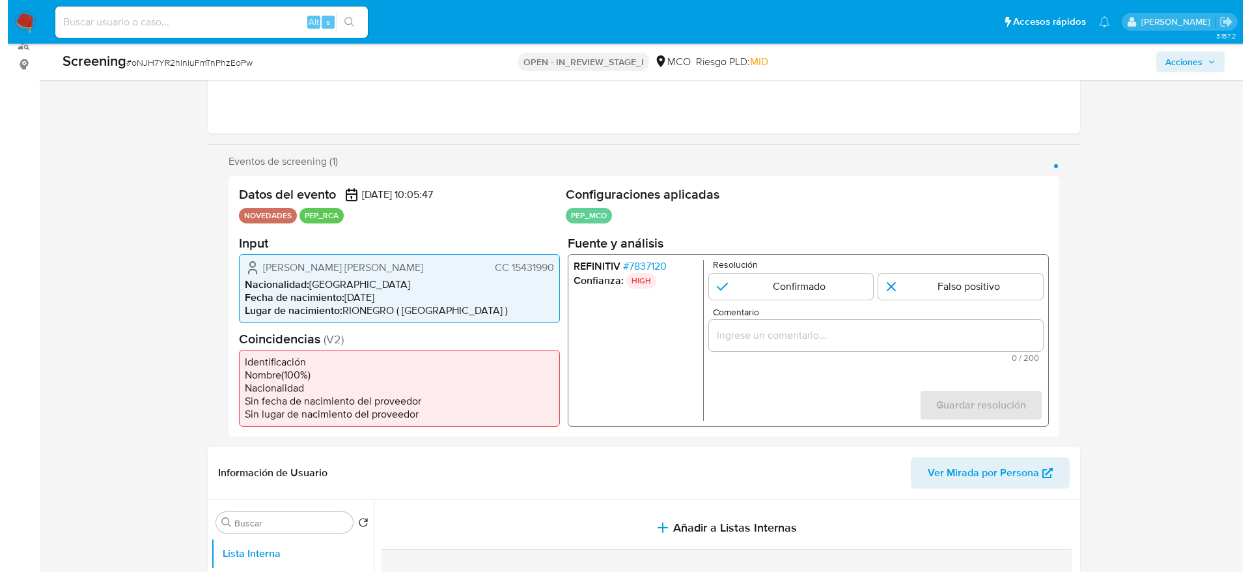
scroll to position [164, 0]
click at [658, 266] on span "# 7837120" at bounding box center [637, 264] width 44 height 13
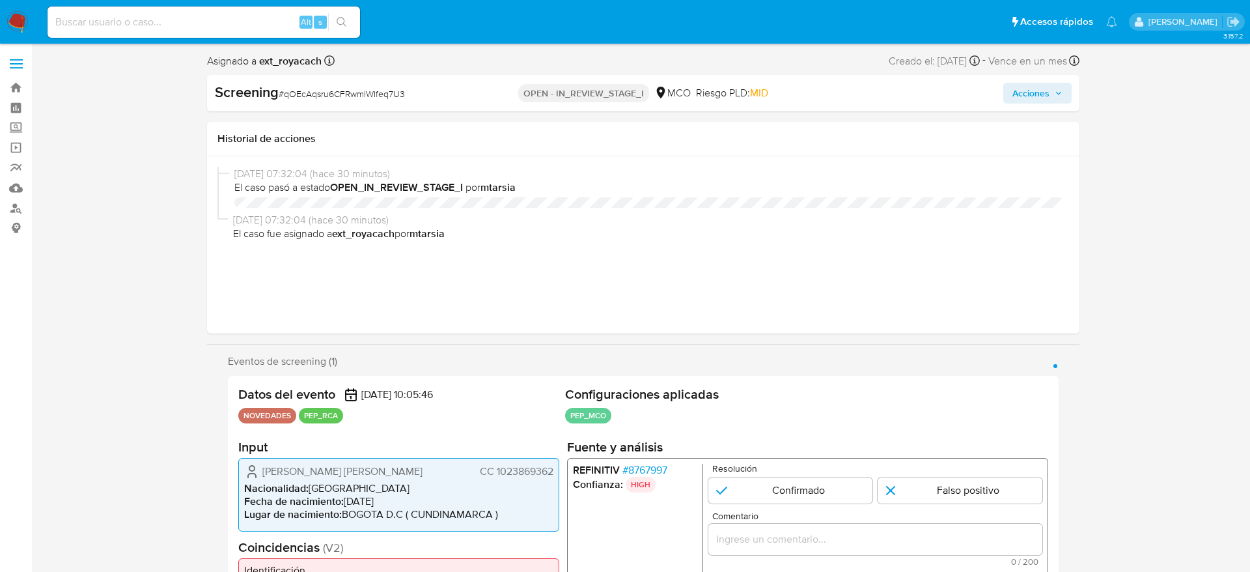
select select "10"
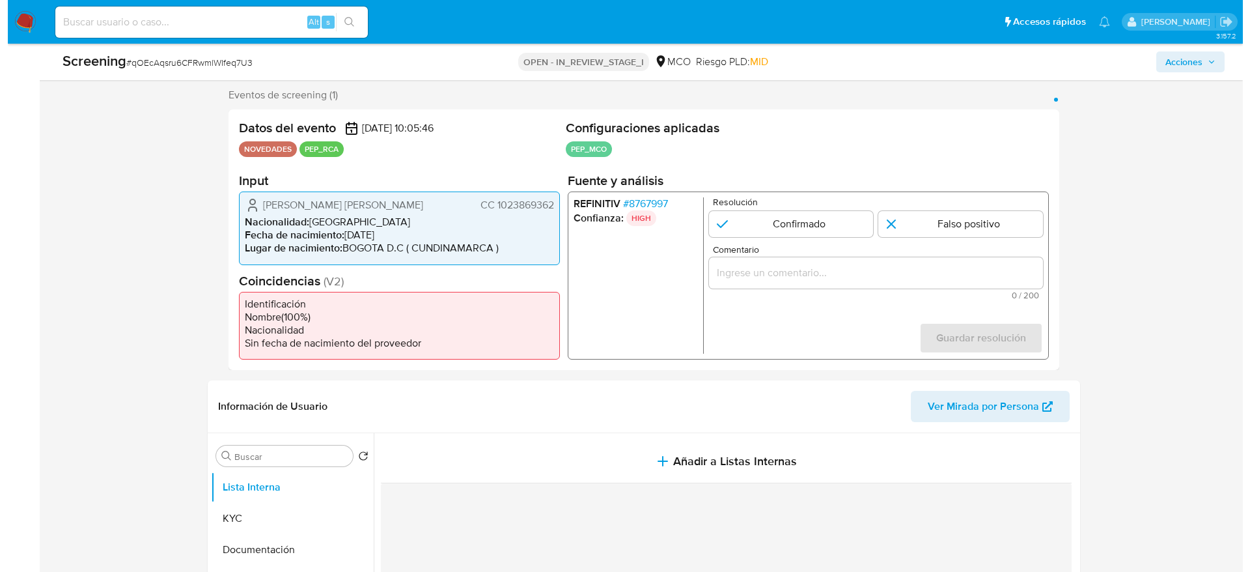
scroll to position [254, 0]
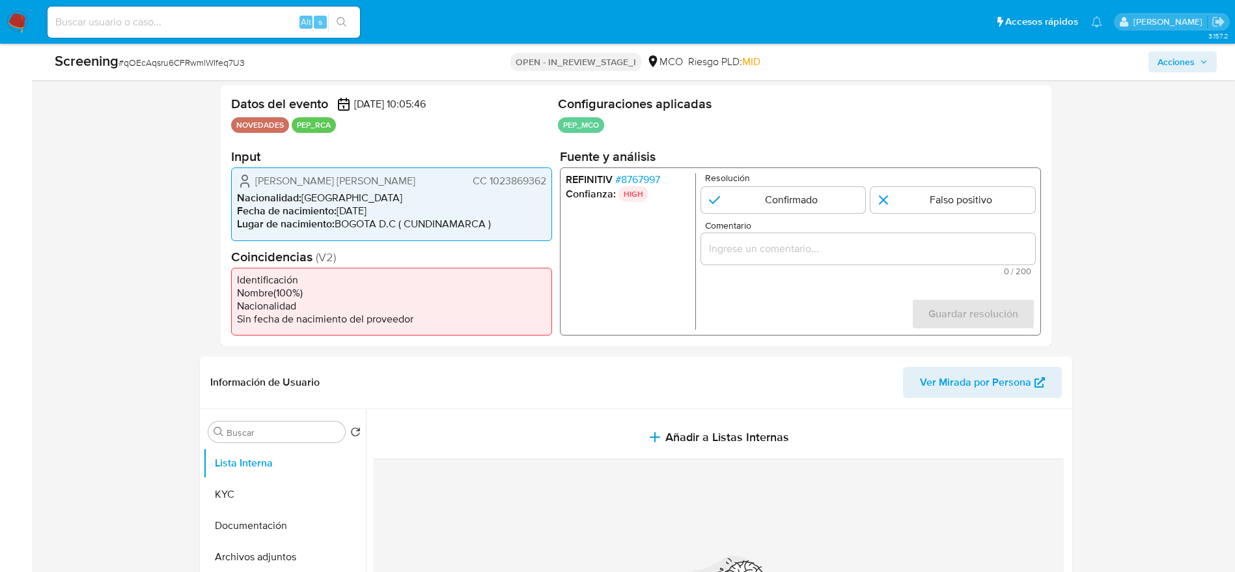
click at [648, 184] on span "# 8767997" at bounding box center [637, 179] width 45 height 13
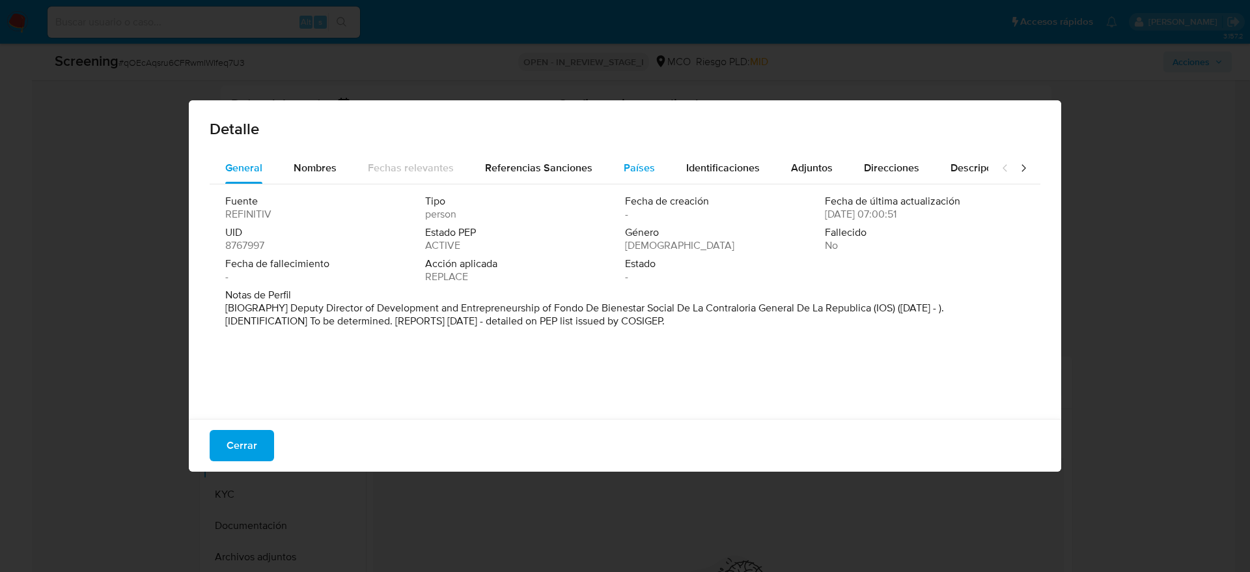
click at [631, 168] on span "Países" at bounding box center [639, 167] width 31 height 15
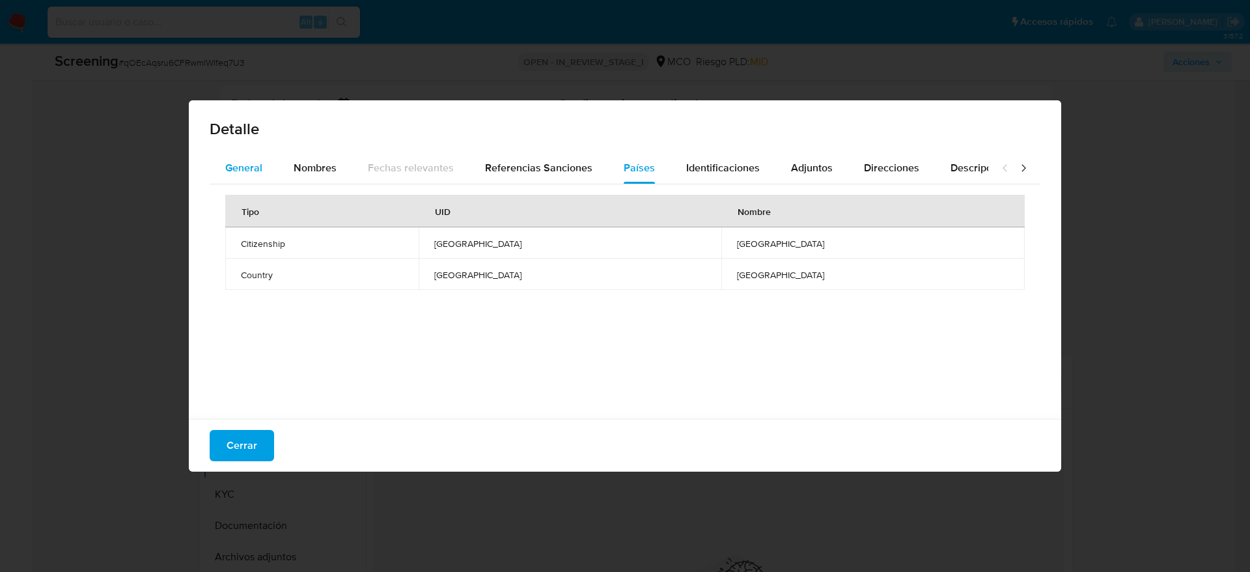
click at [247, 168] on span "General" at bounding box center [243, 167] width 37 height 15
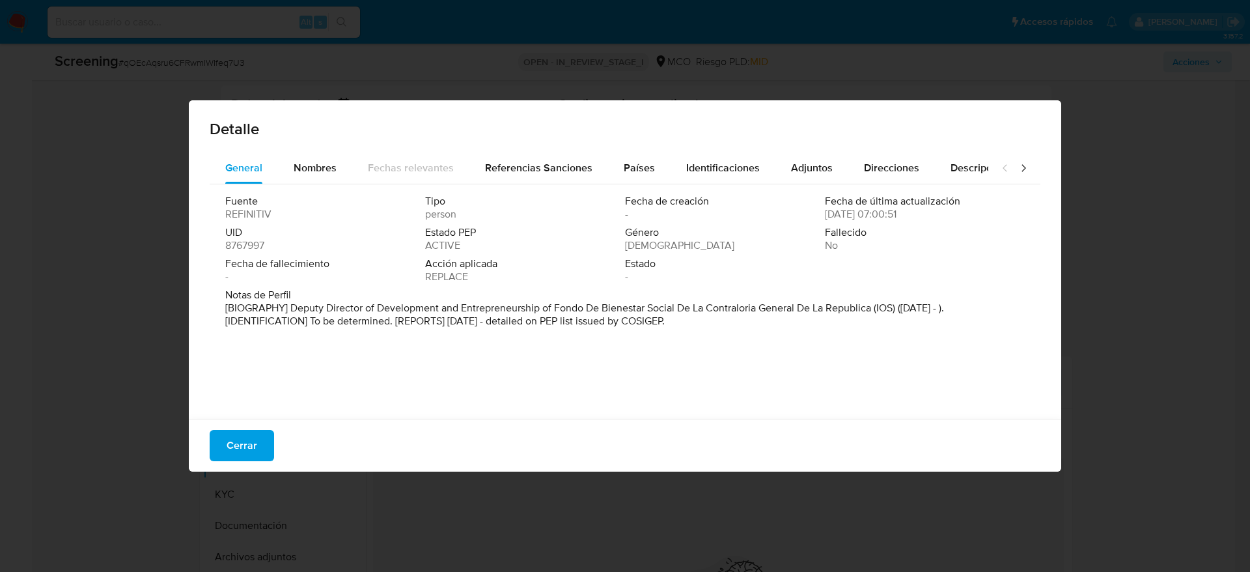
click at [100, 96] on div "Detalle General Nombres Fechas relevantes Referencias Sanciones Países Identifi…" at bounding box center [625, 286] width 1250 height 572
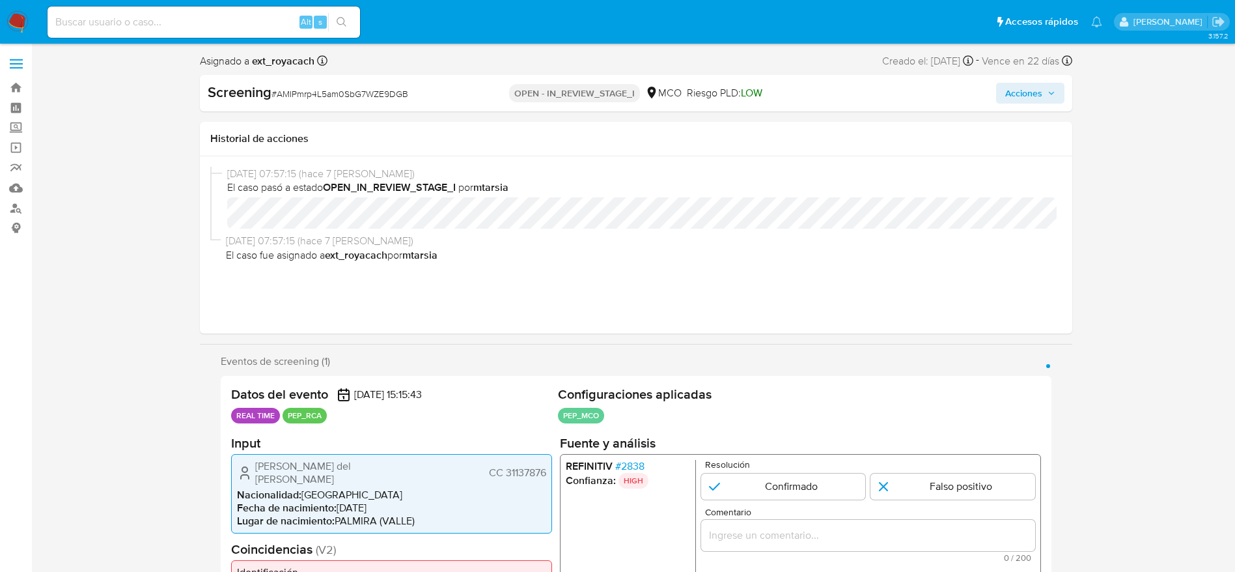
select select "10"
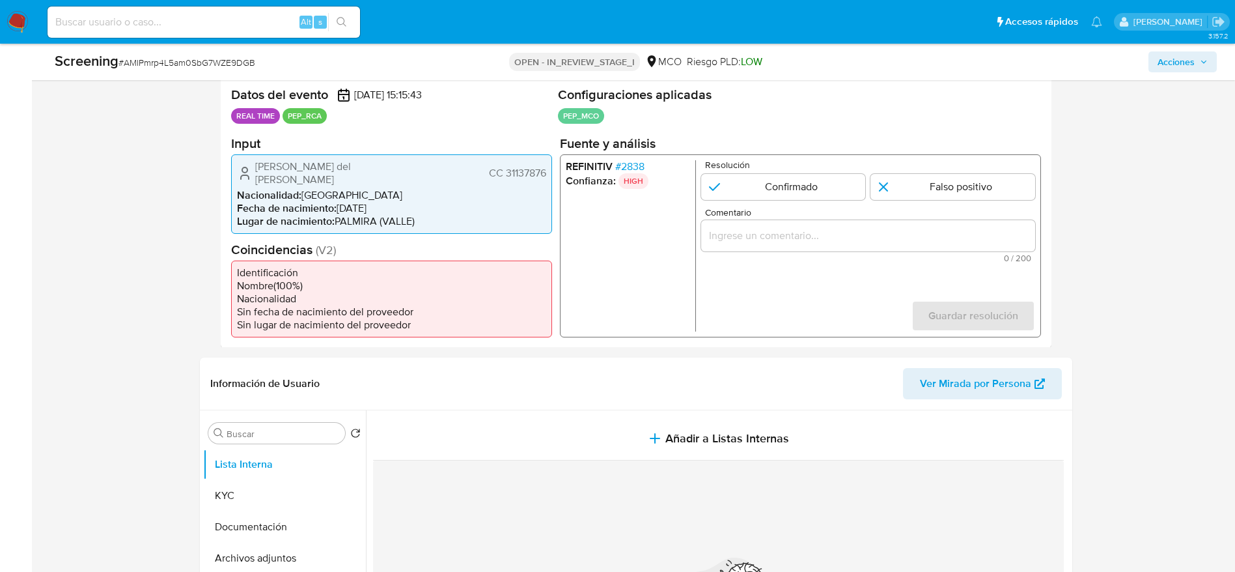
scroll to position [264, 0]
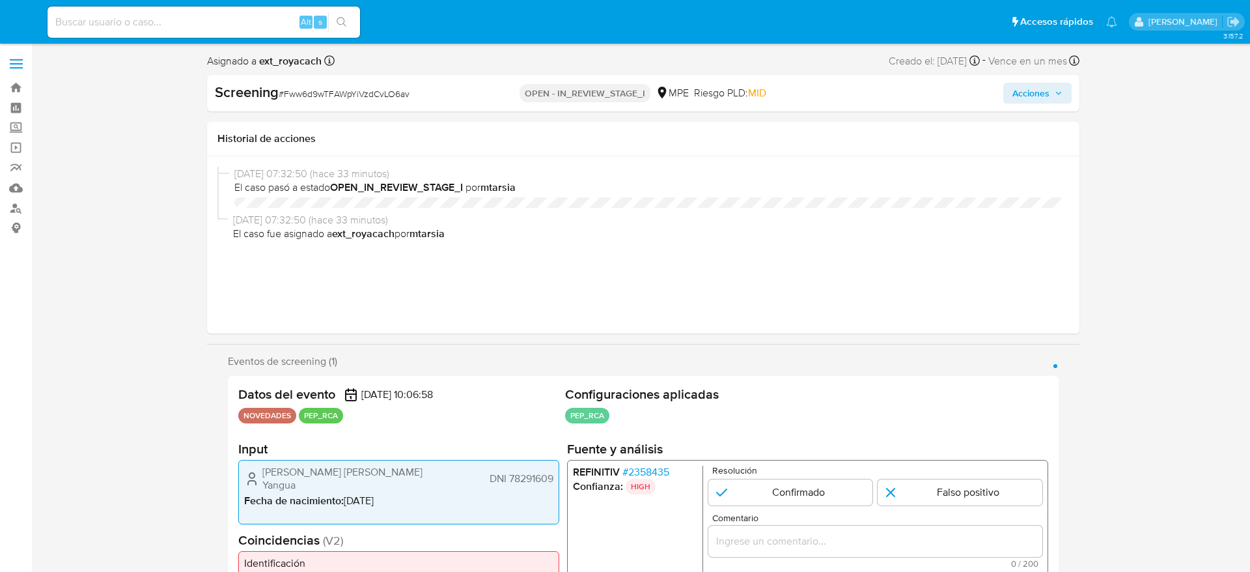
select select "10"
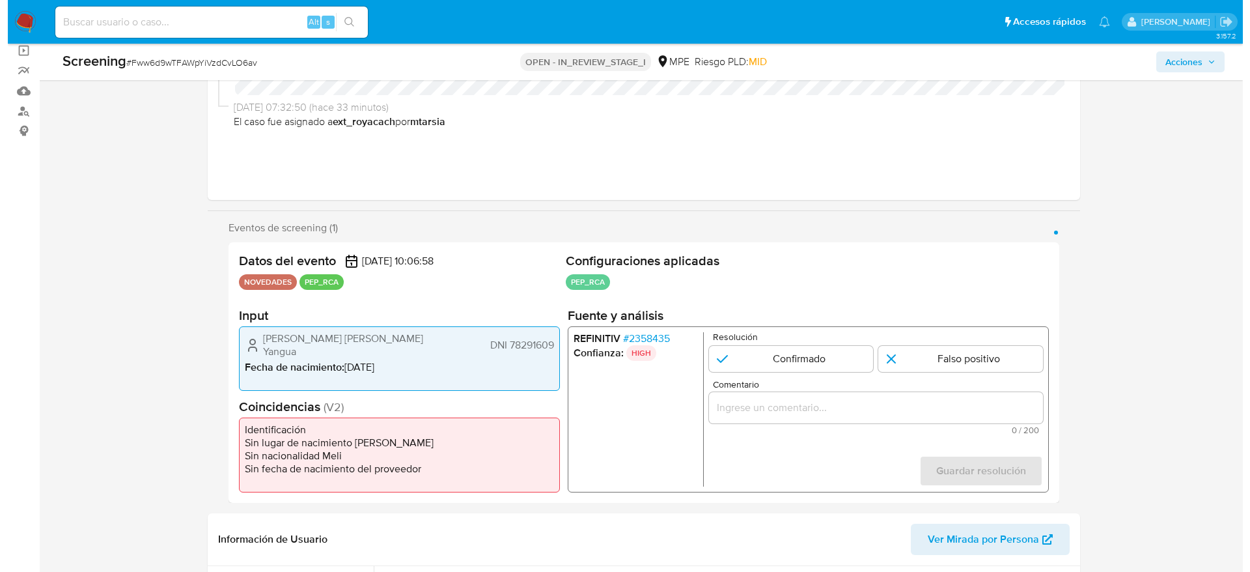
scroll to position [98, 0]
click at [645, 338] on span "# 2358435" at bounding box center [638, 337] width 47 height 13
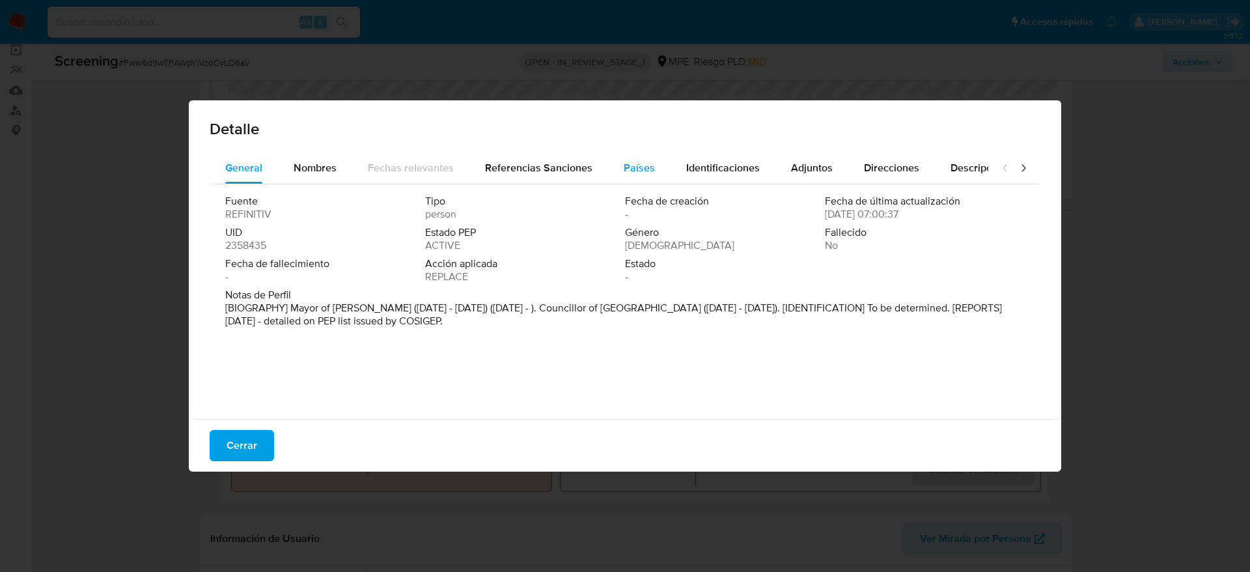
click at [635, 175] on div "Países" at bounding box center [639, 167] width 31 height 31
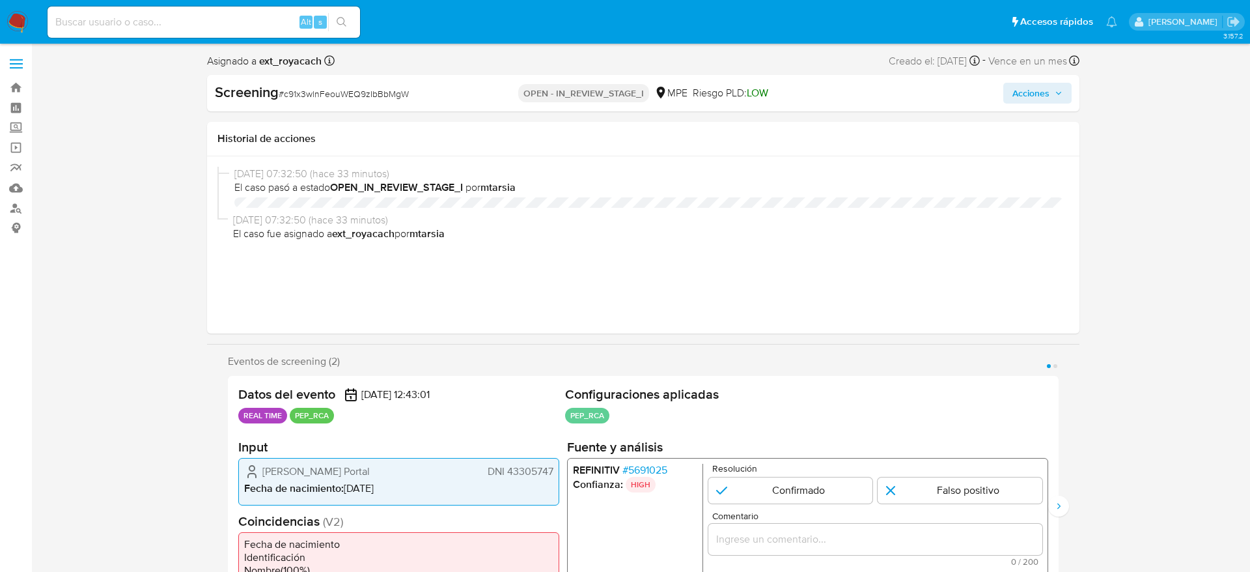
select select "10"
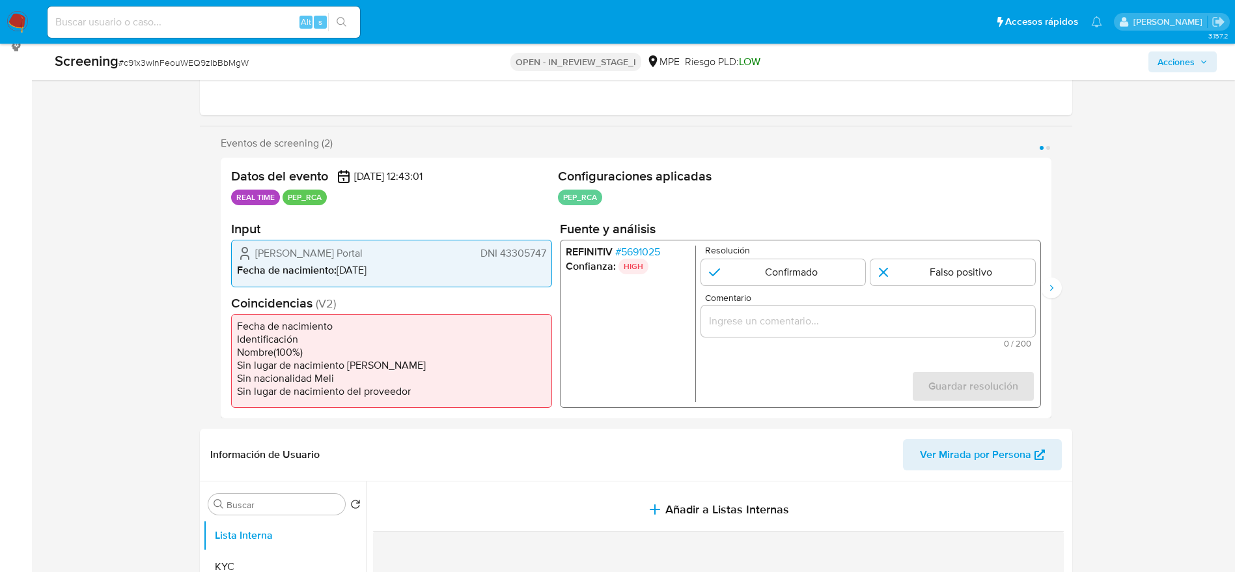
scroll to position [180, 0]
click at [646, 254] on span "# 5691025" at bounding box center [637, 253] width 45 height 13
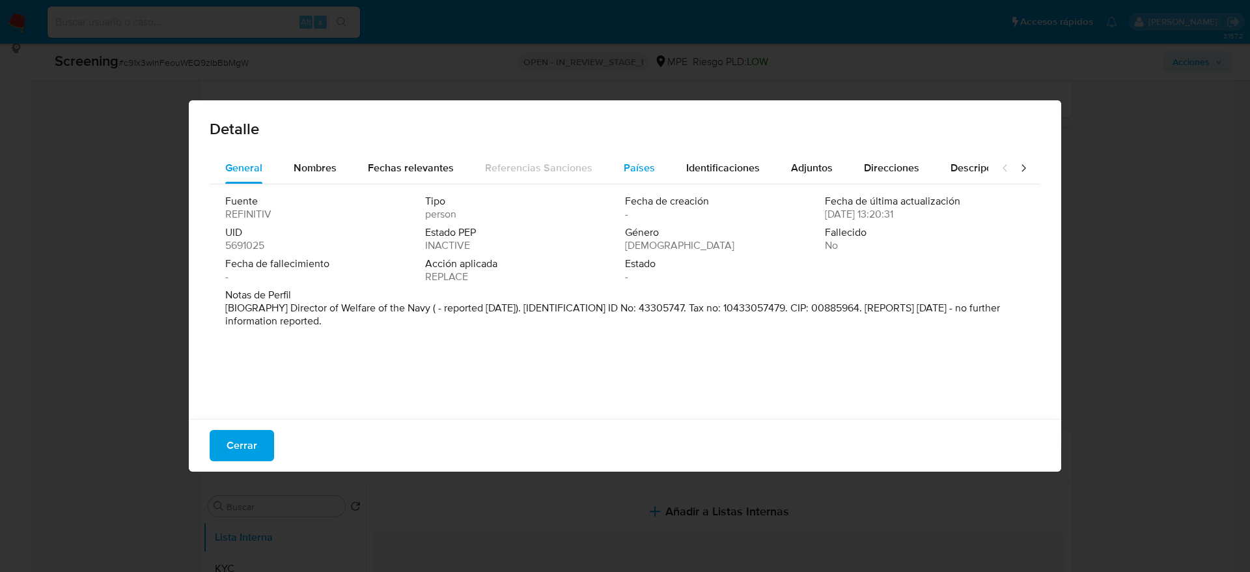
click at [626, 166] on span "Países" at bounding box center [639, 167] width 31 height 15
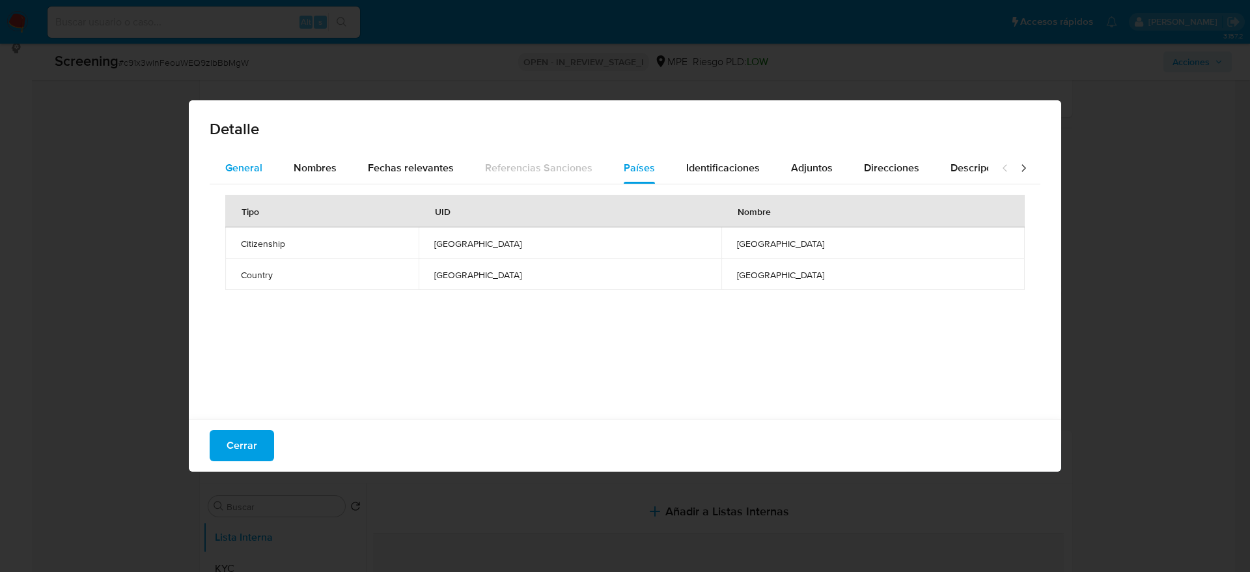
click at [245, 176] on div "General" at bounding box center [243, 167] width 37 height 31
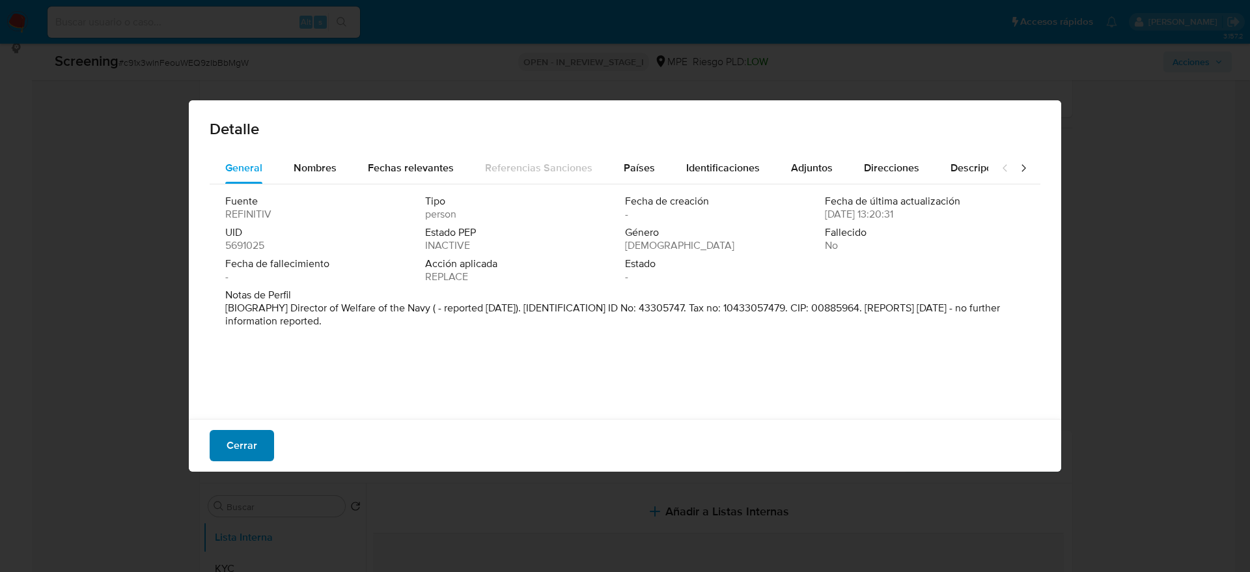
click at [242, 440] on span "Cerrar" at bounding box center [242, 445] width 31 height 29
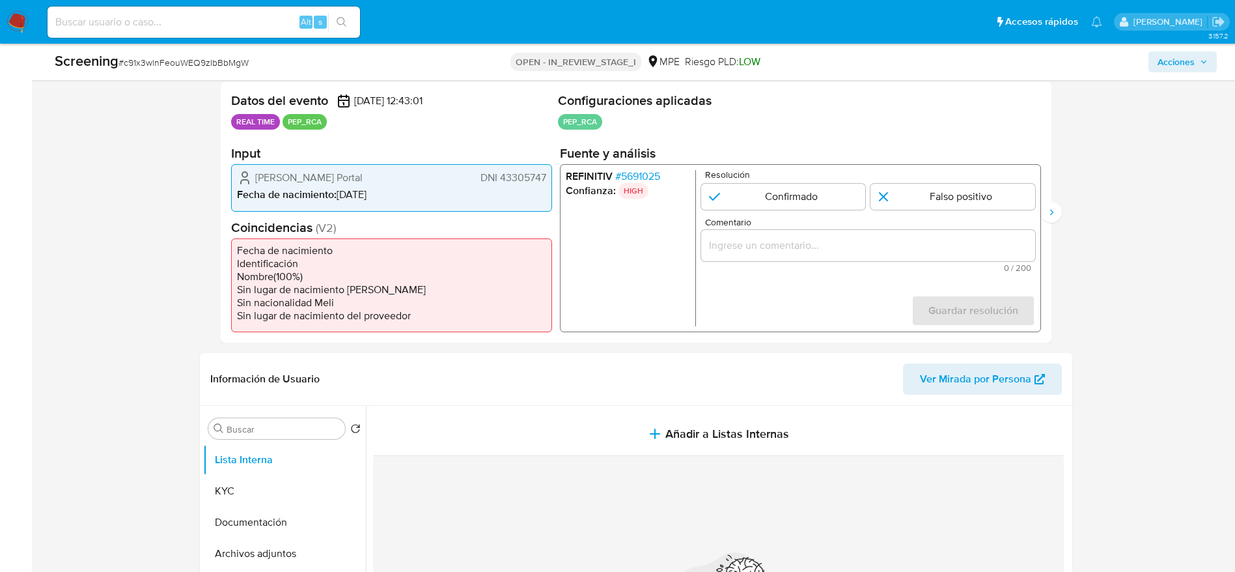
scroll to position [256, 0]
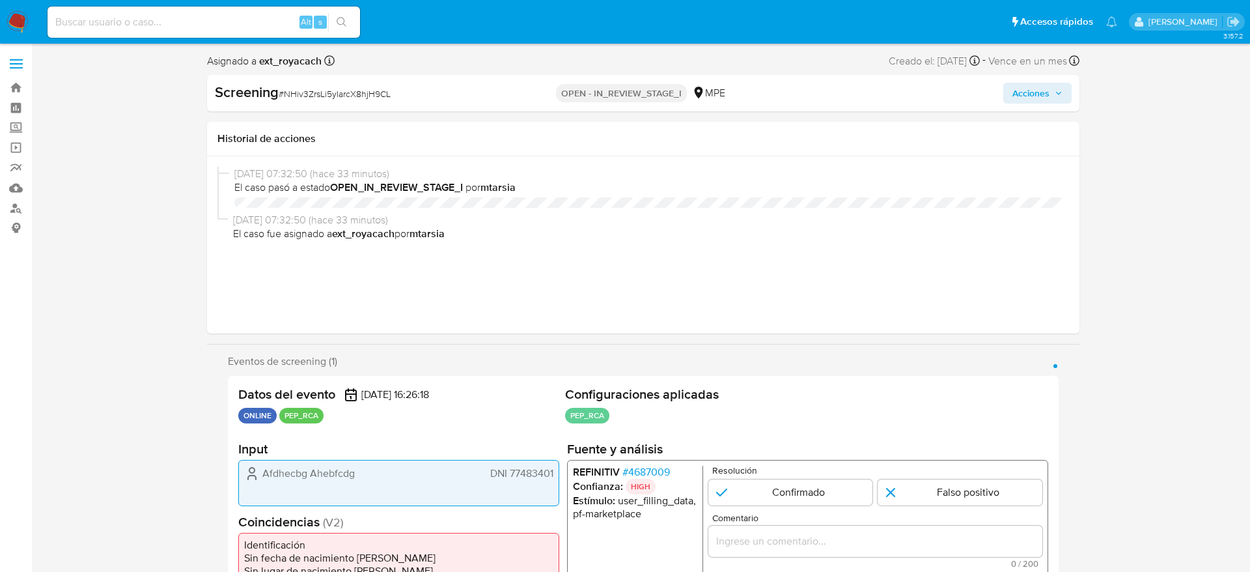
select select "10"
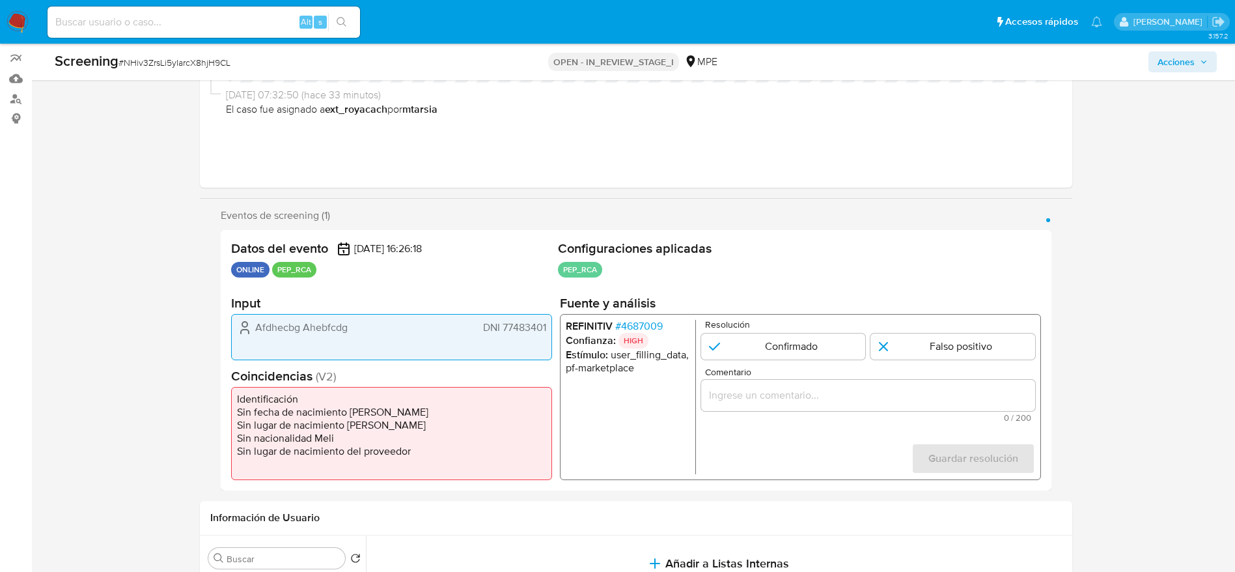
scroll to position [113, 0]
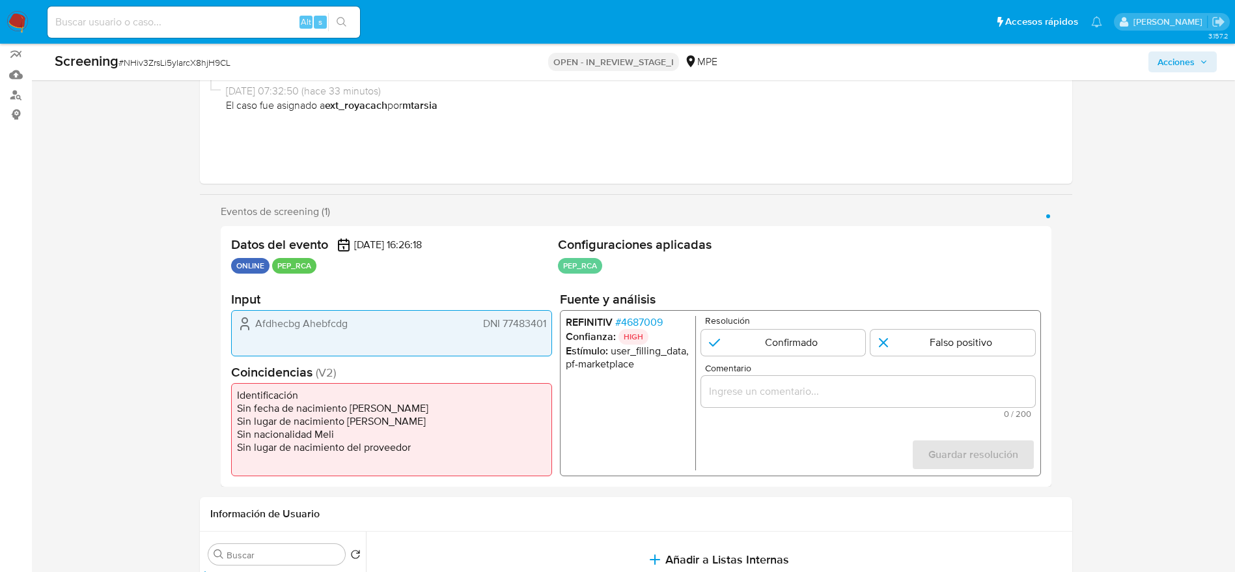
click at [646, 317] on span "# 4687009" at bounding box center [639, 322] width 48 height 13
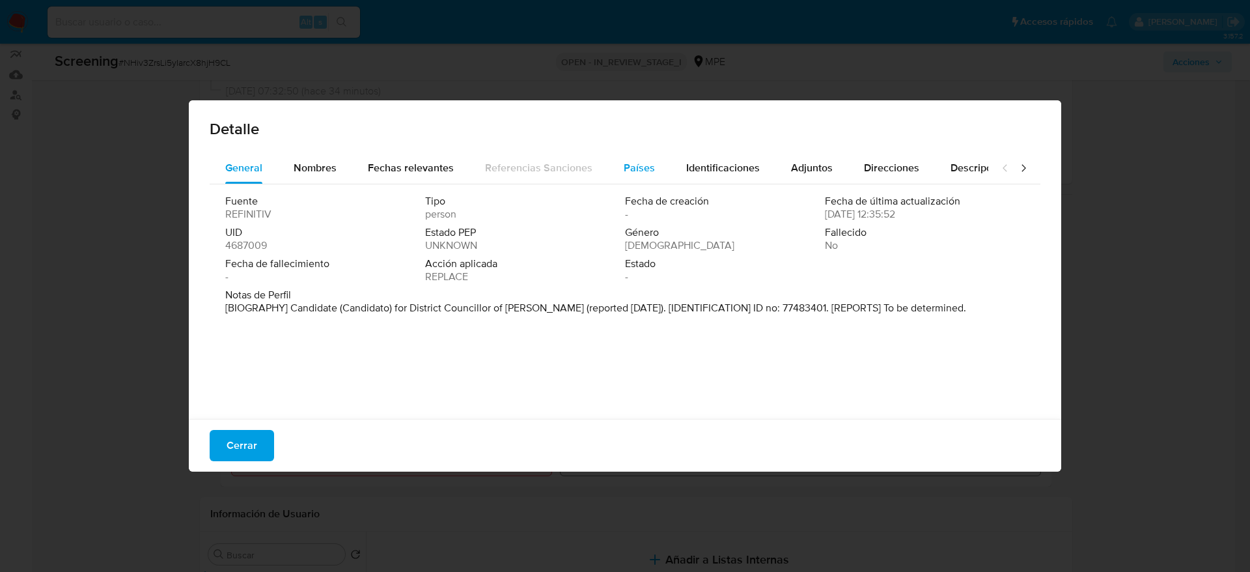
click at [628, 163] on span "Países" at bounding box center [639, 167] width 31 height 15
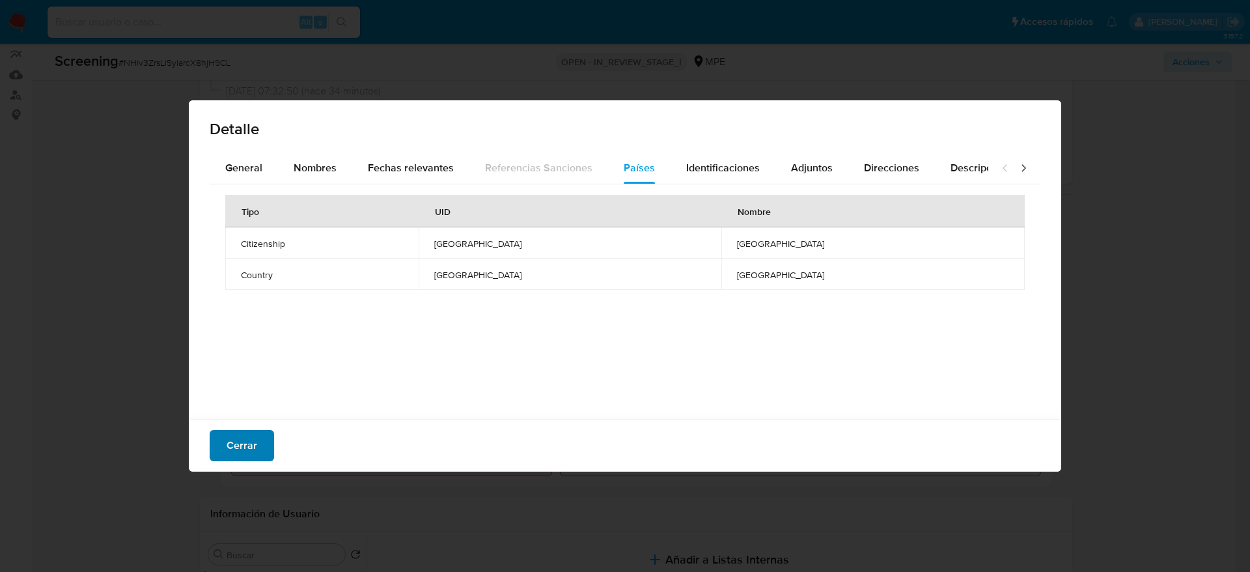
click at [257, 432] on button "Cerrar" at bounding box center [242, 445] width 64 height 31
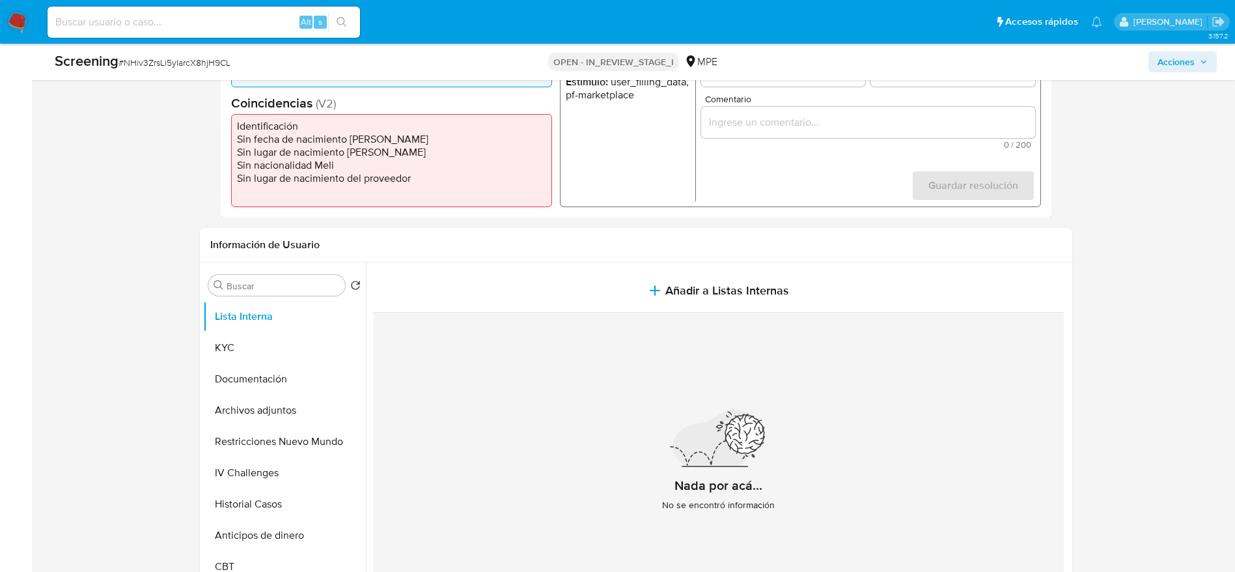
scroll to position [383, 0]
click at [266, 374] on button "Documentación" at bounding box center [279, 378] width 152 height 31
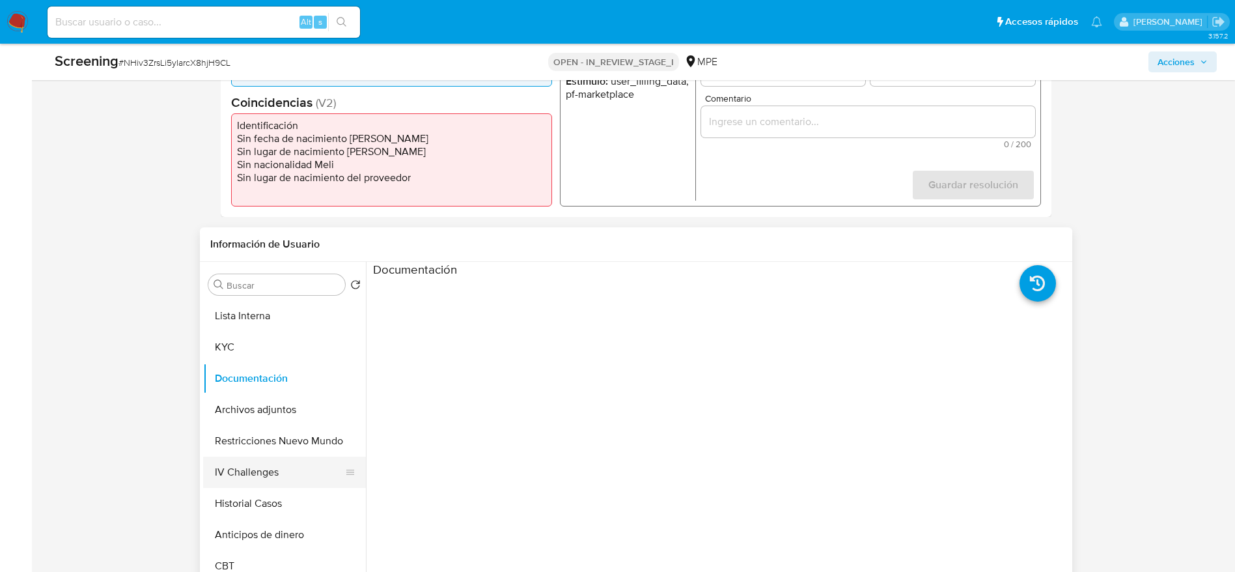
click at [261, 462] on button "IV Challenges" at bounding box center [279, 471] width 152 height 31
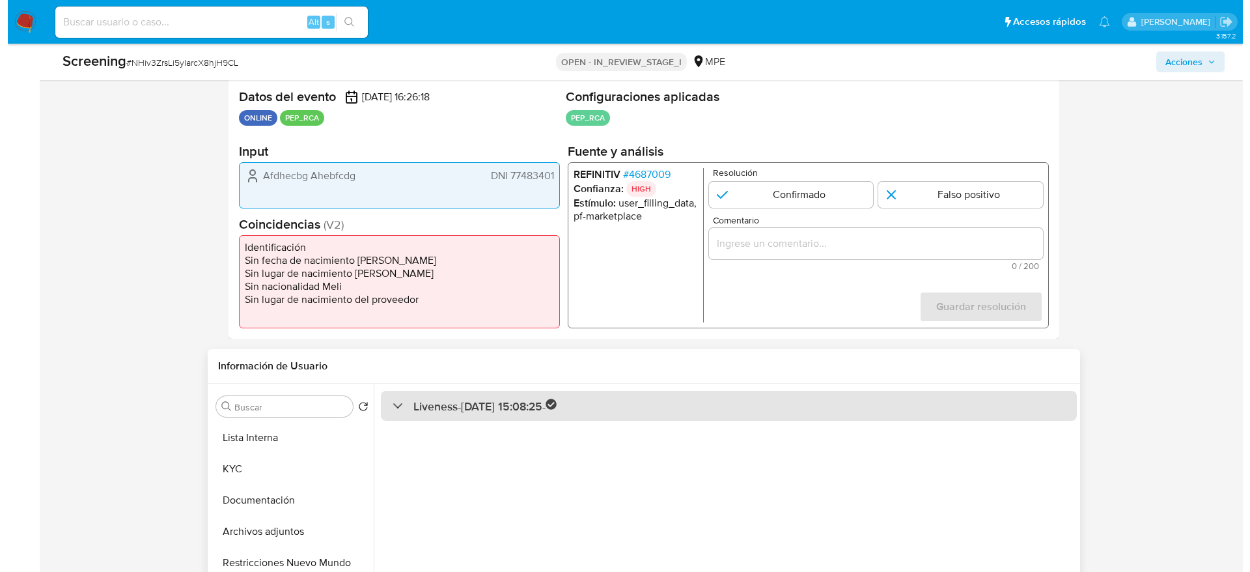
scroll to position [254, 0]
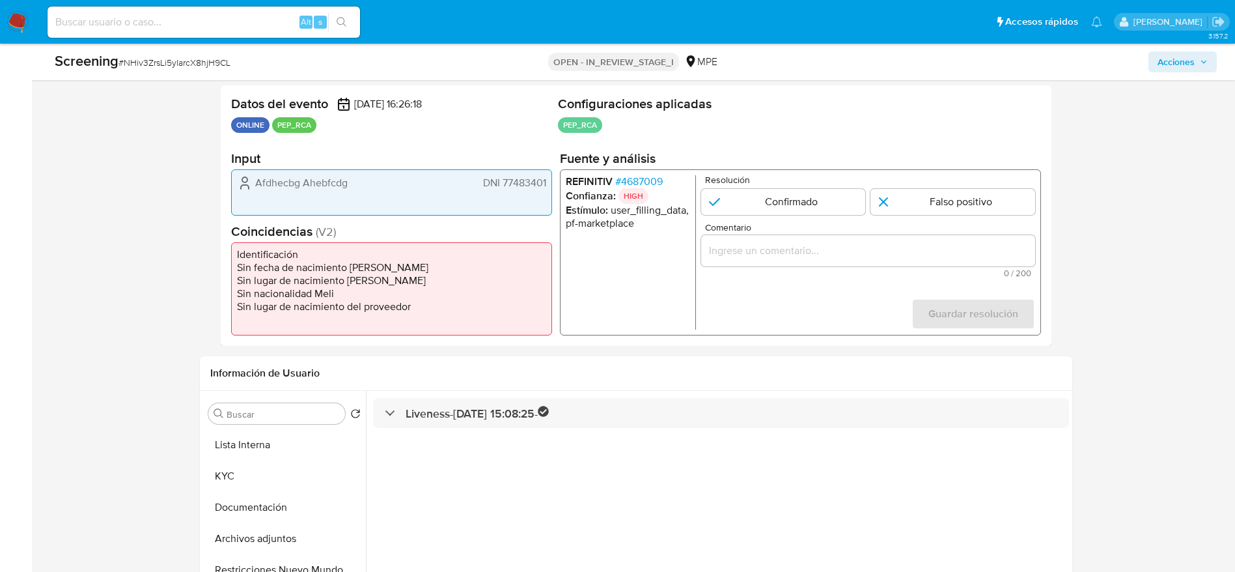
click at [650, 180] on span "# 4687009" at bounding box center [639, 181] width 48 height 13
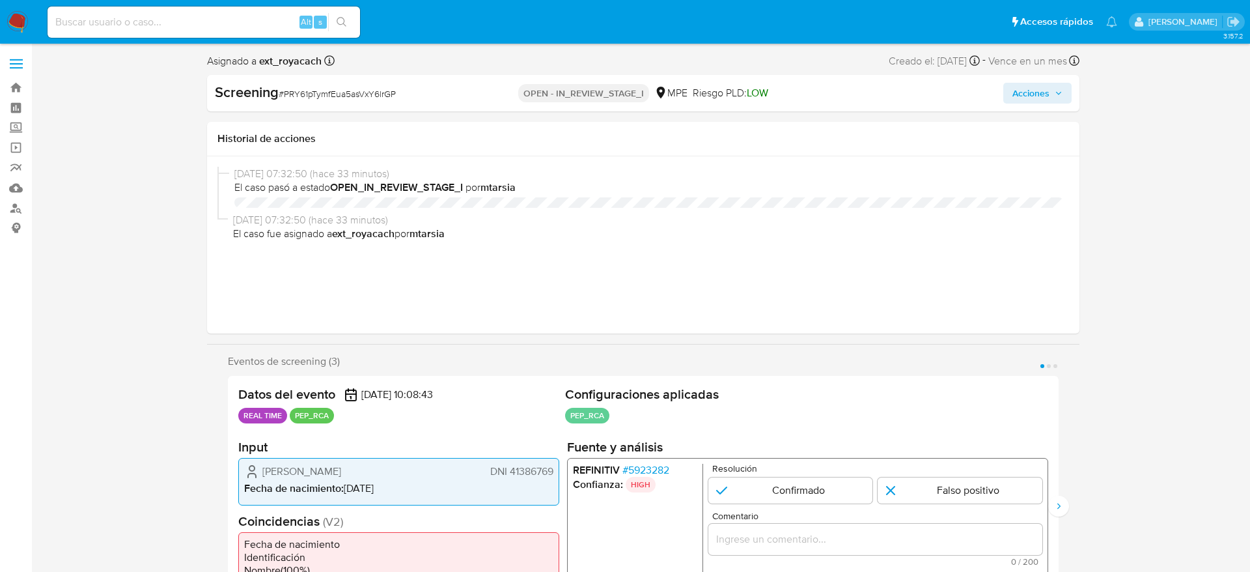
select select "10"
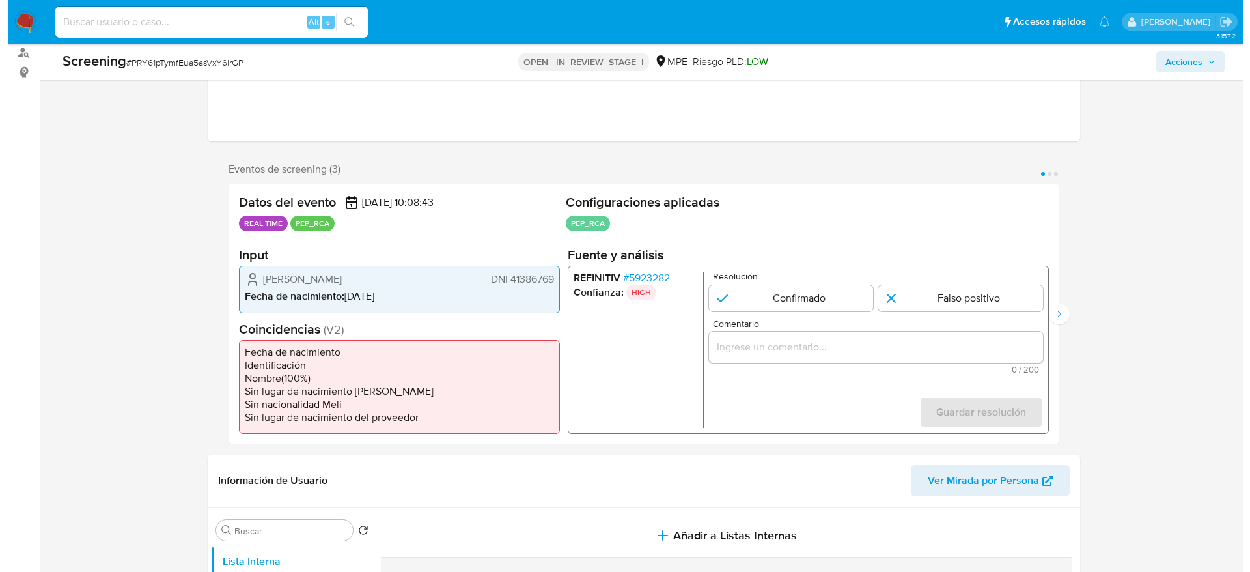
scroll to position [156, 0]
click at [643, 268] on div "REFINITIV # 5923282 Confianza: HIGH Resolución Confirmado Falso positivo Coment…" at bounding box center [799, 350] width 481 height 168
click at [645, 275] on span "# 5923282" at bounding box center [638, 278] width 47 height 13
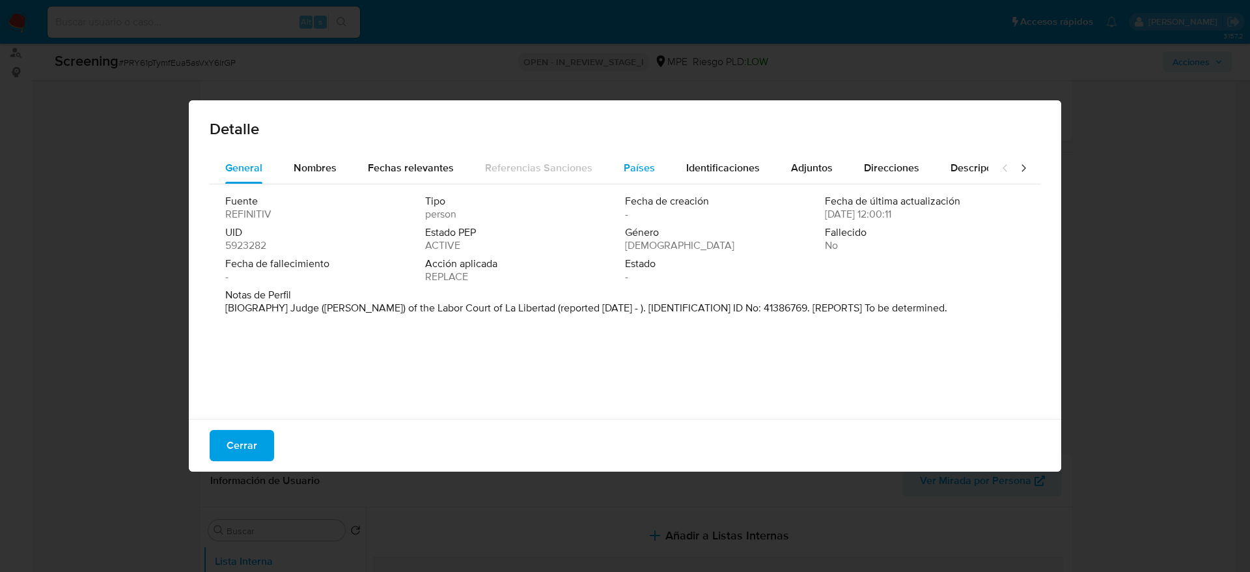
click at [636, 168] on span "Países" at bounding box center [639, 167] width 31 height 15
